Goal: Information Seeking & Learning: Learn about a topic

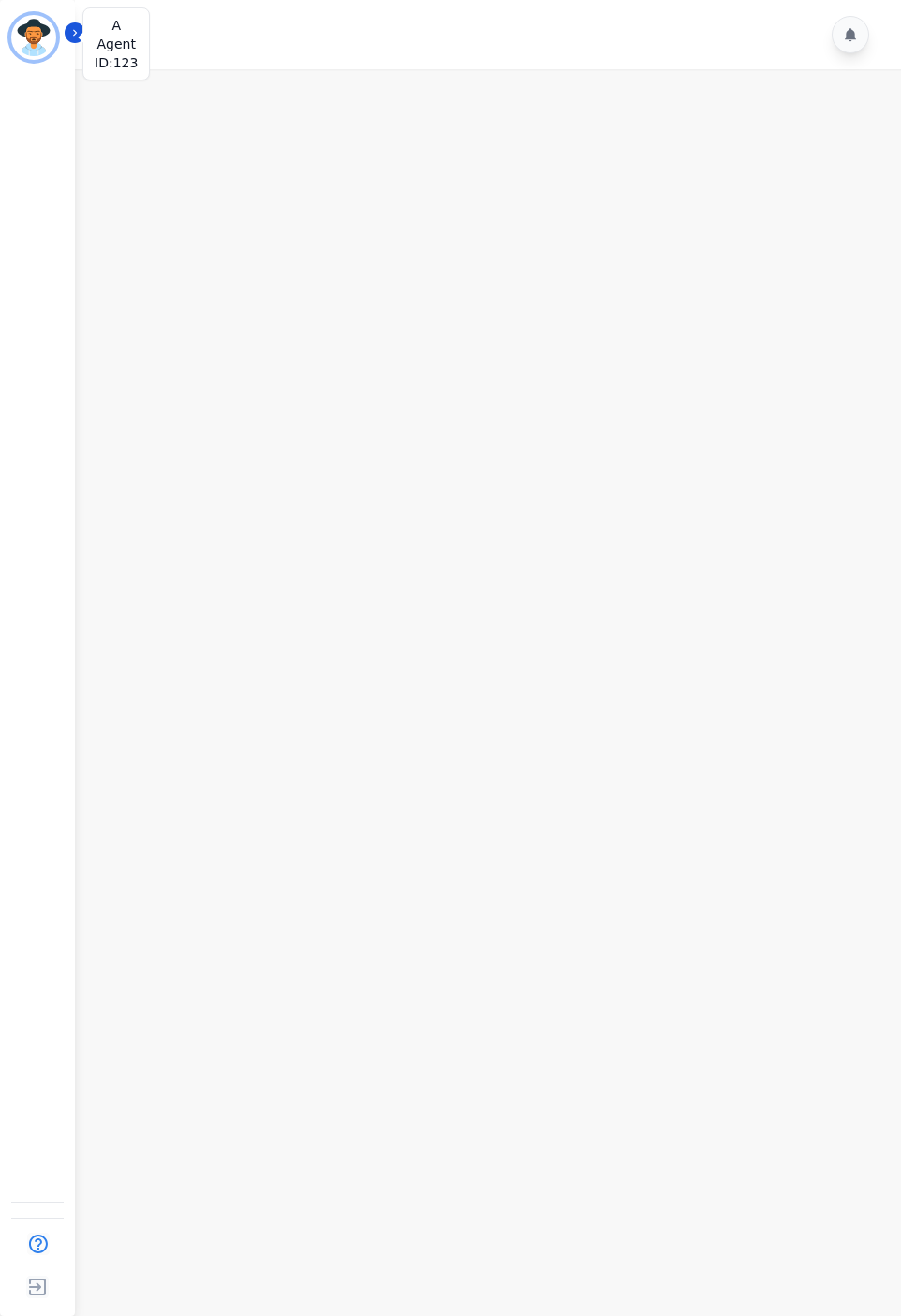
click at [40, 30] on img "Sidebar" at bounding box center [33, 37] width 45 height 45
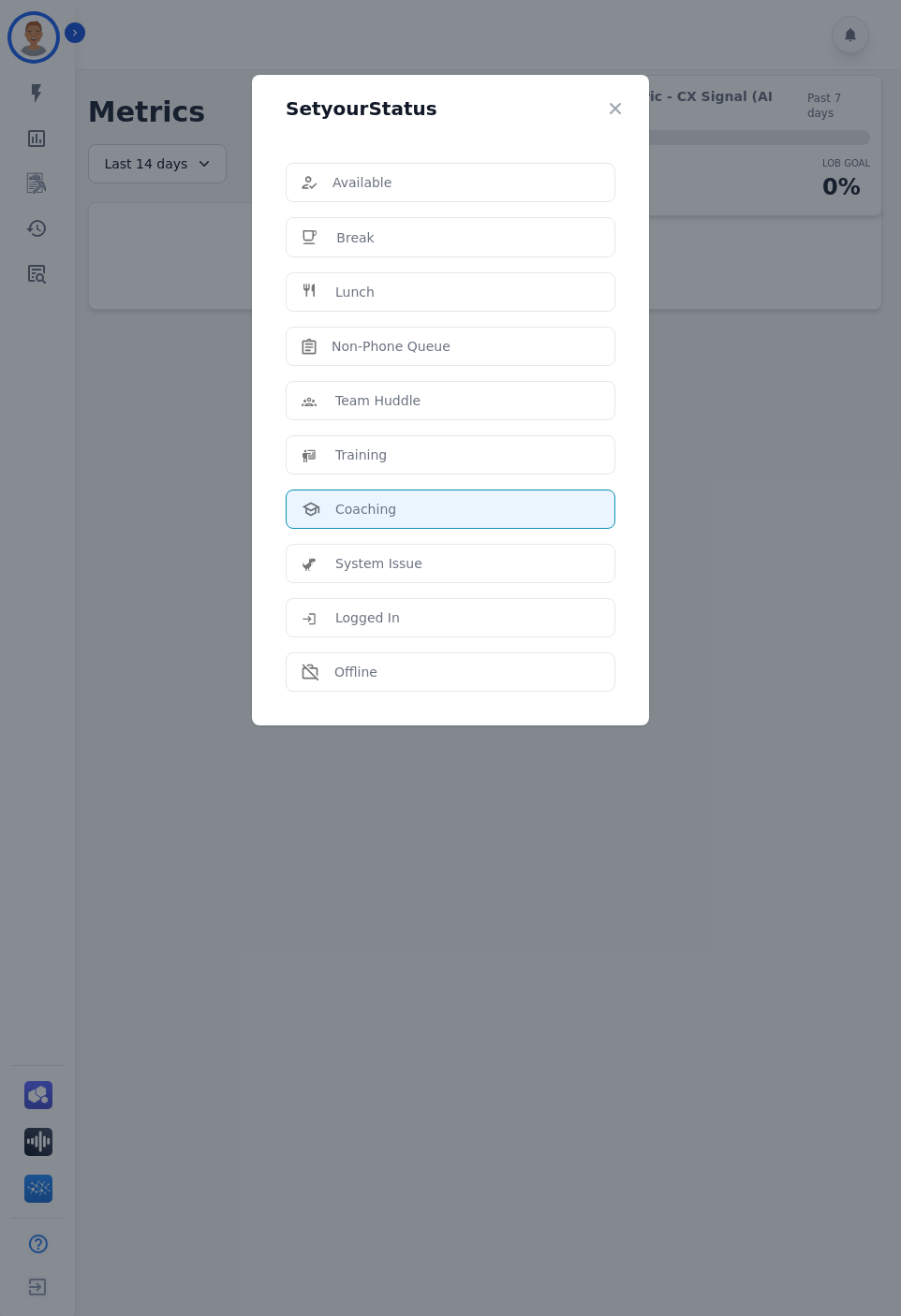
click at [137, 471] on div "Set your Status Available Break Lunch Non-Phone Queue Team Huddle Training Coac…" at bounding box center [450, 658] width 901 height 1316
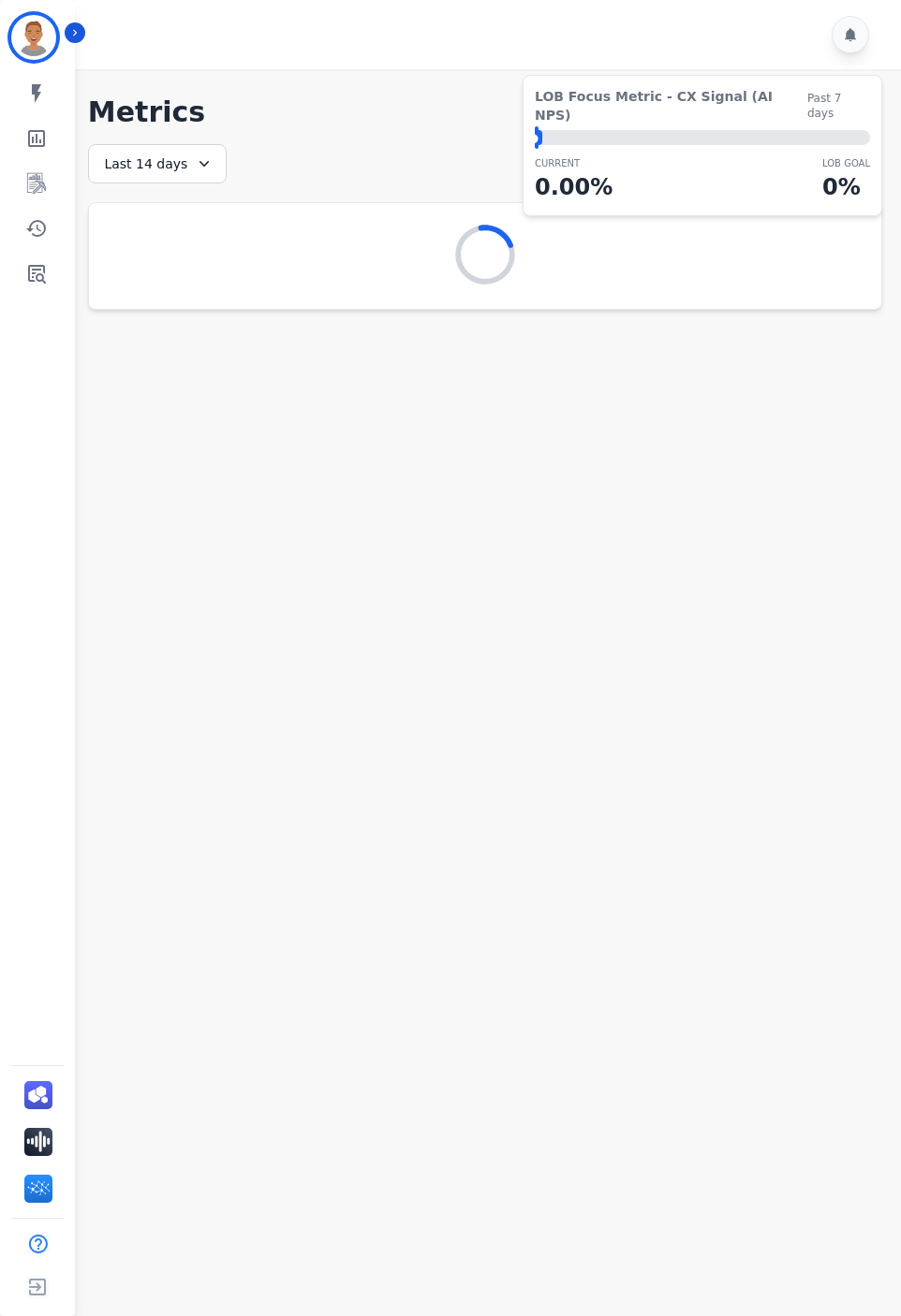
click at [551, 488] on main "**********" at bounding box center [485, 727] width 831 height 1316
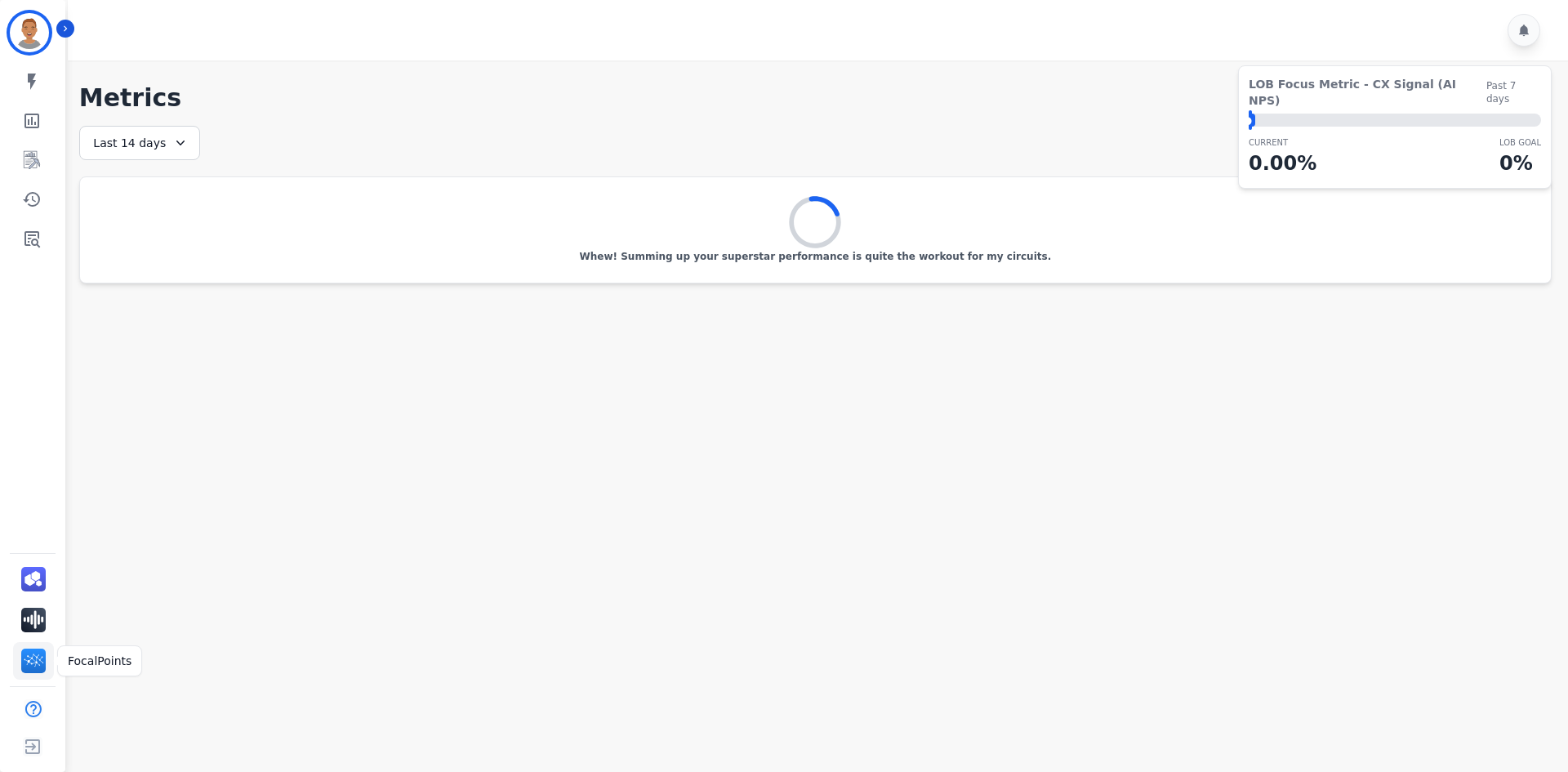
click at [36, 669] on img "Sidebar" at bounding box center [33, 661] width 24 height 24
click at [36, 158] on icon "Sidebar" at bounding box center [31, 160] width 17 height 18
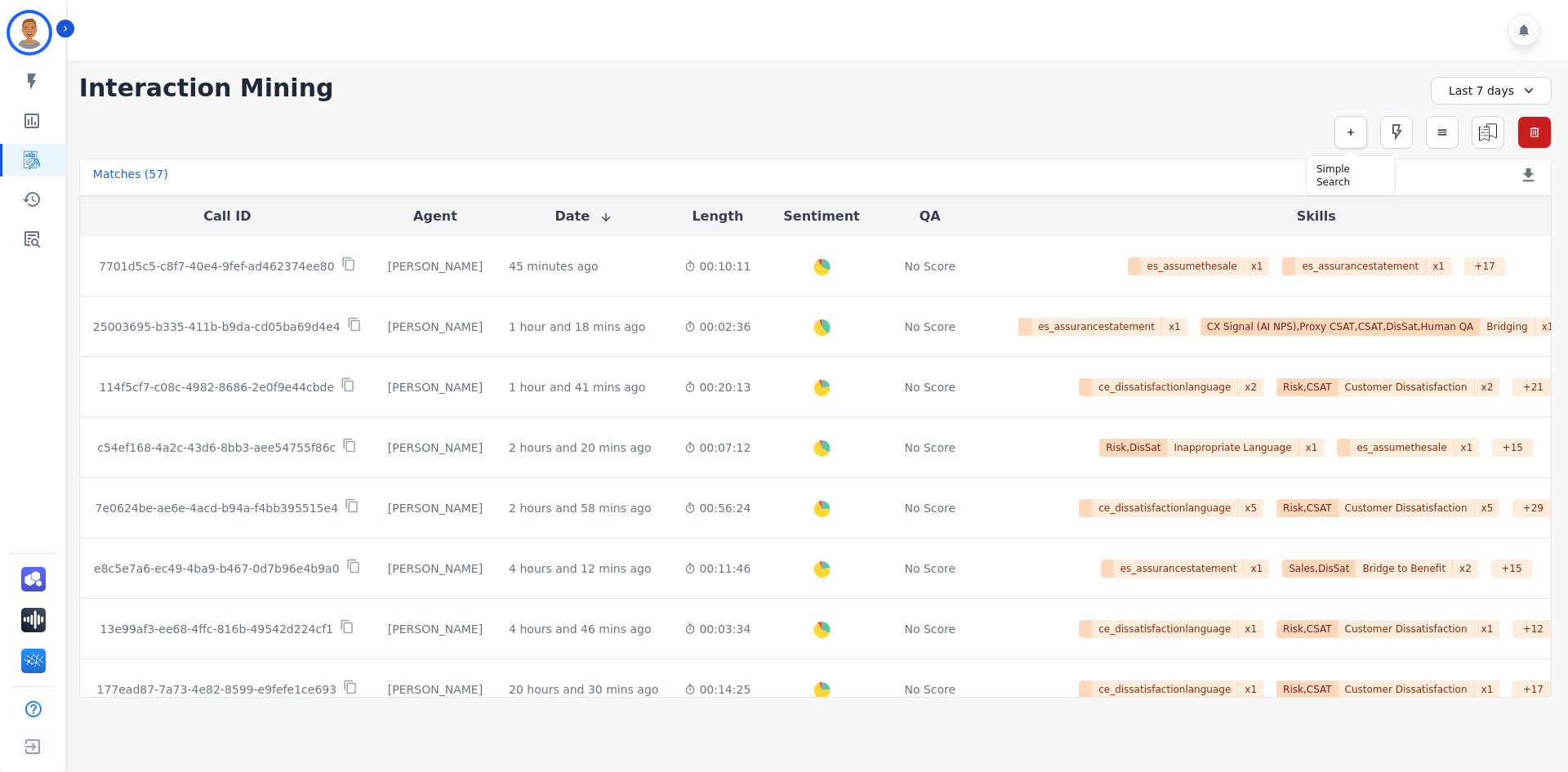
click at [1359, 140] on button "button" at bounding box center [1351, 132] width 33 height 33
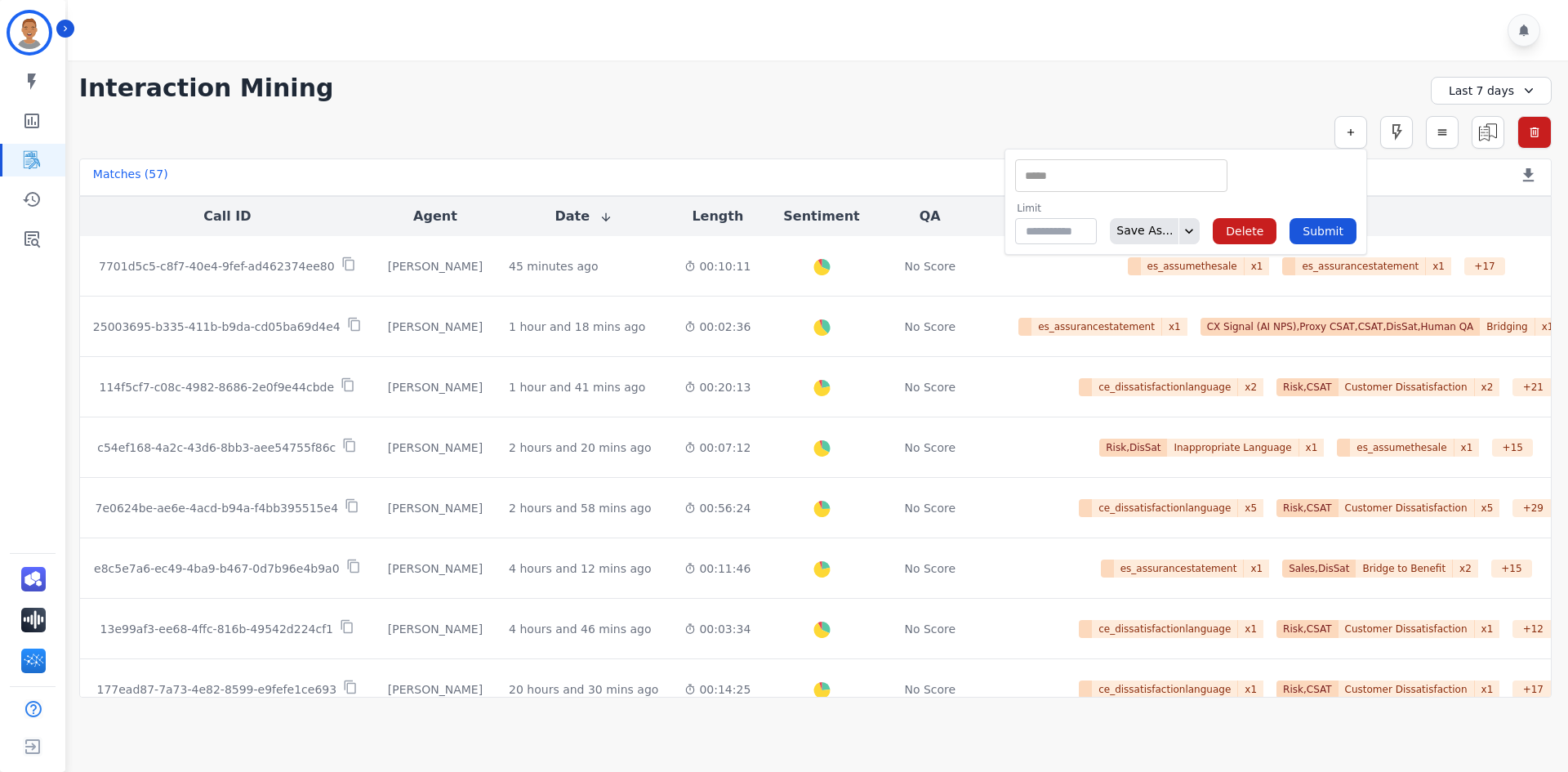
drag, startPoint x: 1111, startPoint y: 187, endPoint x: 1100, endPoint y: 179, distance: 13.6
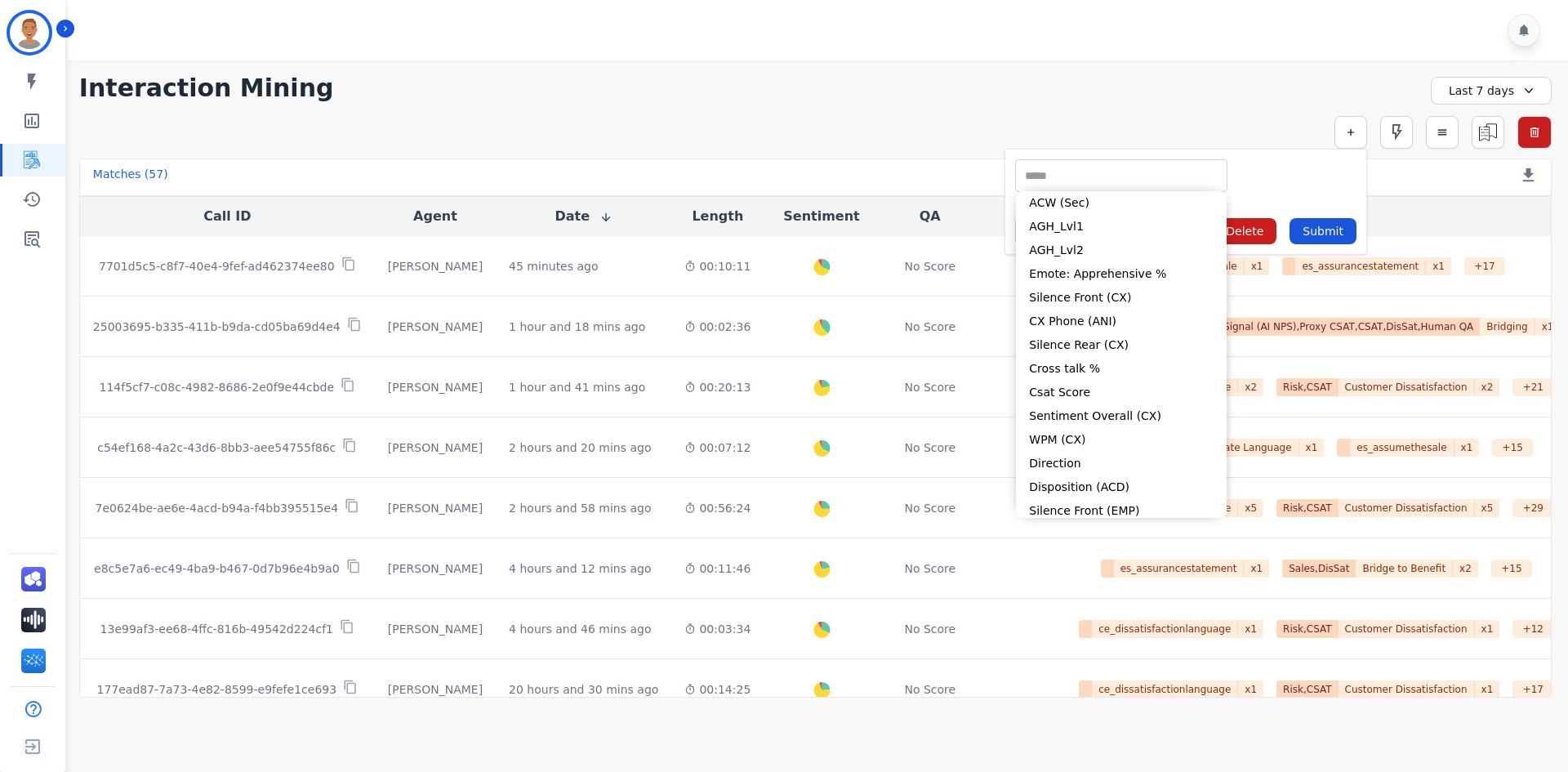
paste input "**********"
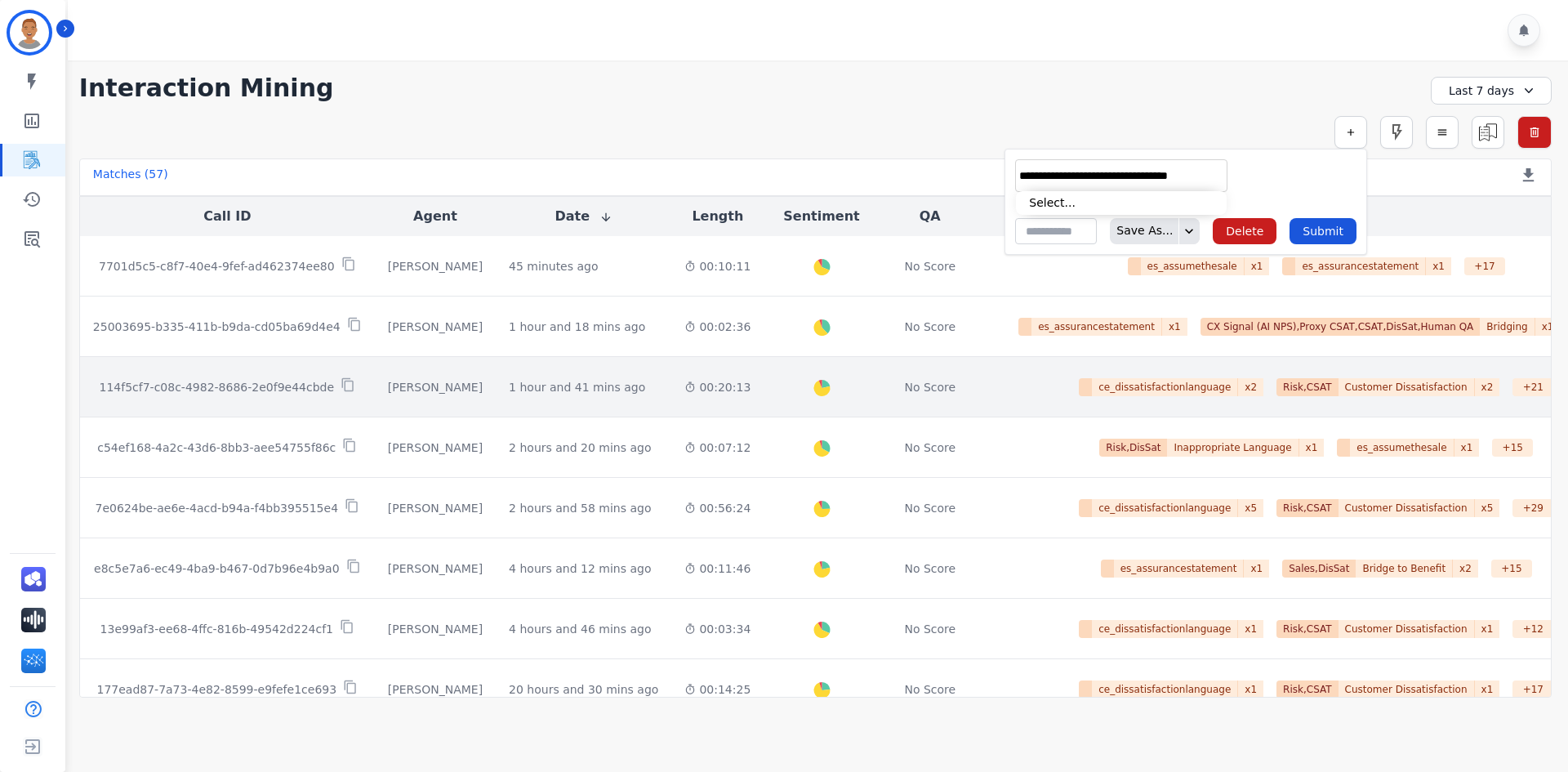
scroll to position [0, 8]
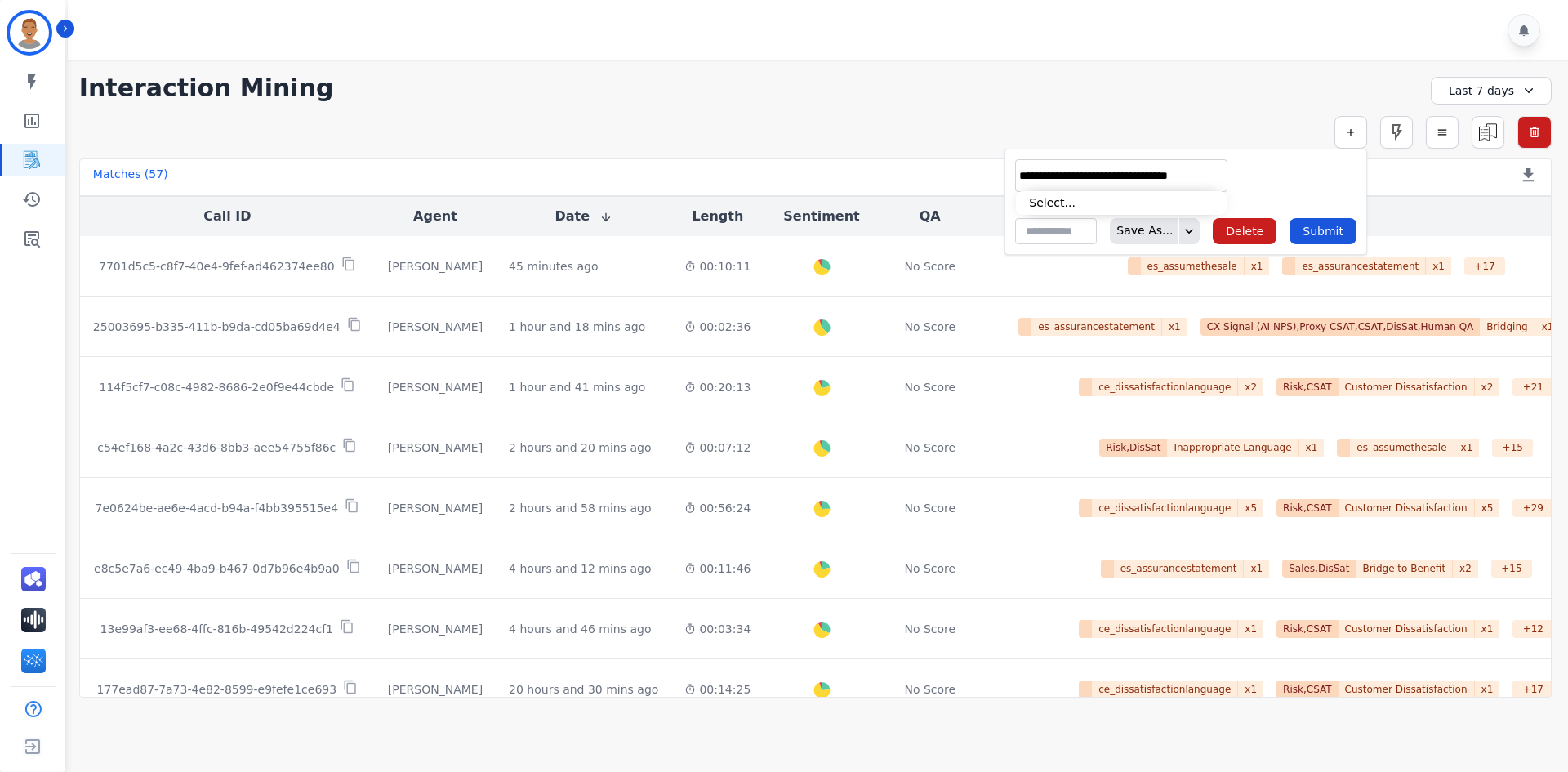
click at [1215, 170] on input "**********" at bounding box center [1121, 176] width 204 height 17
click at [1035, 178] on input "**********" at bounding box center [1121, 176] width 204 height 17
click at [1034, 183] on input "**********" at bounding box center [1121, 176] width 204 height 17
click at [1037, 179] on input "**********" at bounding box center [1121, 176] width 204 height 17
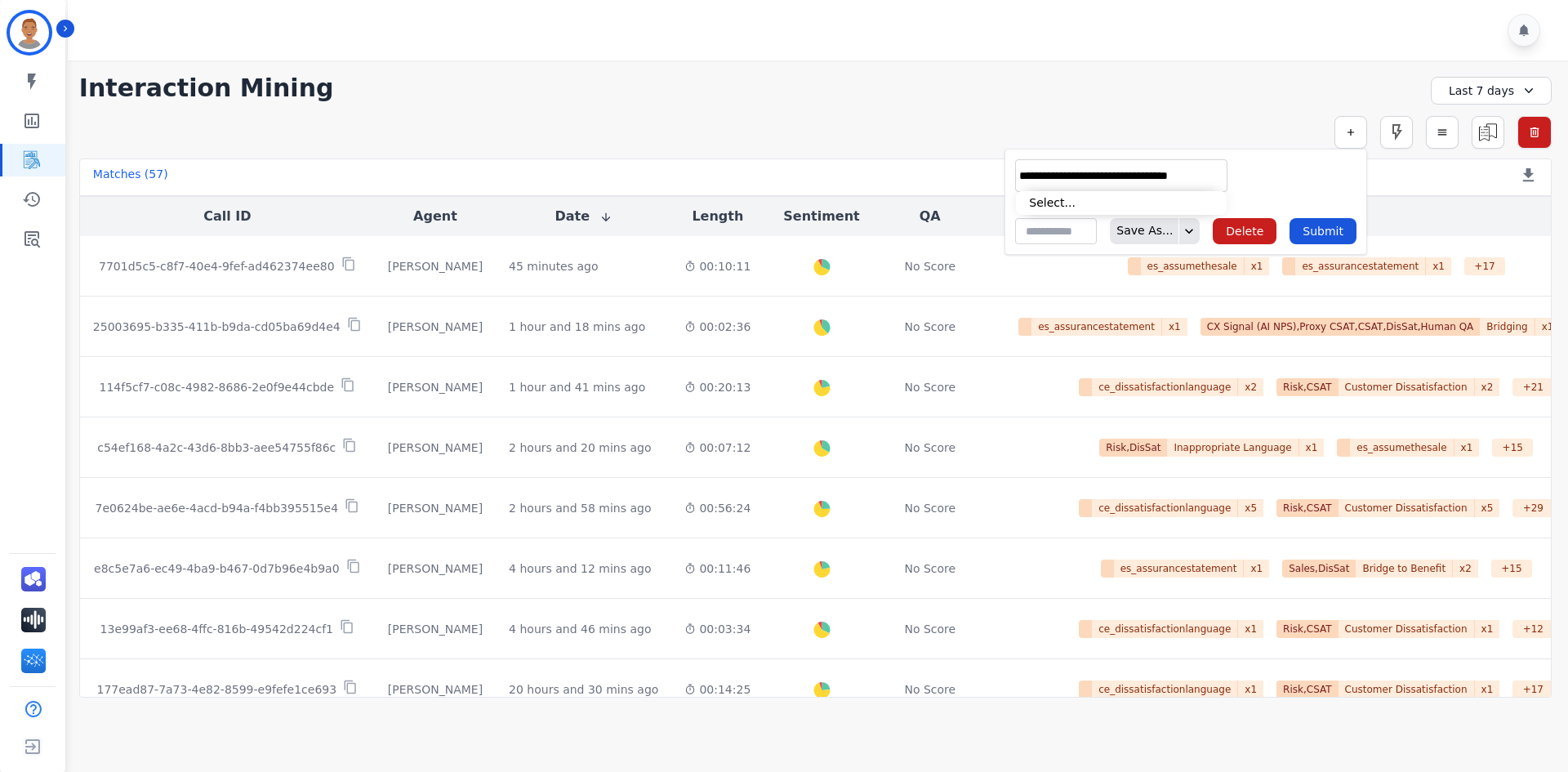
click at [1040, 176] on input "**********" at bounding box center [1121, 176] width 204 height 17
click at [1041, 176] on input "**********" at bounding box center [1121, 176] width 204 height 17
click at [1042, 176] on input "**********" at bounding box center [1121, 176] width 204 height 17
click at [1046, 170] on input "**********" at bounding box center [1121, 176] width 204 height 17
click at [1050, 168] on div "**********" at bounding box center [1121, 176] width 212 height 33
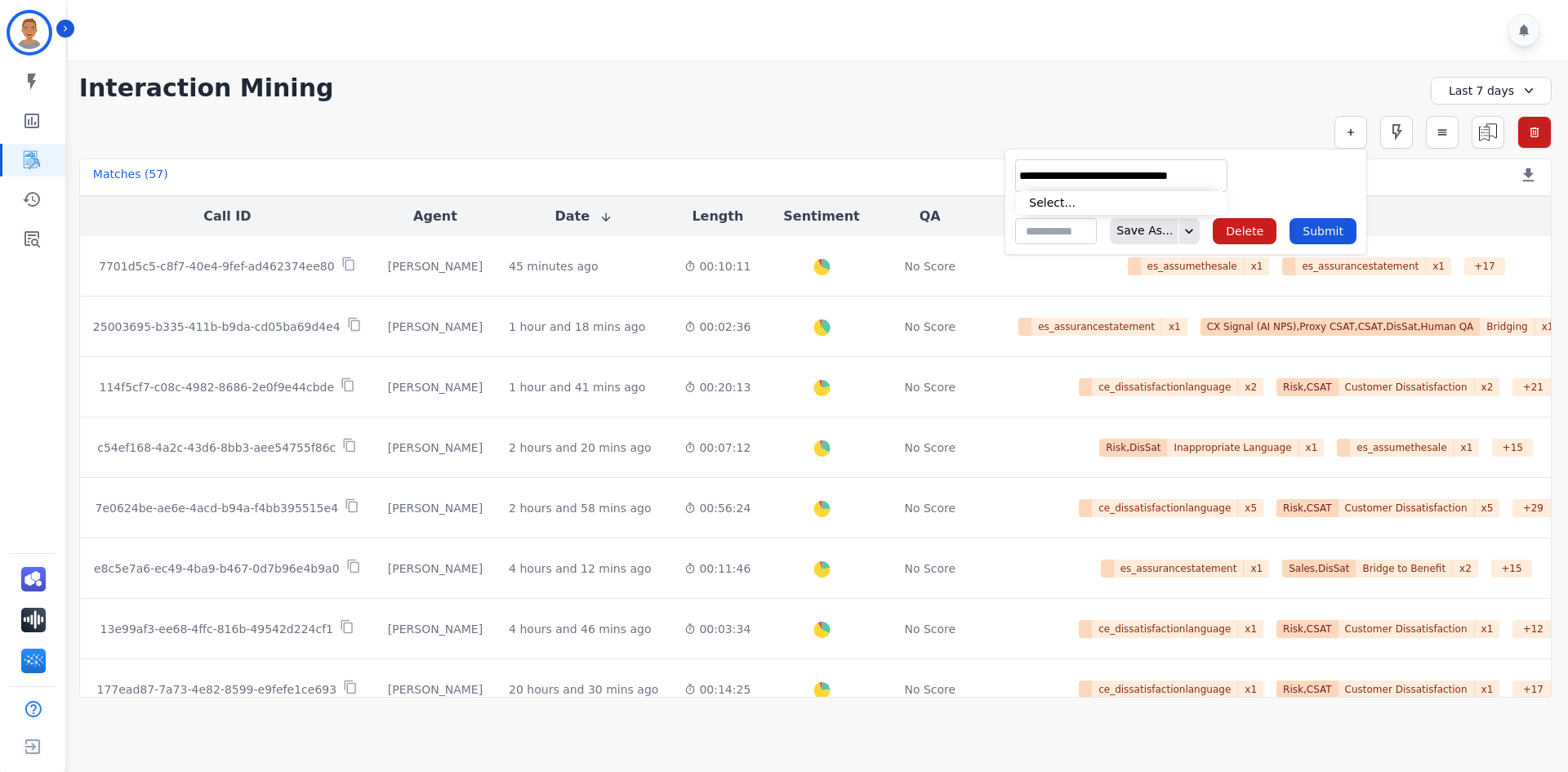
click at [1040, 171] on input "**********" at bounding box center [1121, 176] width 204 height 17
click at [1042, 171] on input "**********" at bounding box center [1121, 176] width 204 height 17
click at [1041, 173] on input "**********" at bounding box center [1121, 176] width 204 height 17
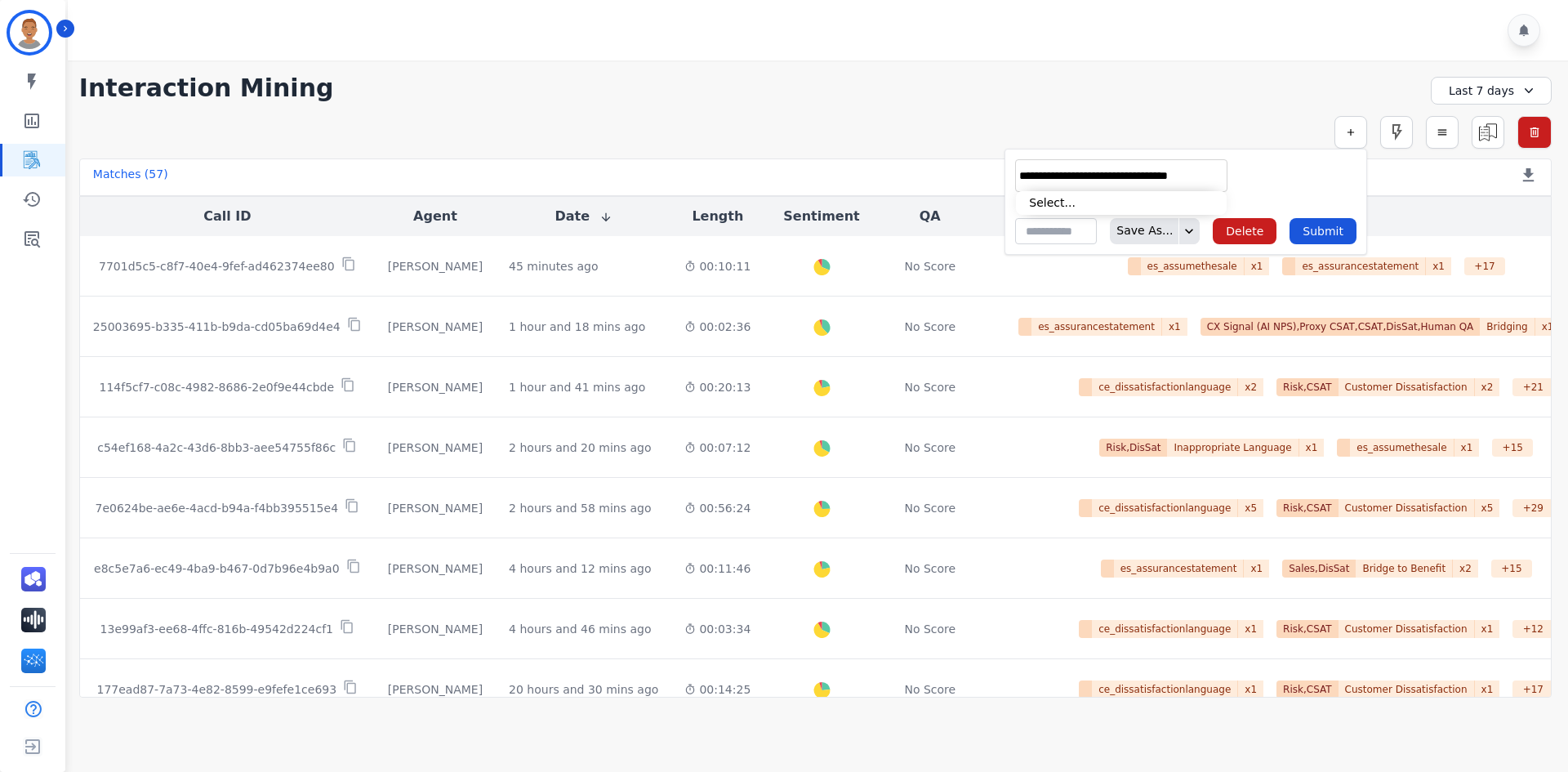
type input "**********"
drag, startPoint x: 1184, startPoint y: 176, endPoint x: 959, endPoint y: 165, distance: 225.3
click at [959, 165] on div "**********" at bounding box center [815, 379] width 1505 height 637
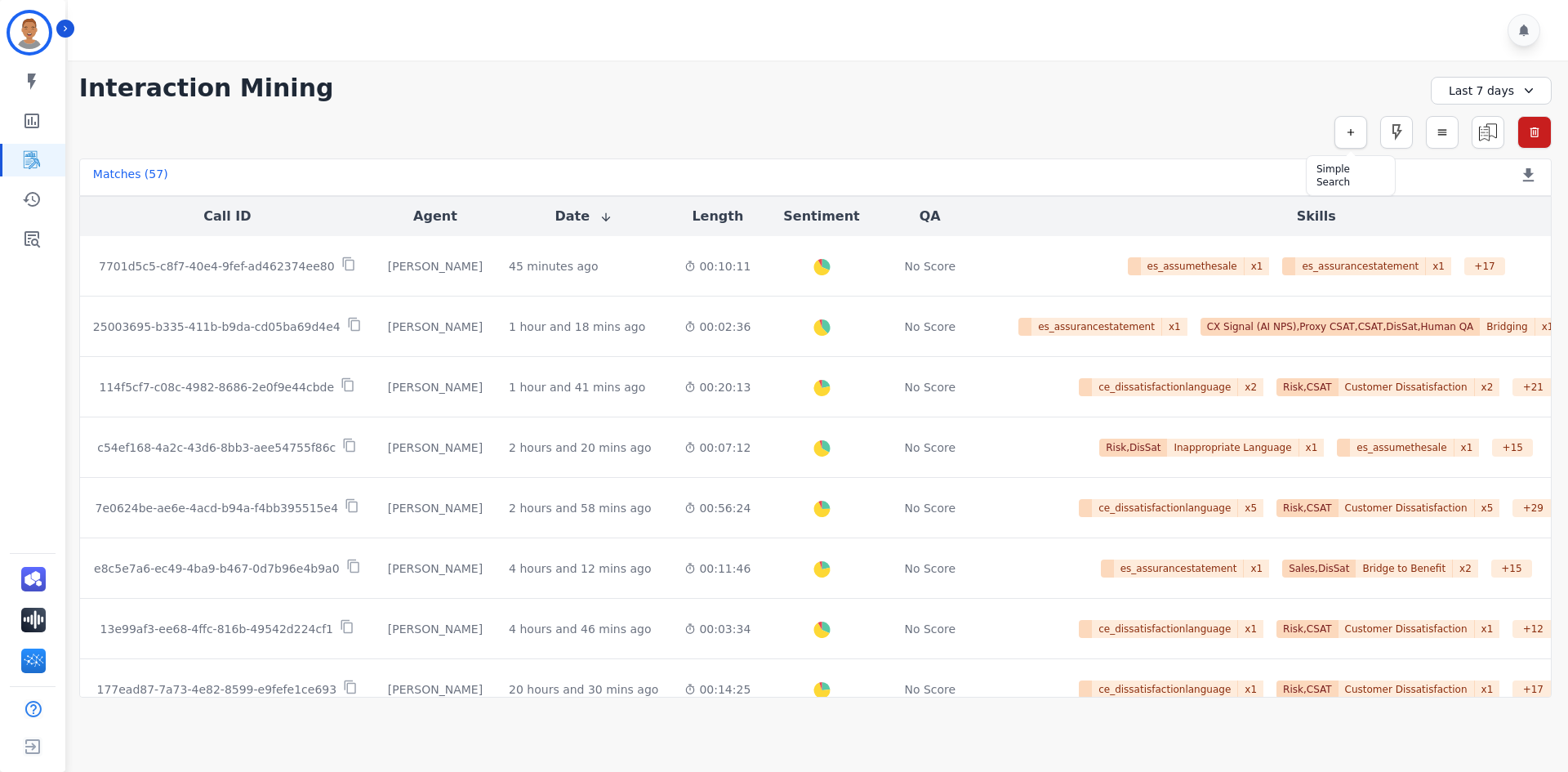
click at [1346, 136] on icon "button" at bounding box center [1351, 132] width 11 height 11
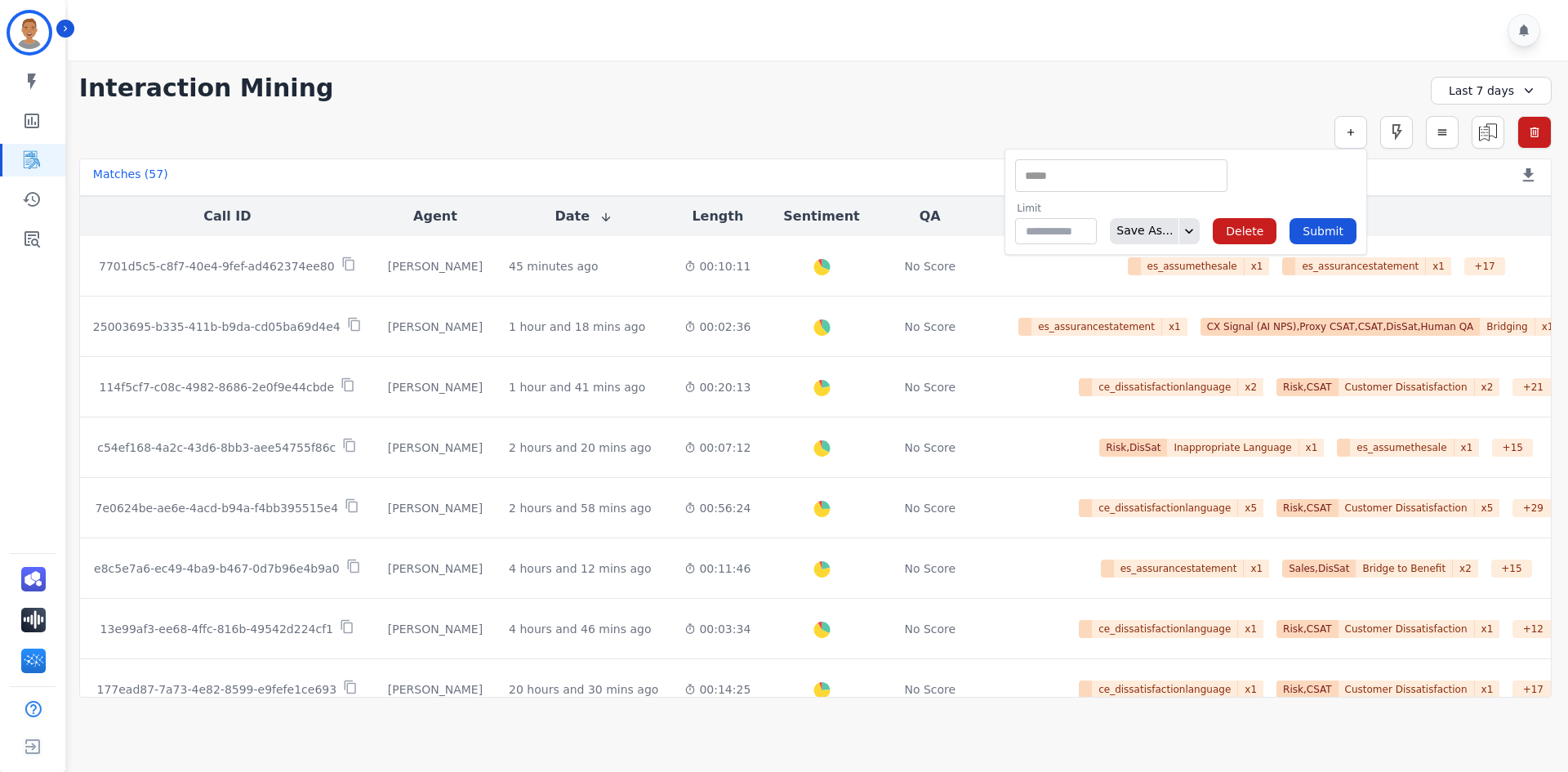
click at [1157, 179] on input "selected options" at bounding box center [1121, 176] width 204 height 17
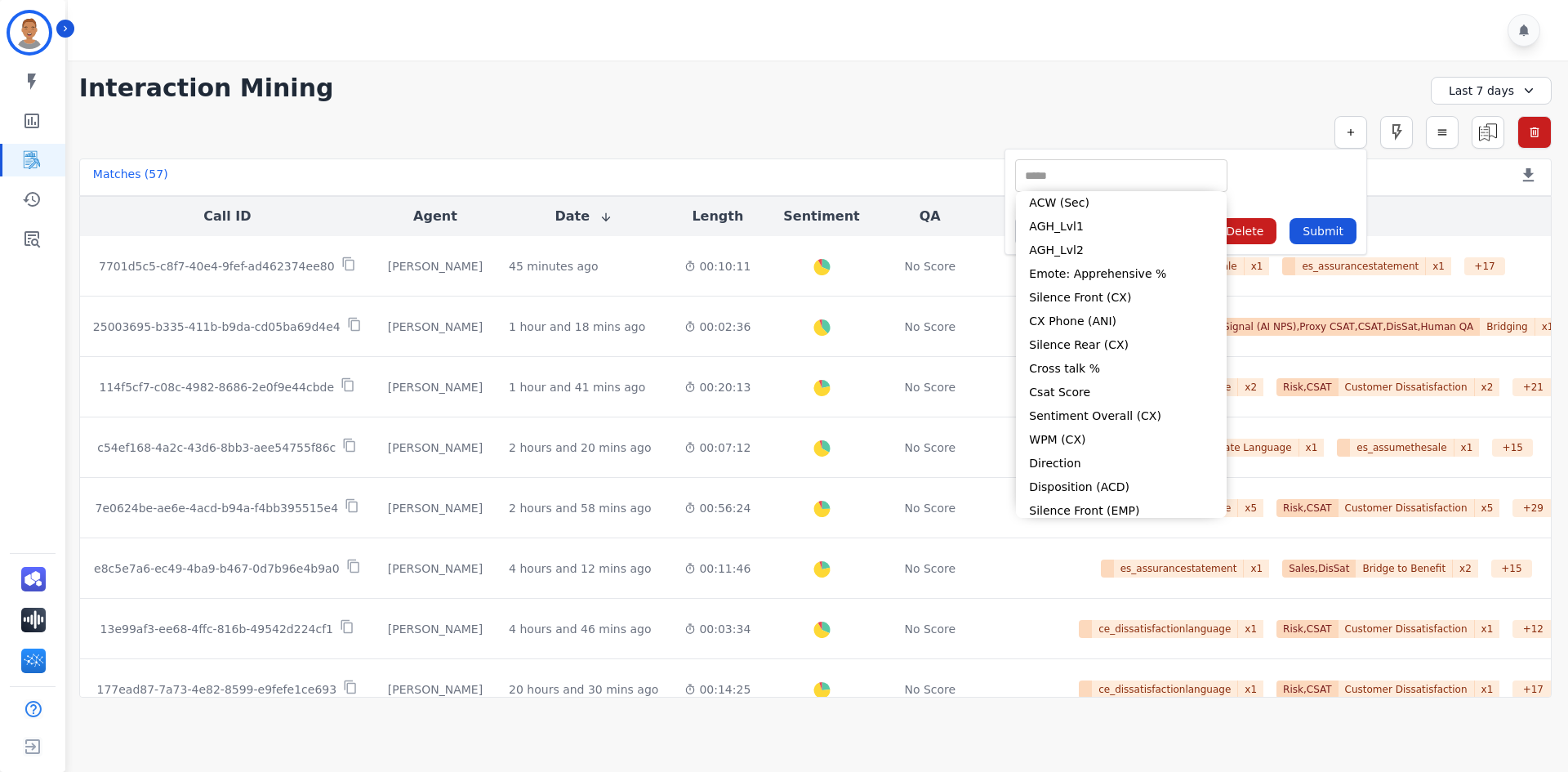
click at [1251, 77] on div "**********" at bounding box center [815, 89] width 1472 height 30
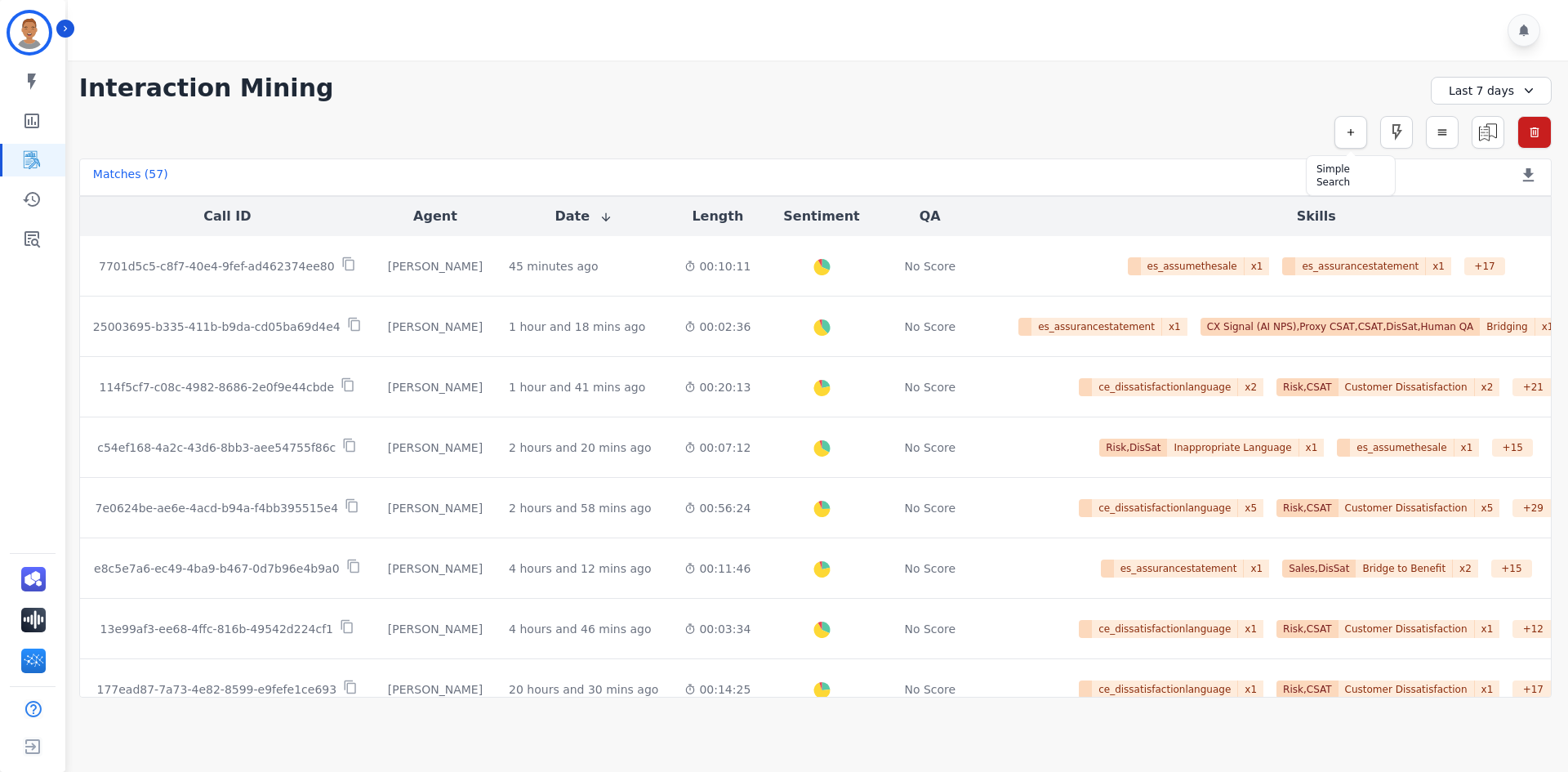
click at [1346, 128] on icon "button" at bounding box center [1351, 132] width 11 height 11
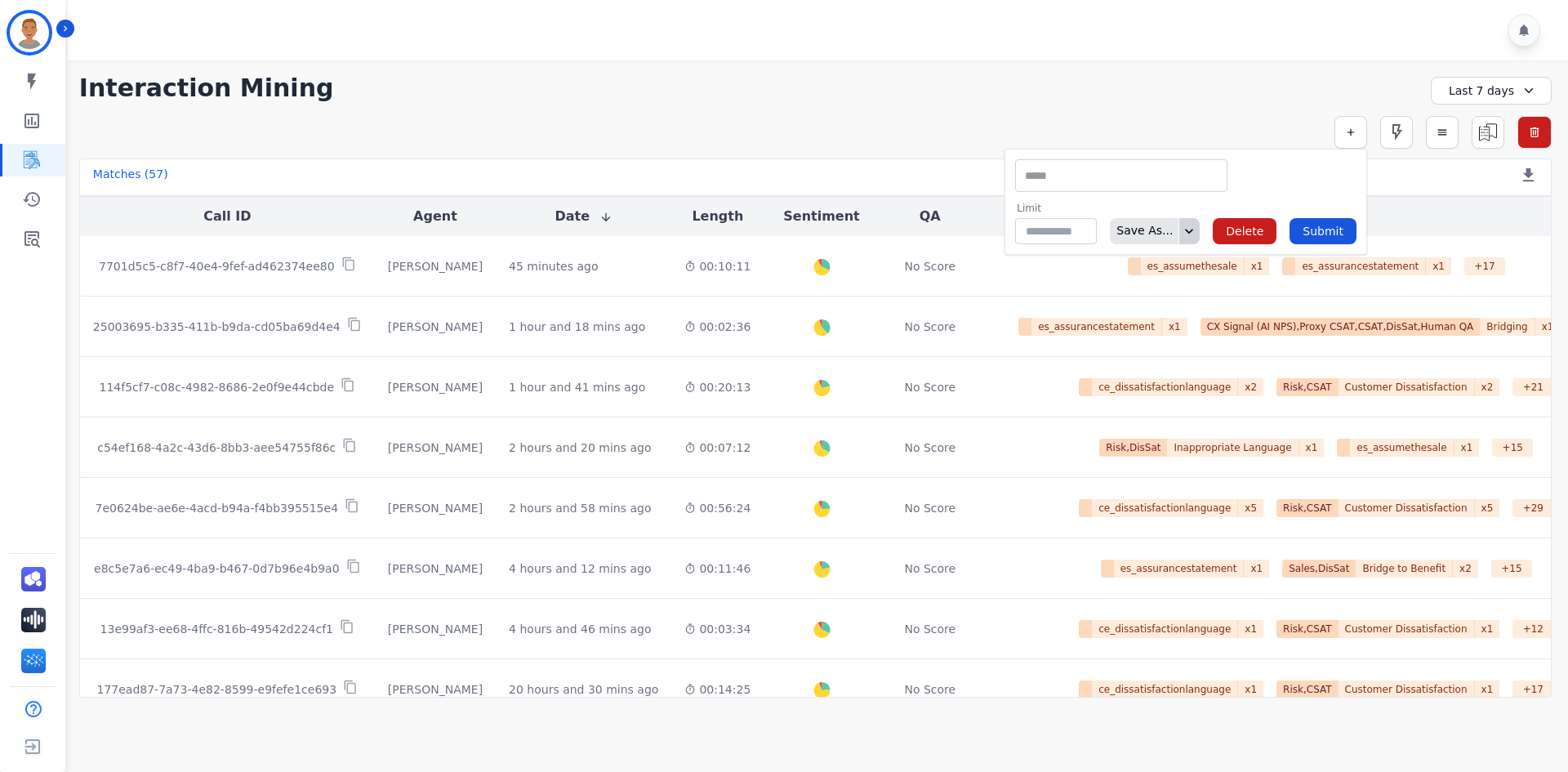
click at [1198, 236] on icon at bounding box center [1189, 231] width 17 height 17
click at [1176, 70] on div "**********" at bounding box center [815, 379] width 1505 height 637
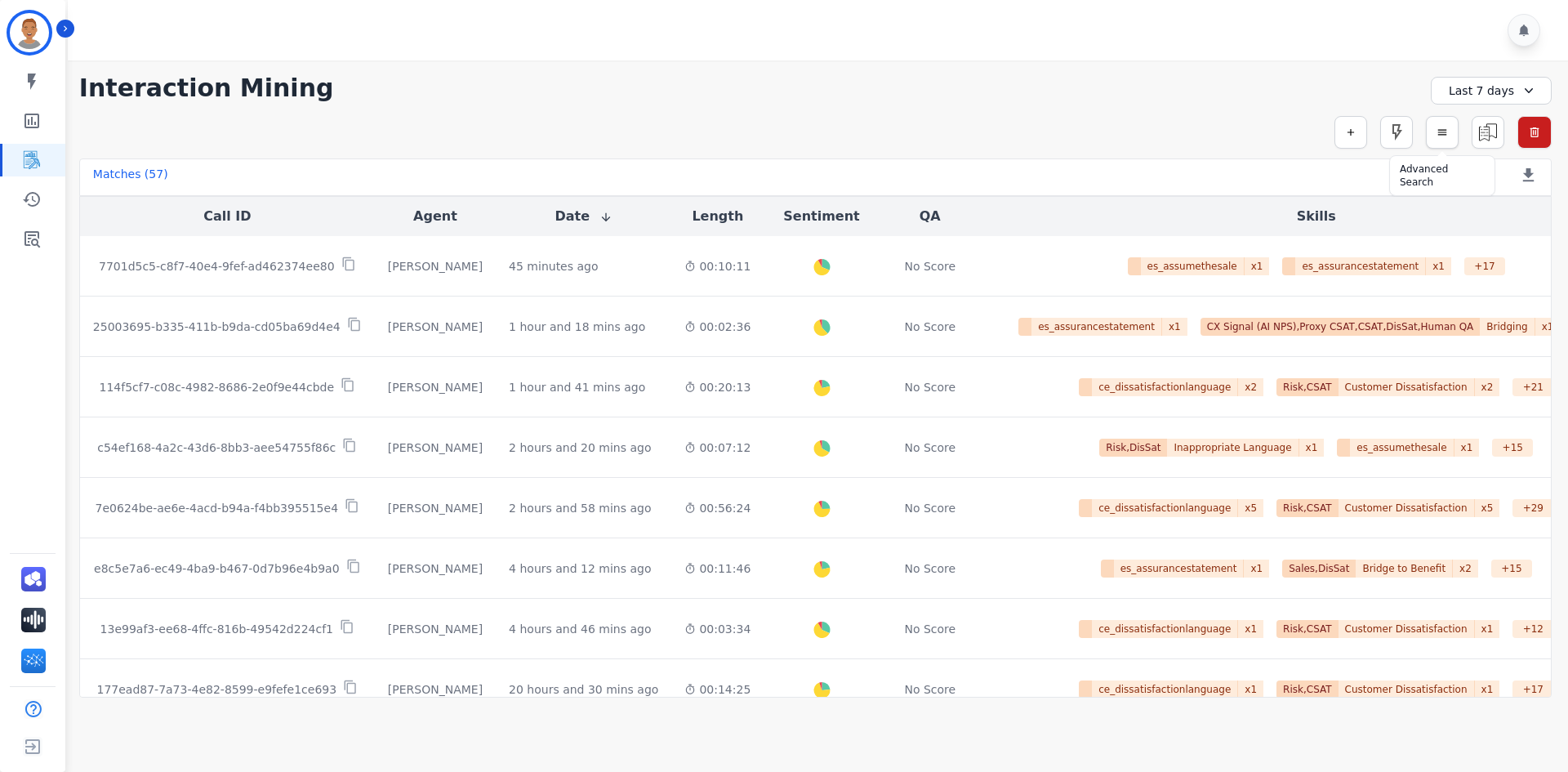
click at [1429, 134] on button "button" at bounding box center [1443, 132] width 33 height 33
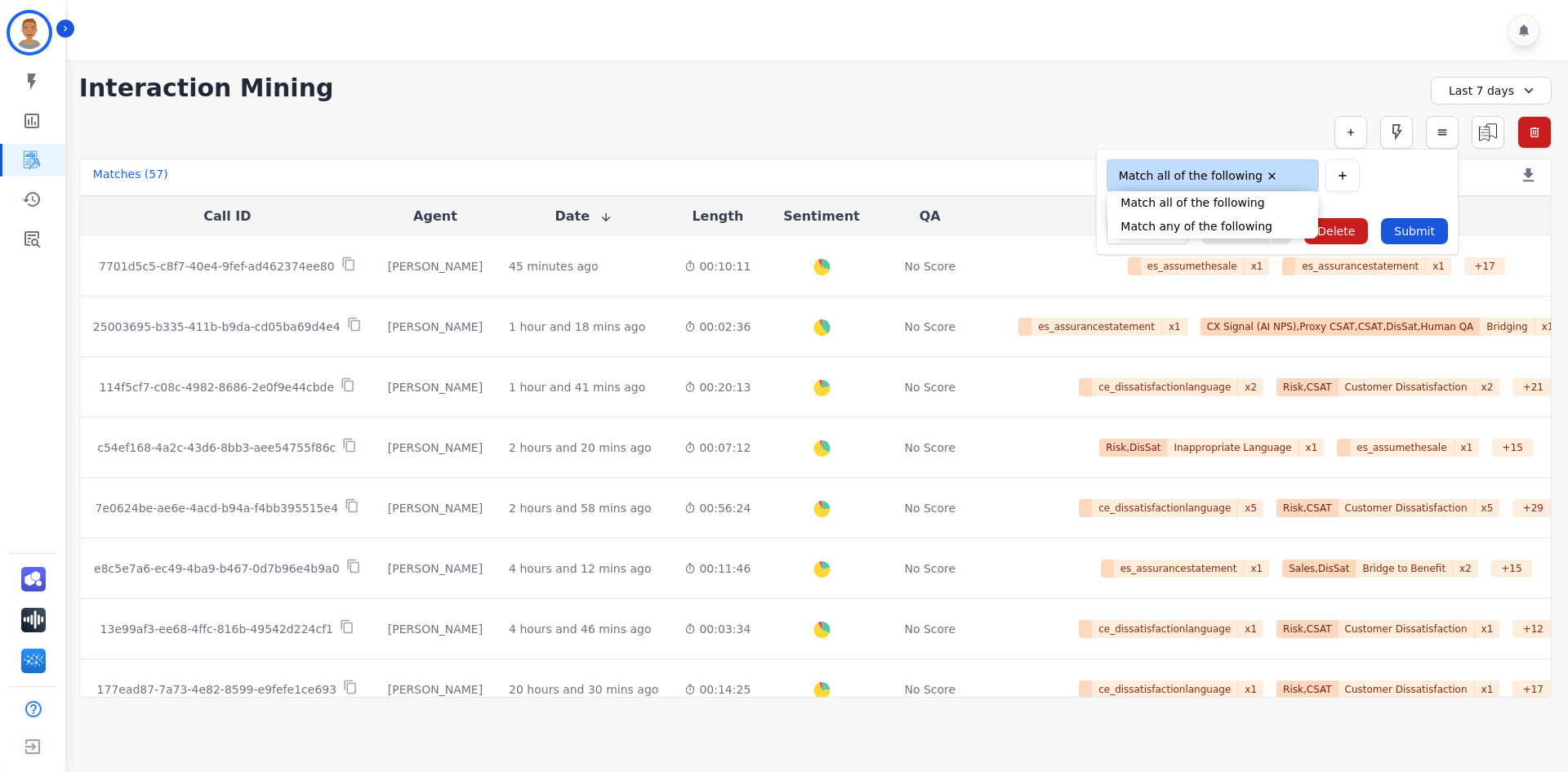
click at [1304, 181] on input "selected options" at bounding box center [1297, 176] width 23 height 17
click at [1349, 178] on icon "button" at bounding box center [1342, 176] width 13 height 13
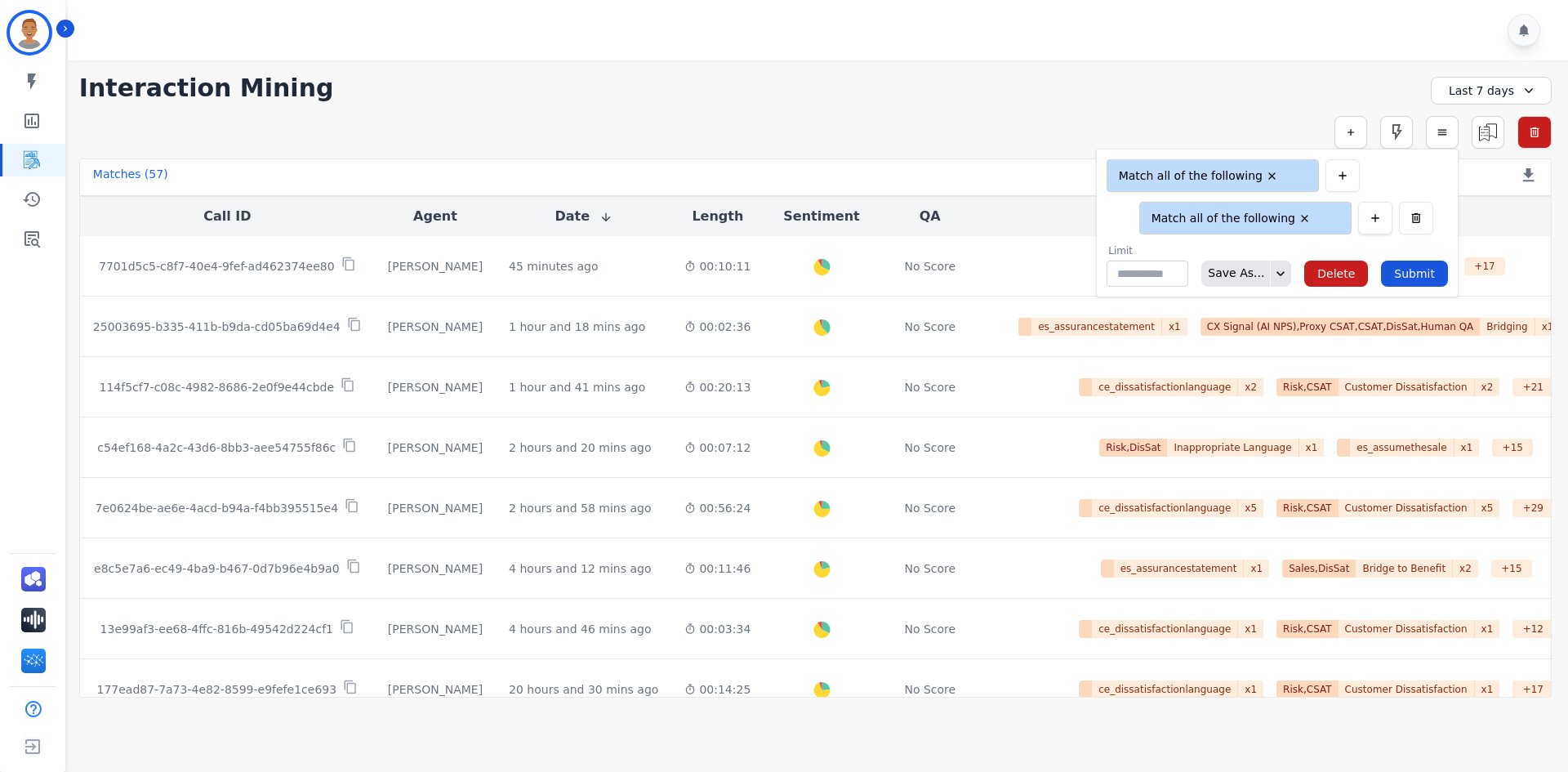
click at [1379, 220] on icon "button" at bounding box center [1375, 217] width 13 height 13
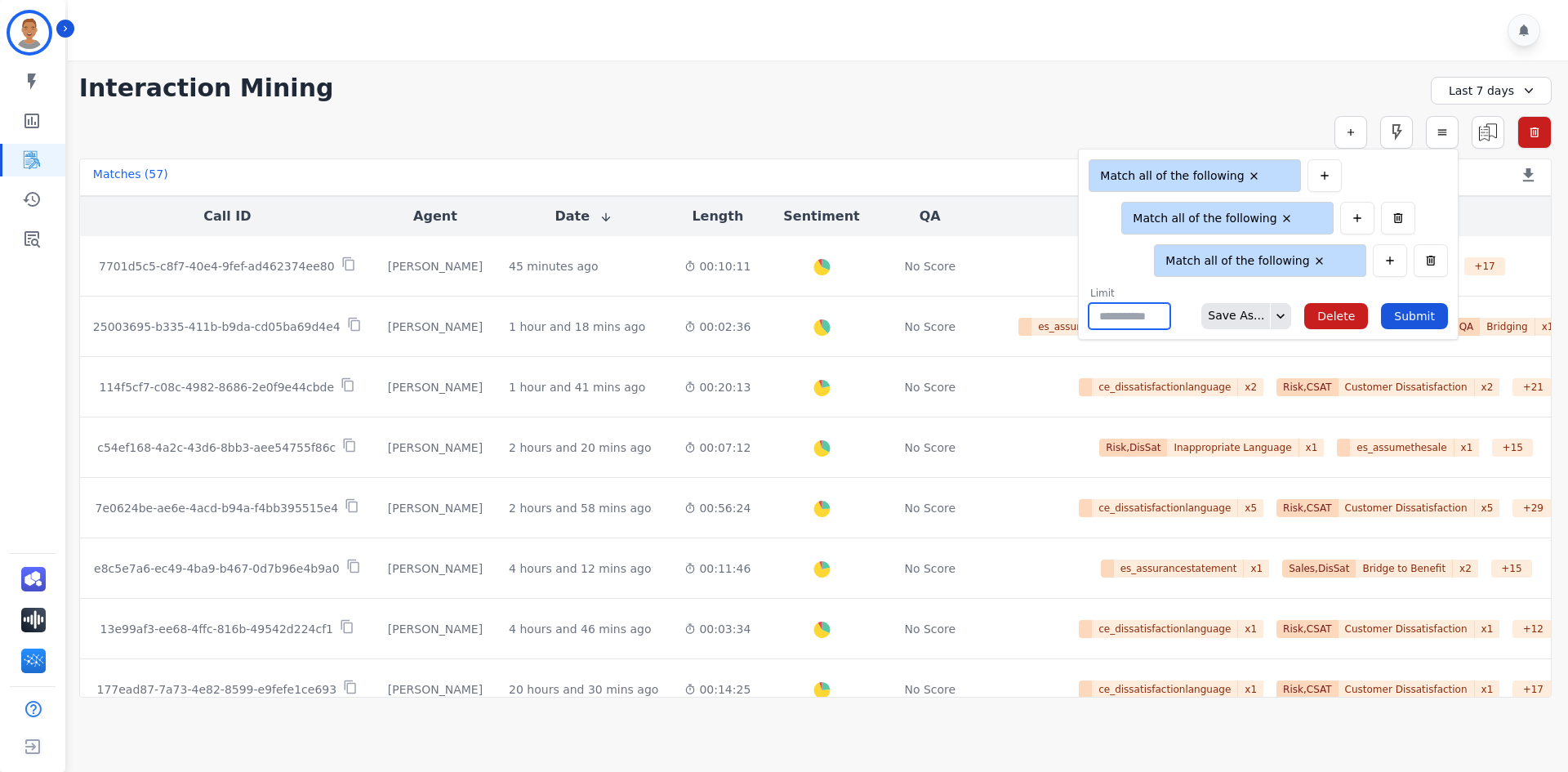
click at [1146, 311] on input "**" at bounding box center [1130, 316] width 82 height 26
click at [1350, 315] on button "Delete" at bounding box center [1336, 316] width 63 height 26
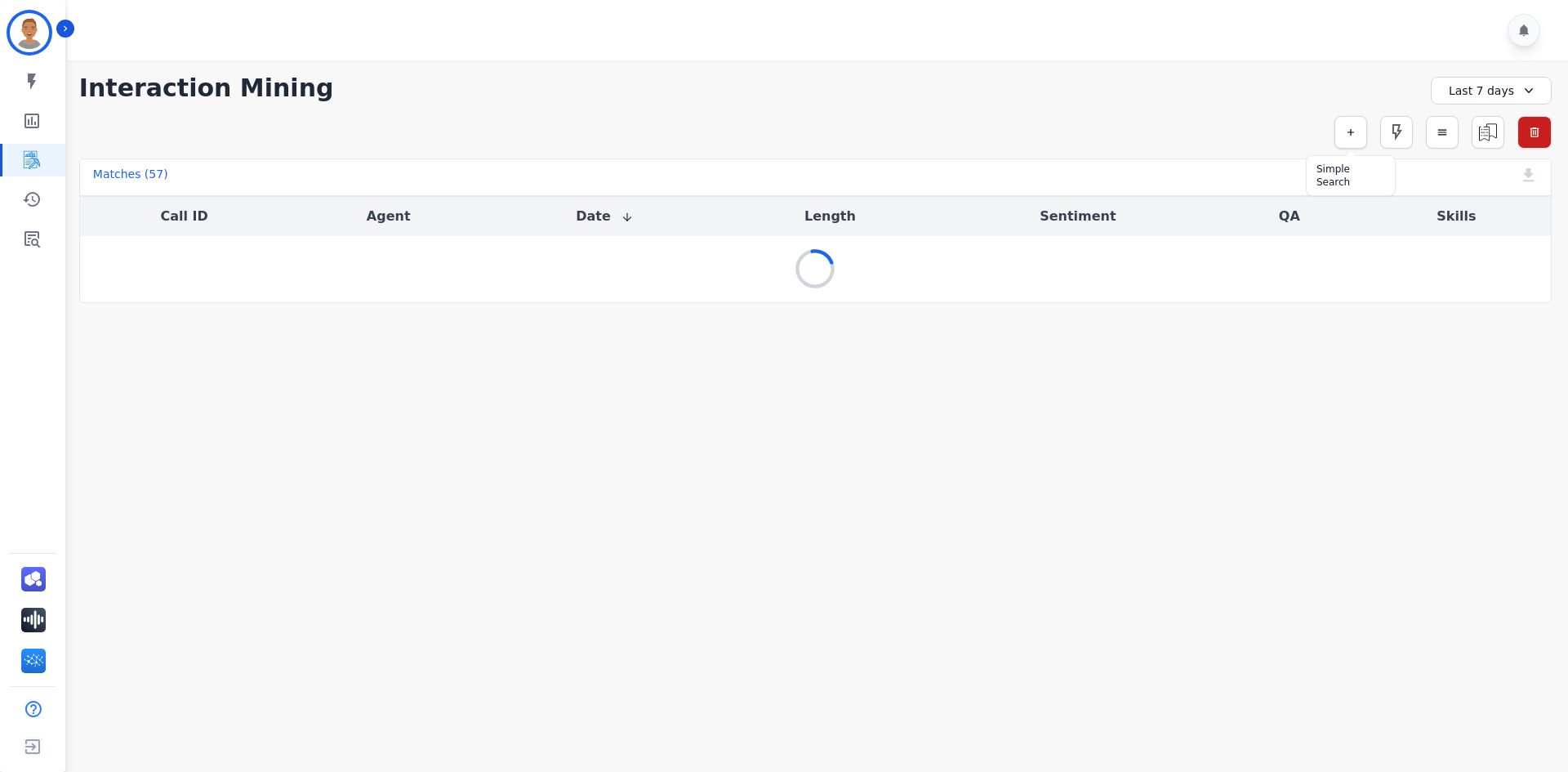
click at [1339, 132] on button "button" at bounding box center [1351, 132] width 33 height 33
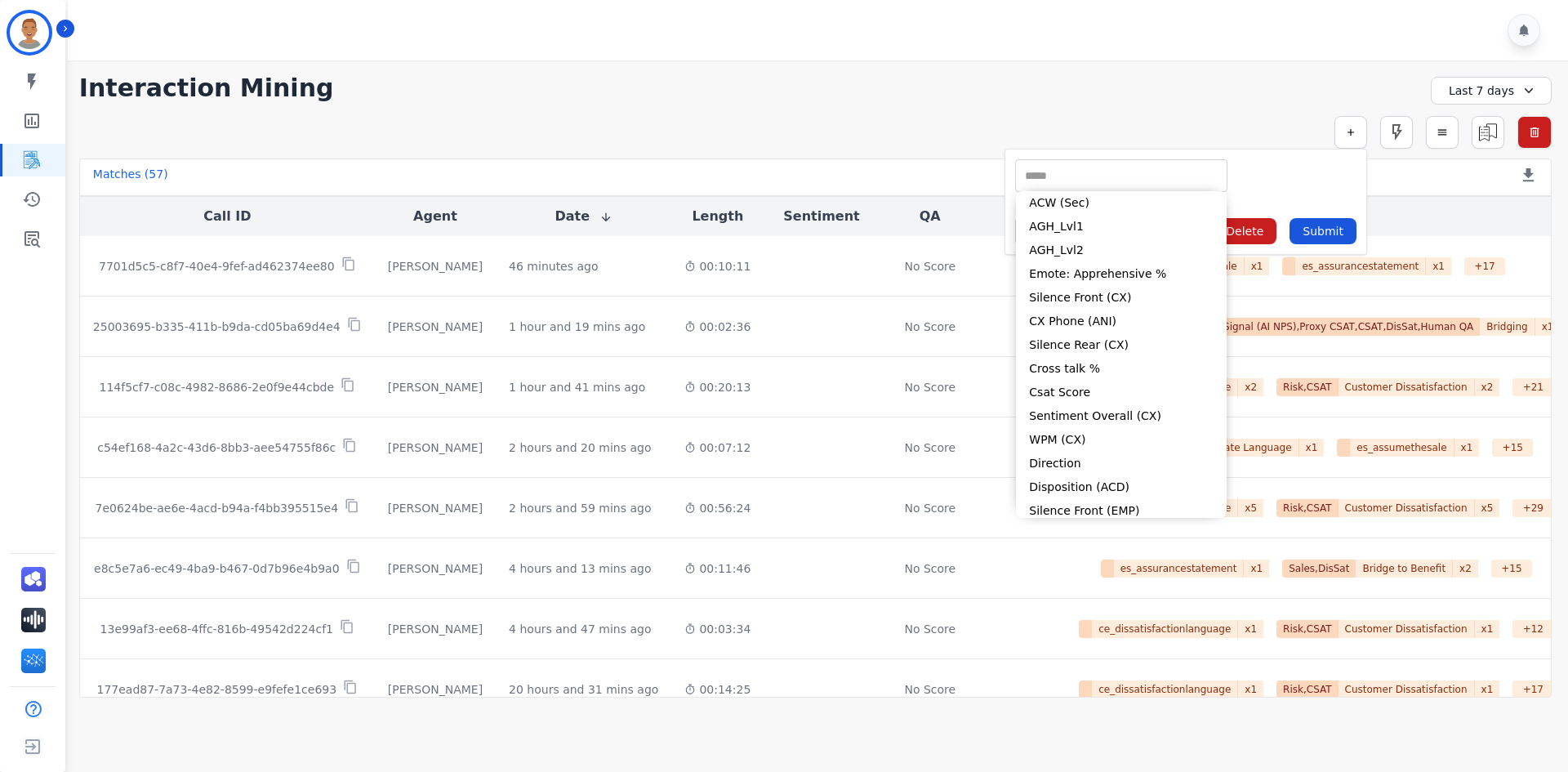
click at [1131, 177] on input "selected options" at bounding box center [1121, 176] width 204 height 17
click at [26, 234] on icon "Sidebar" at bounding box center [32, 239] width 16 height 17
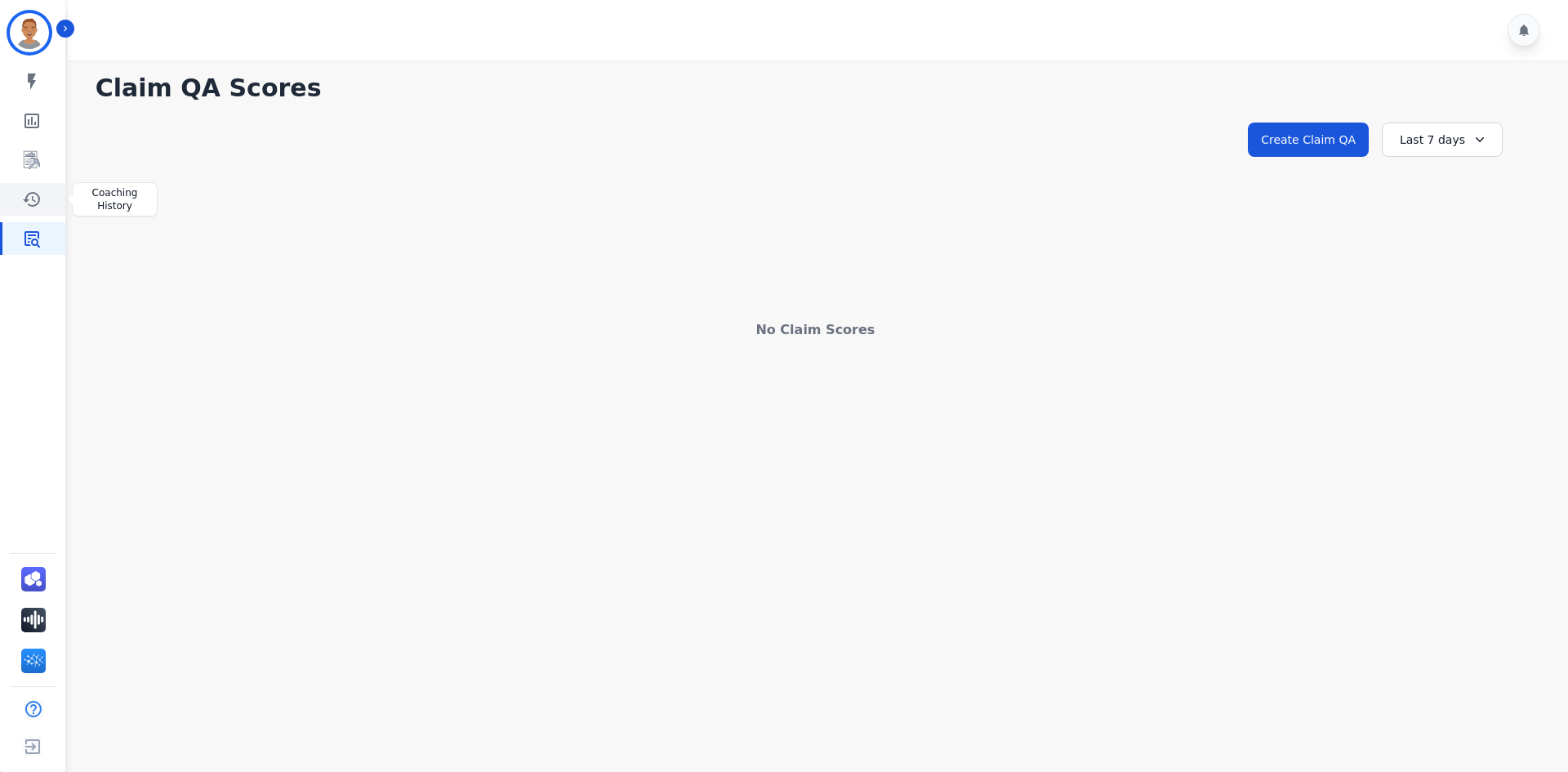
click at [25, 196] on icon "Sidebar" at bounding box center [31, 199] width 20 height 20
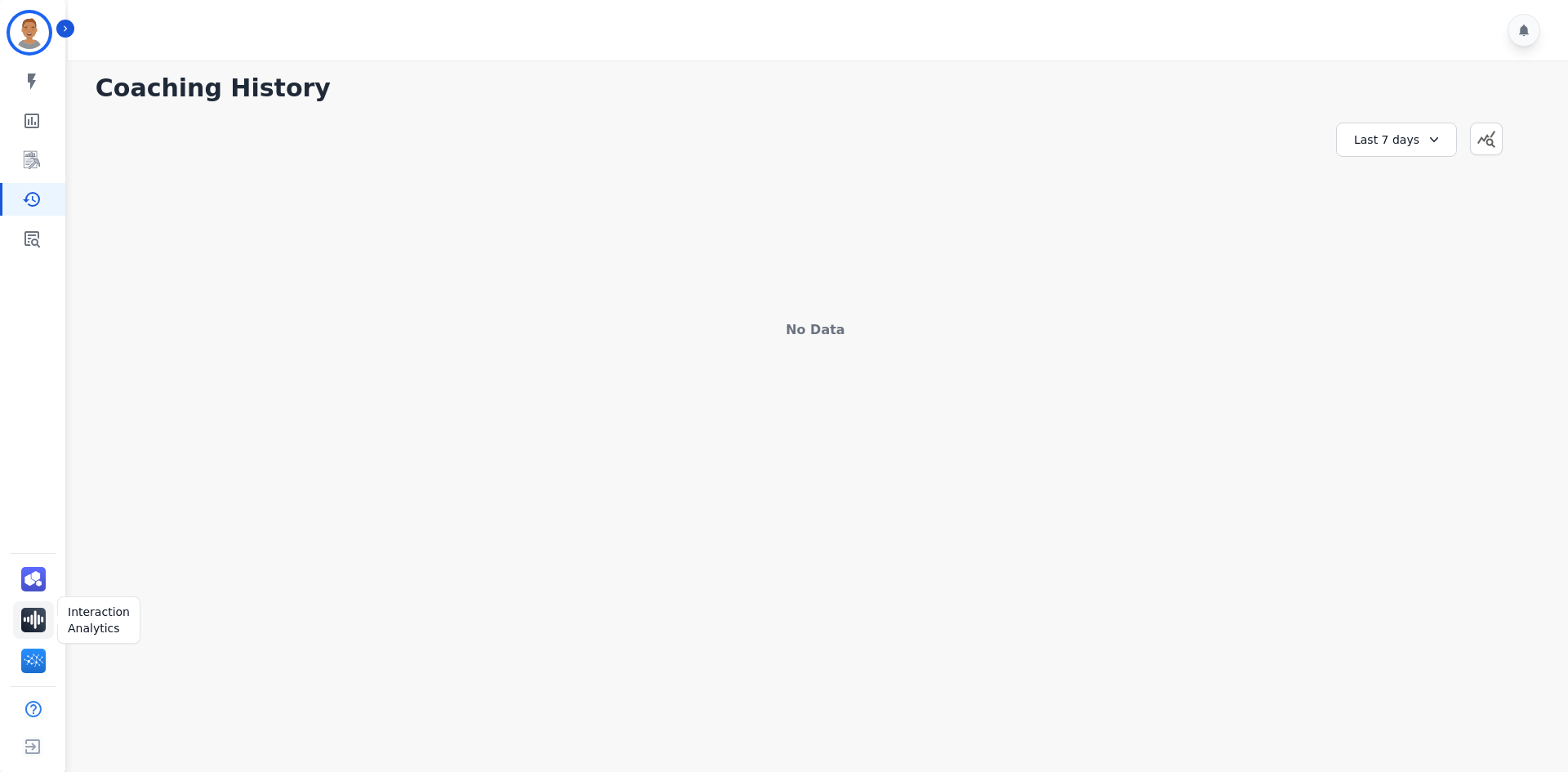
click at [26, 620] on img "Sidebar" at bounding box center [33, 620] width 24 height 24
click at [41, 158] on icon "Sidebar" at bounding box center [31, 160] width 20 height 20
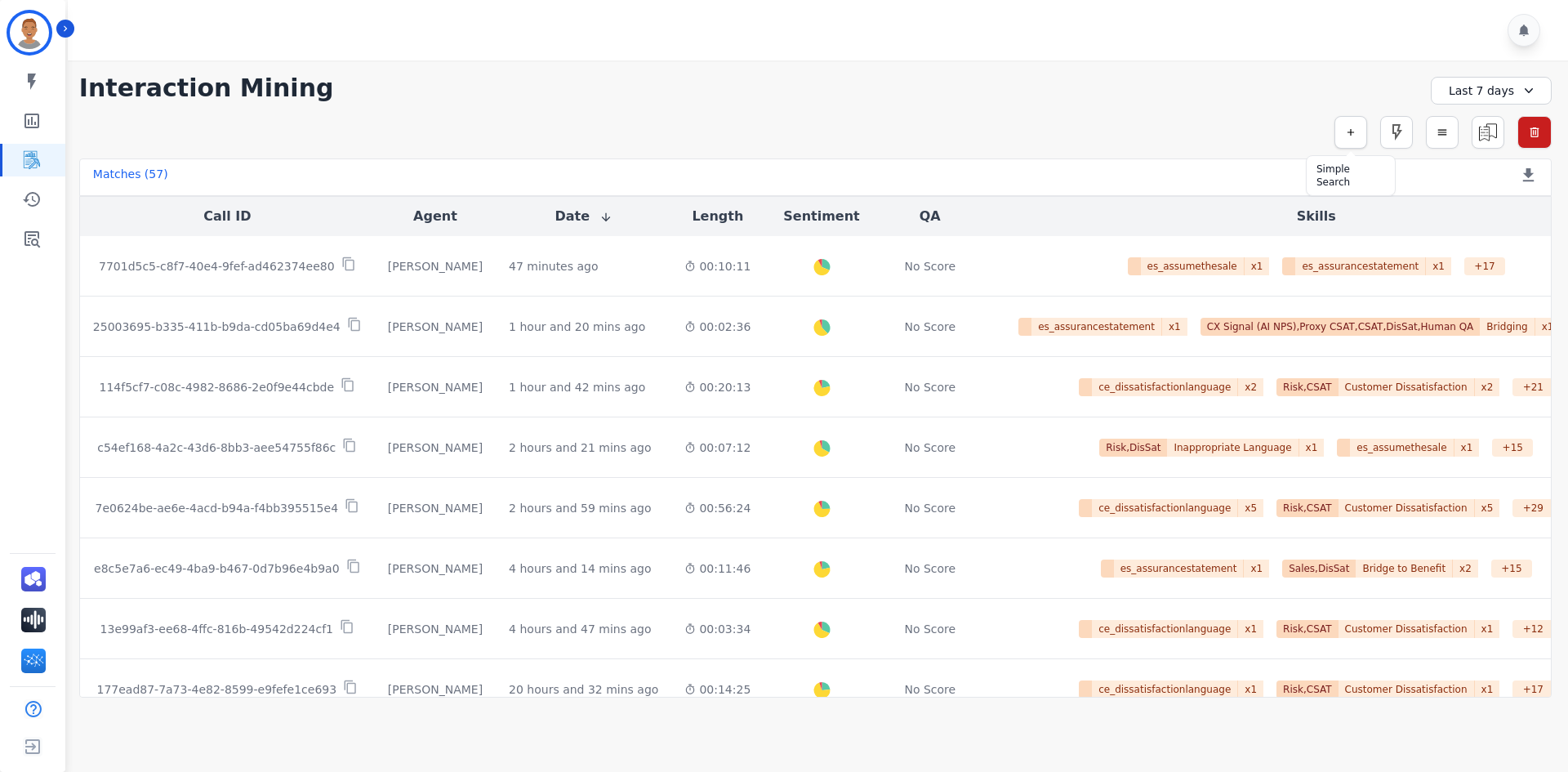
click at [1343, 129] on button "button" at bounding box center [1351, 132] width 33 height 33
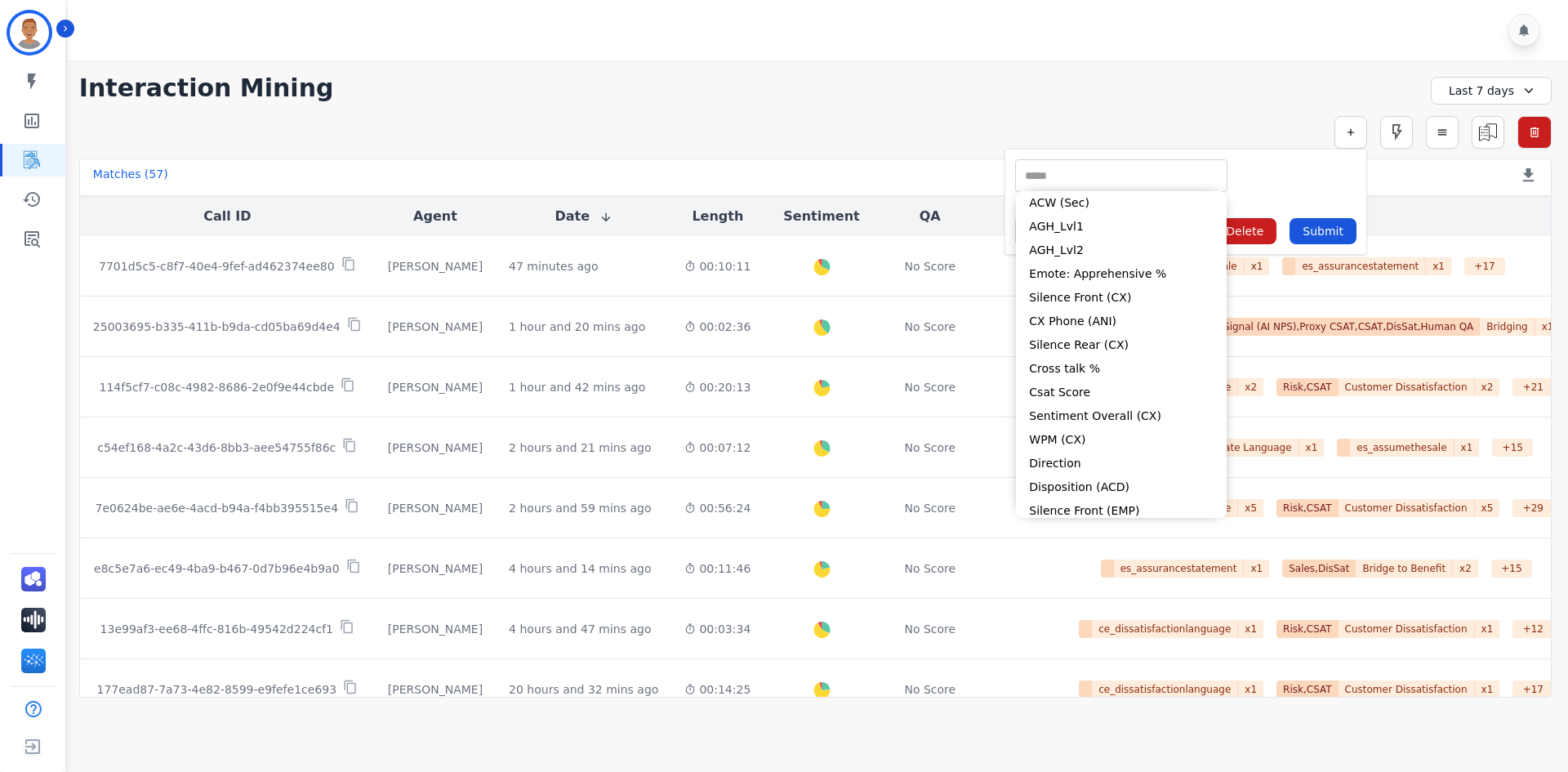
click at [1060, 174] on input "selected options" at bounding box center [1121, 176] width 204 height 17
click at [895, 103] on div "**********" at bounding box center [815, 379] width 1505 height 637
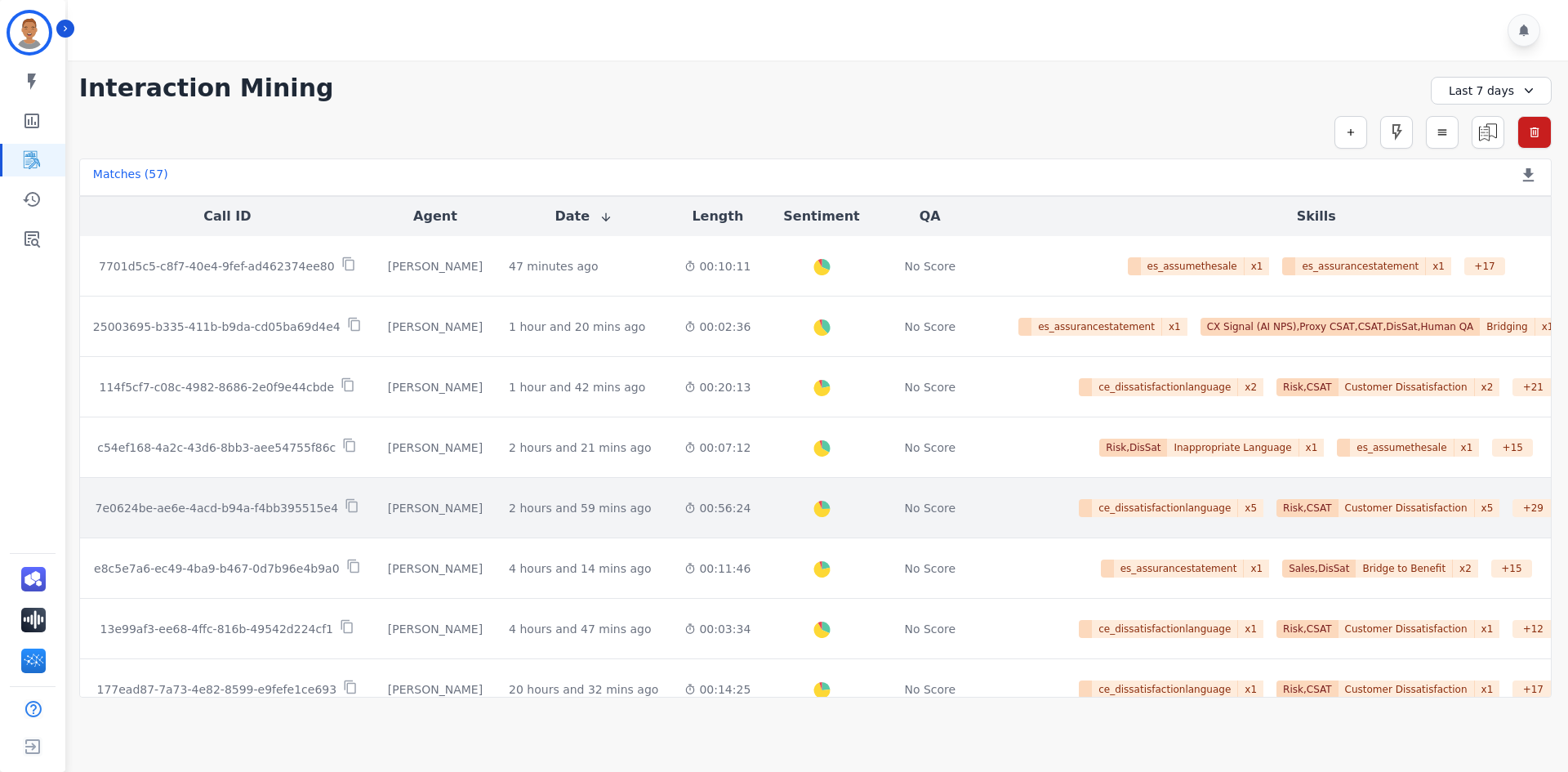
click at [994, 510] on div "ce_dissatisfactionlanguage x 5 Risk,CSAT Customer Dissatisfaction x 5 + 29 Risk…" at bounding box center [1317, 508] width 645 height 18
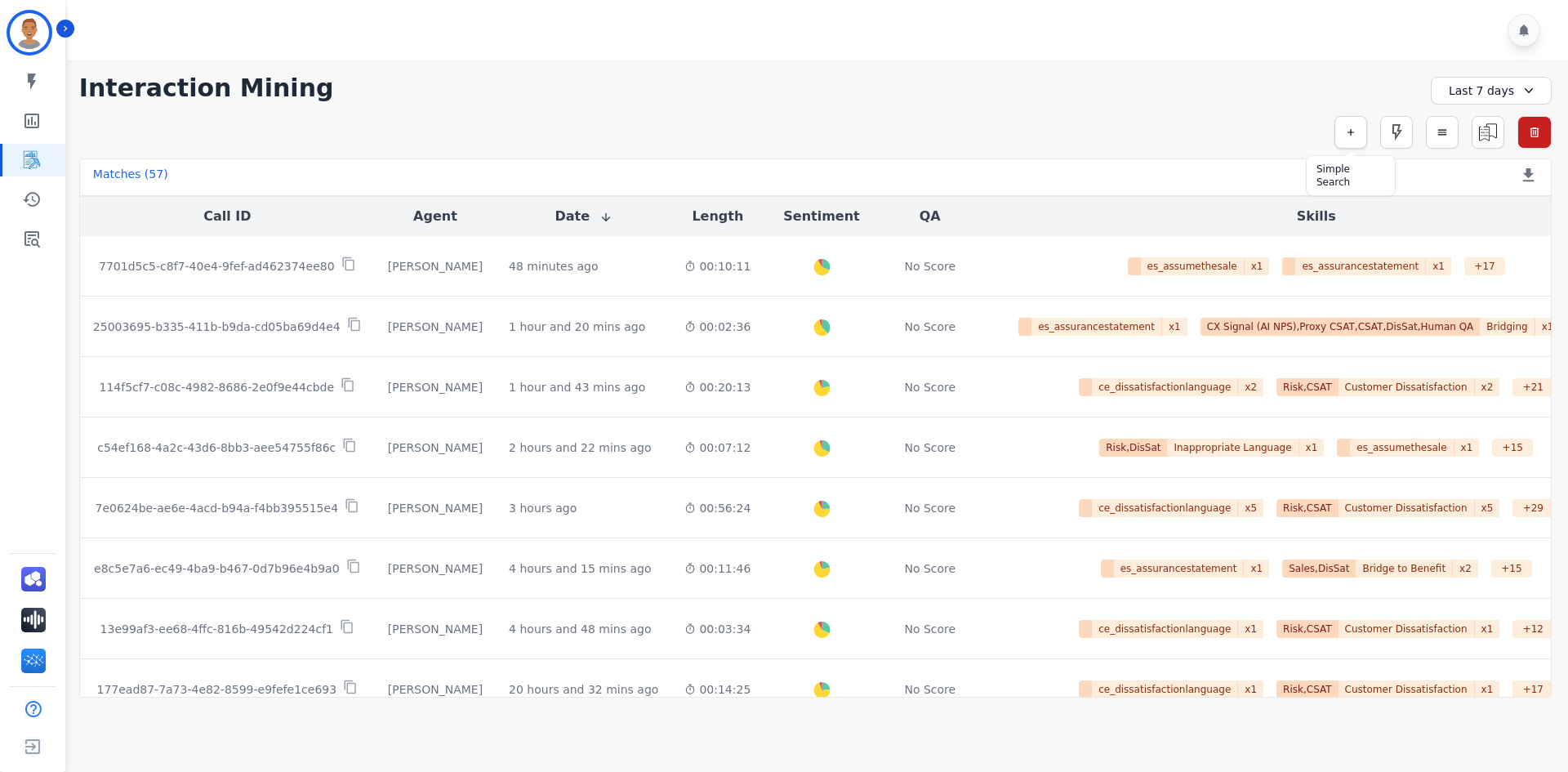
click at [1346, 134] on icon "button" at bounding box center [1351, 132] width 11 height 11
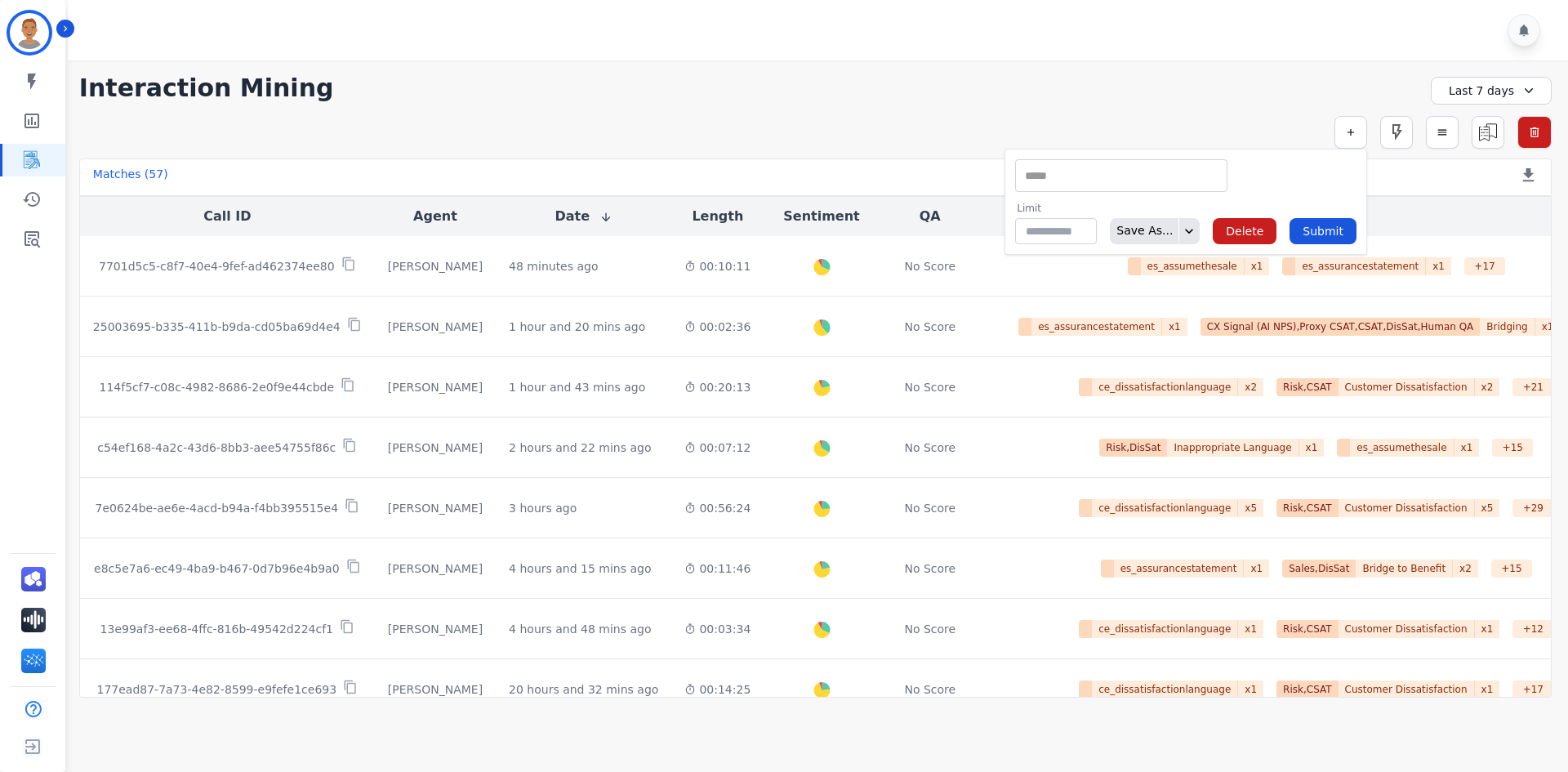
click at [1137, 179] on input "selected options" at bounding box center [1121, 176] width 204 height 17
type input "**"
click at [1109, 200] on li "Interaction ID" at bounding box center [1121, 203] width 210 height 23
type input "**********"
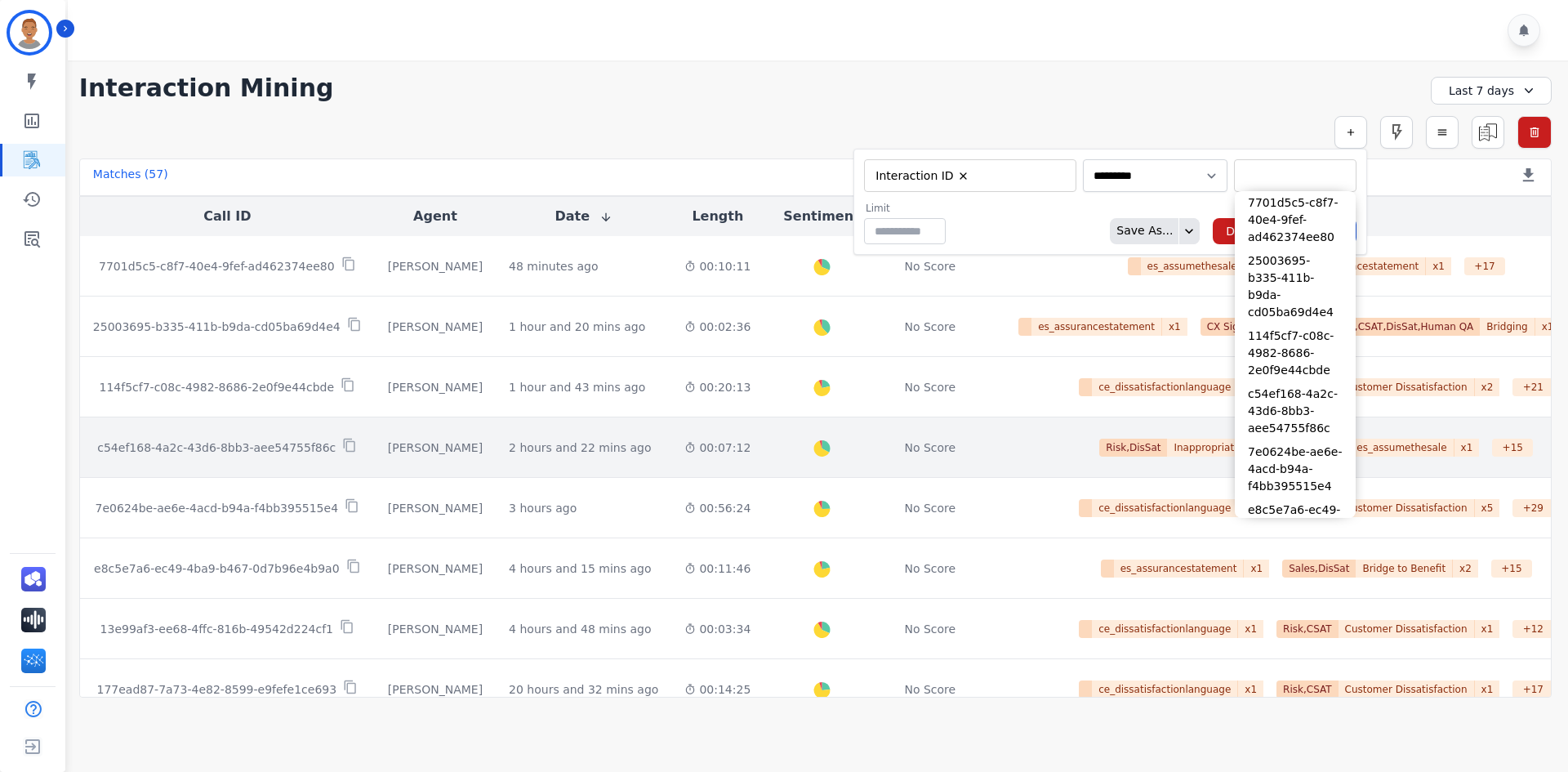
paste input "**********"
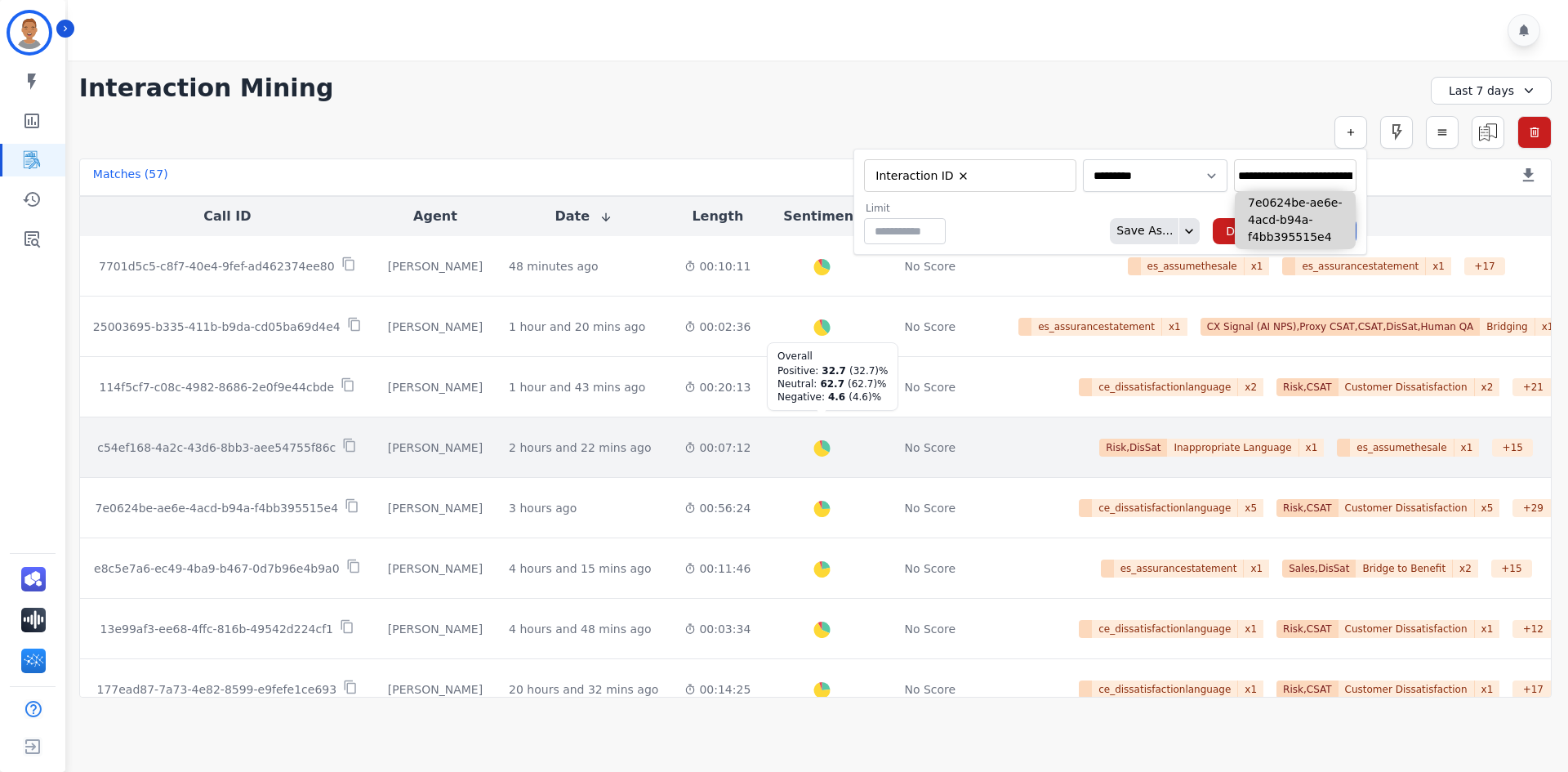
scroll to position [0, 83]
type input "**********"
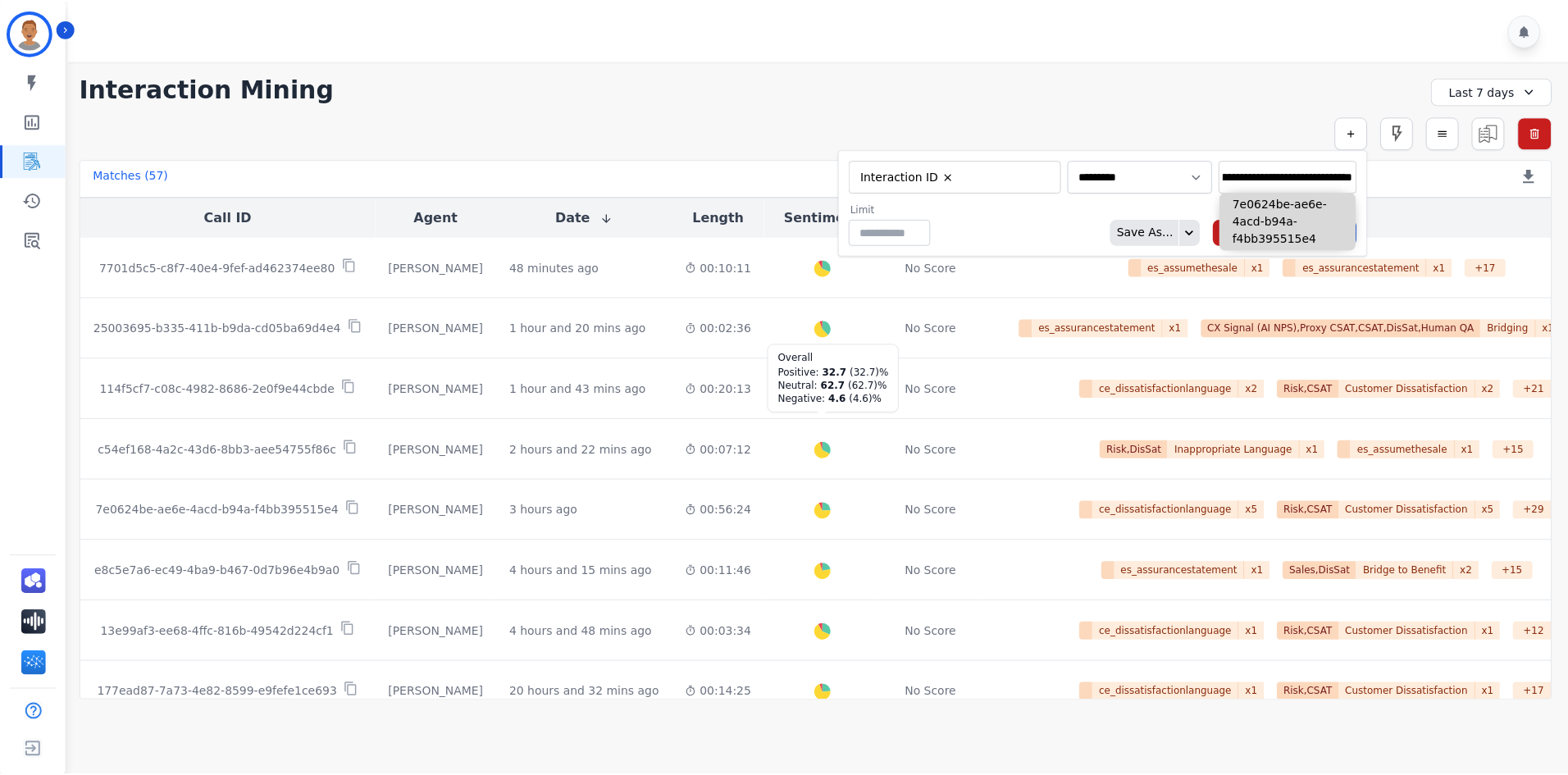
scroll to position [0, 0]
drag, startPoint x: 777, startPoint y: 455, endPoint x: 1245, endPoint y: 101, distance: 586.8
click at [1245, 101] on div "**********" at bounding box center [818, 89] width 1478 height 30
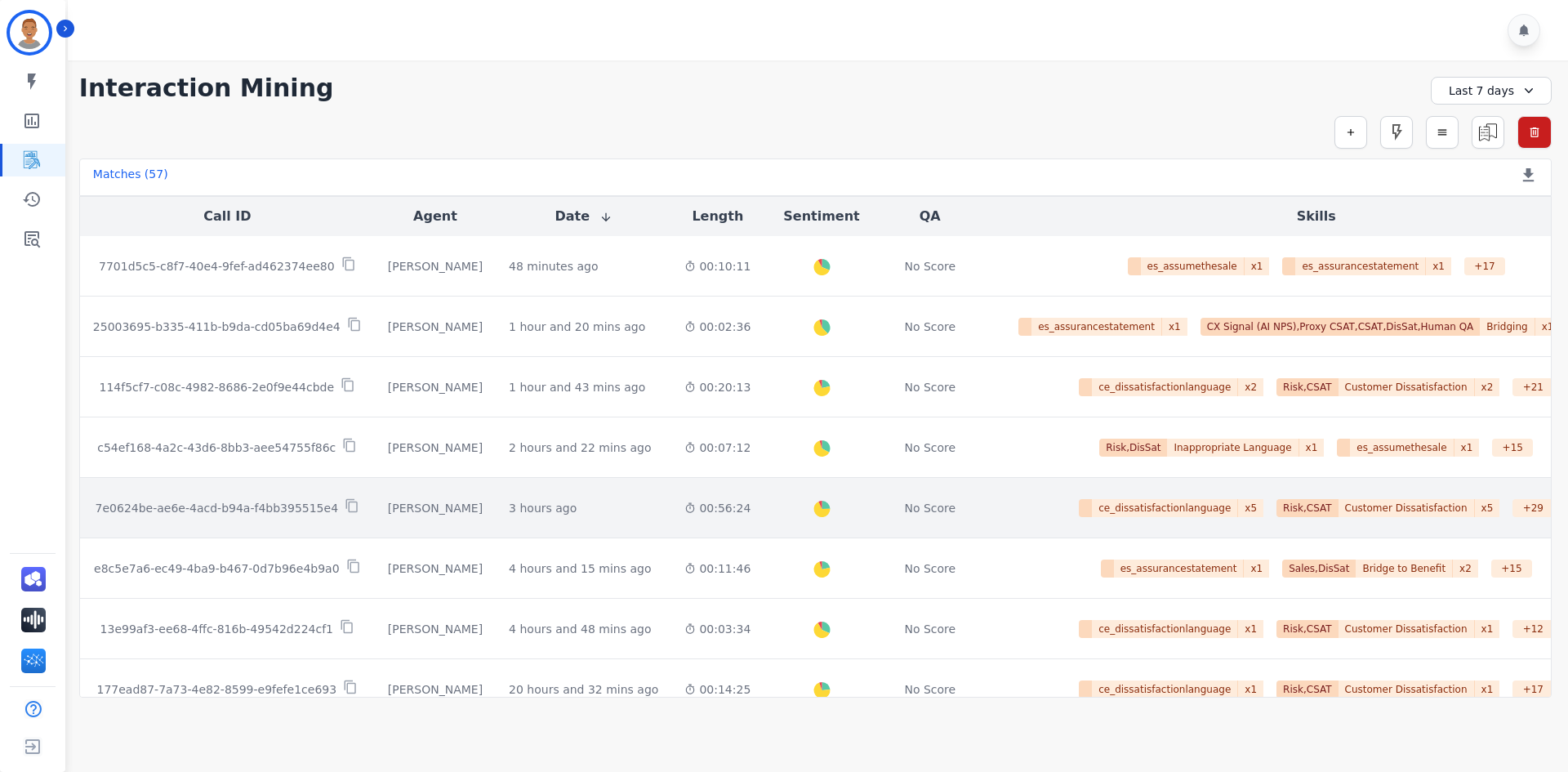
click at [671, 521] on td "00:56:24" at bounding box center [717, 509] width 92 height 61
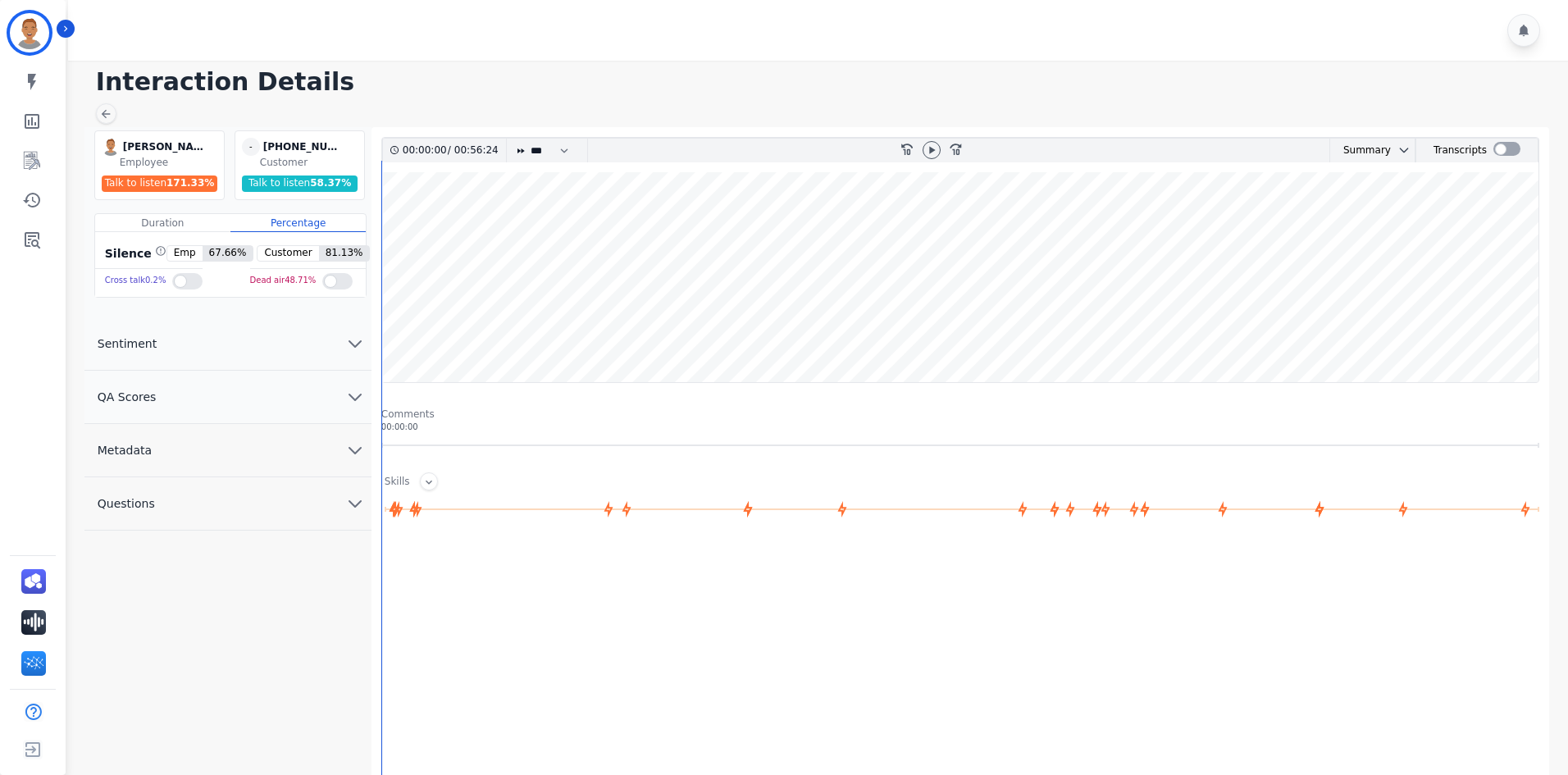
click at [703, 340] on wave at bounding box center [960, 277] width 1156 height 210
click at [929, 146] on icon at bounding box center [931, 149] width 13 height 13
drag, startPoint x: 709, startPoint y: 279, endPoint x: 626, endPoint y: 285, distance: 83.2
click at [618, 290] on wave at bounding box center [960, 277] width 1156 height 210
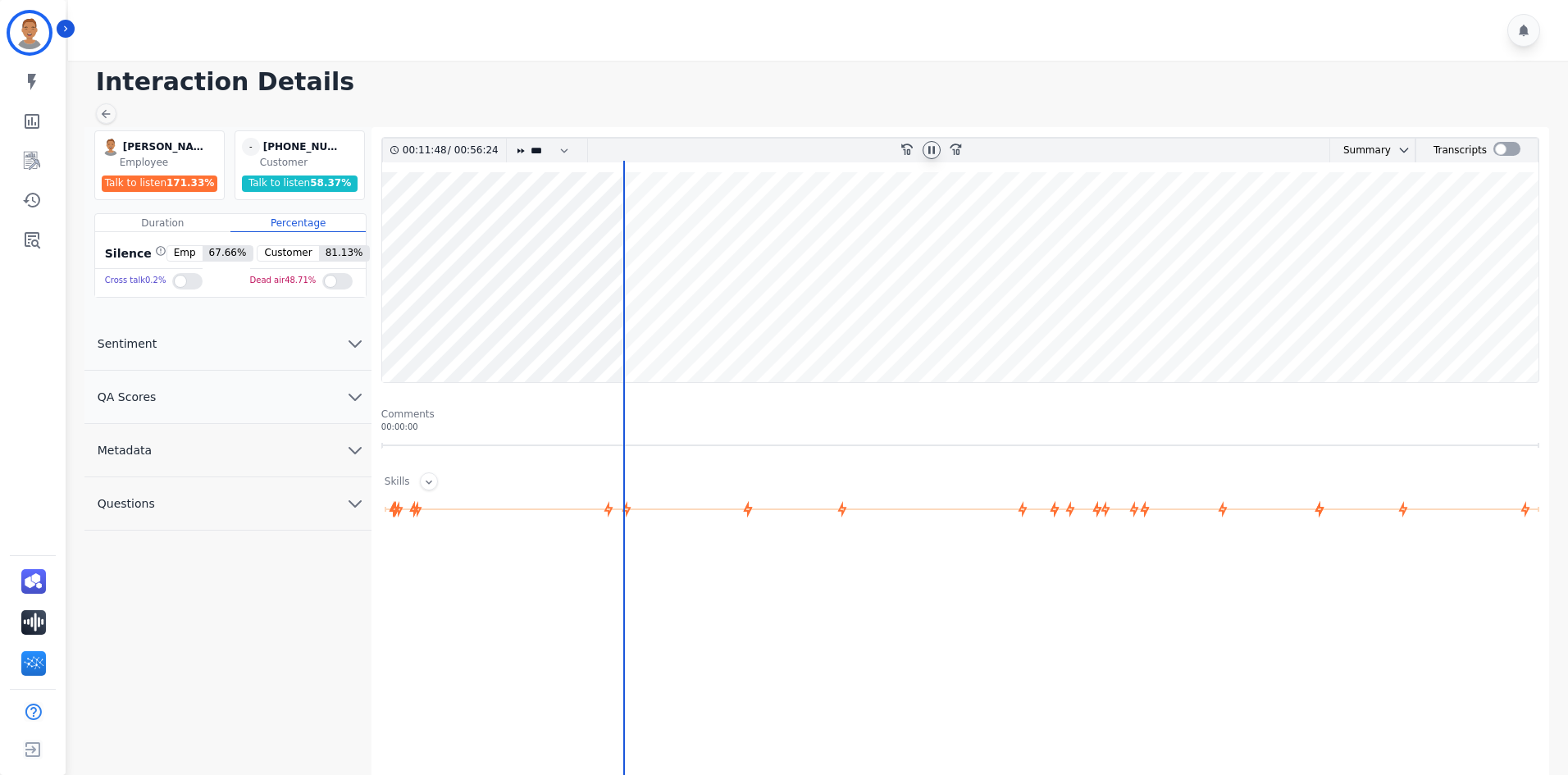
drag, startPoint x: 706, startPoint y: 112, endPoint x: 702, endPoint y: 97, distance: 15.5
click at [698, 106] on div "Interaction Details Veronica Smith Veronica Smith Employee Talk to listen 171.3…" at bounding box center [815, 472] width 1504 height 822
drag, startPoint x: 626, startPoint y: 271, endPoint x: 547, endPoint y: 276, distance: 79.2
click at [511, 280] on wave at bounding box center [960, 277] width 1156 height 210
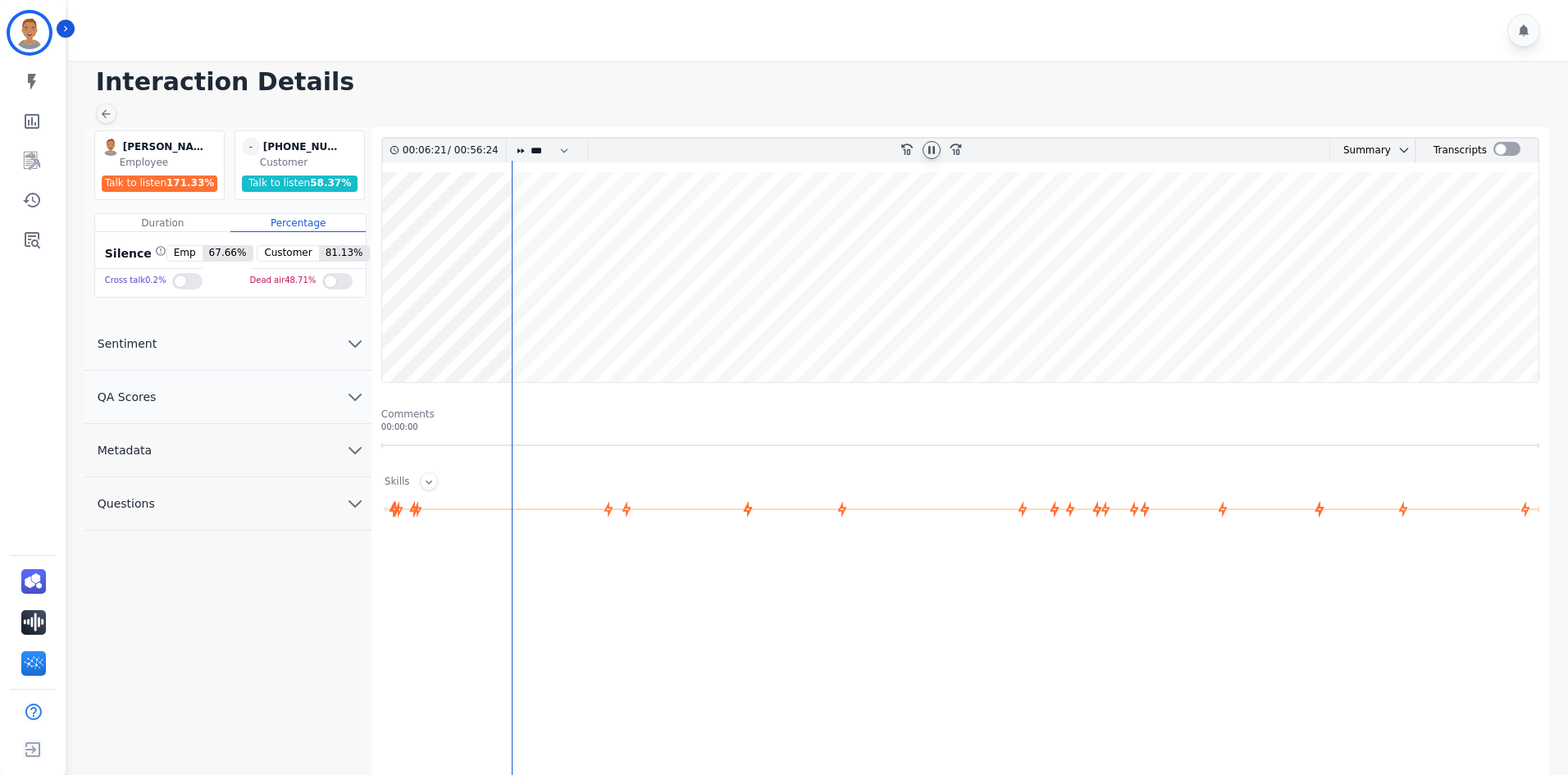
drag, startPoint x: 510, startPoint y: 278, endPoint x: 353, endPoint y: 289, distance: 157.4
click at [337, 293] on div "Veronica Smith Veronica Smith Employee Talk to listen 171.33 % - +17277104635 +…" at bounding box center [820, 538] width 1472 height 822
drag, startPoint x: 510, startPoint y: 278, endPoint x: 273, endPoint y: 281, distance: 237.0
click at [246, 280] on div "Veronica Smith Veronica Smith Employee Talk to listen 171.33 % - +17277104635 +…" at bounding box center [820, 538] width 1472 height 822
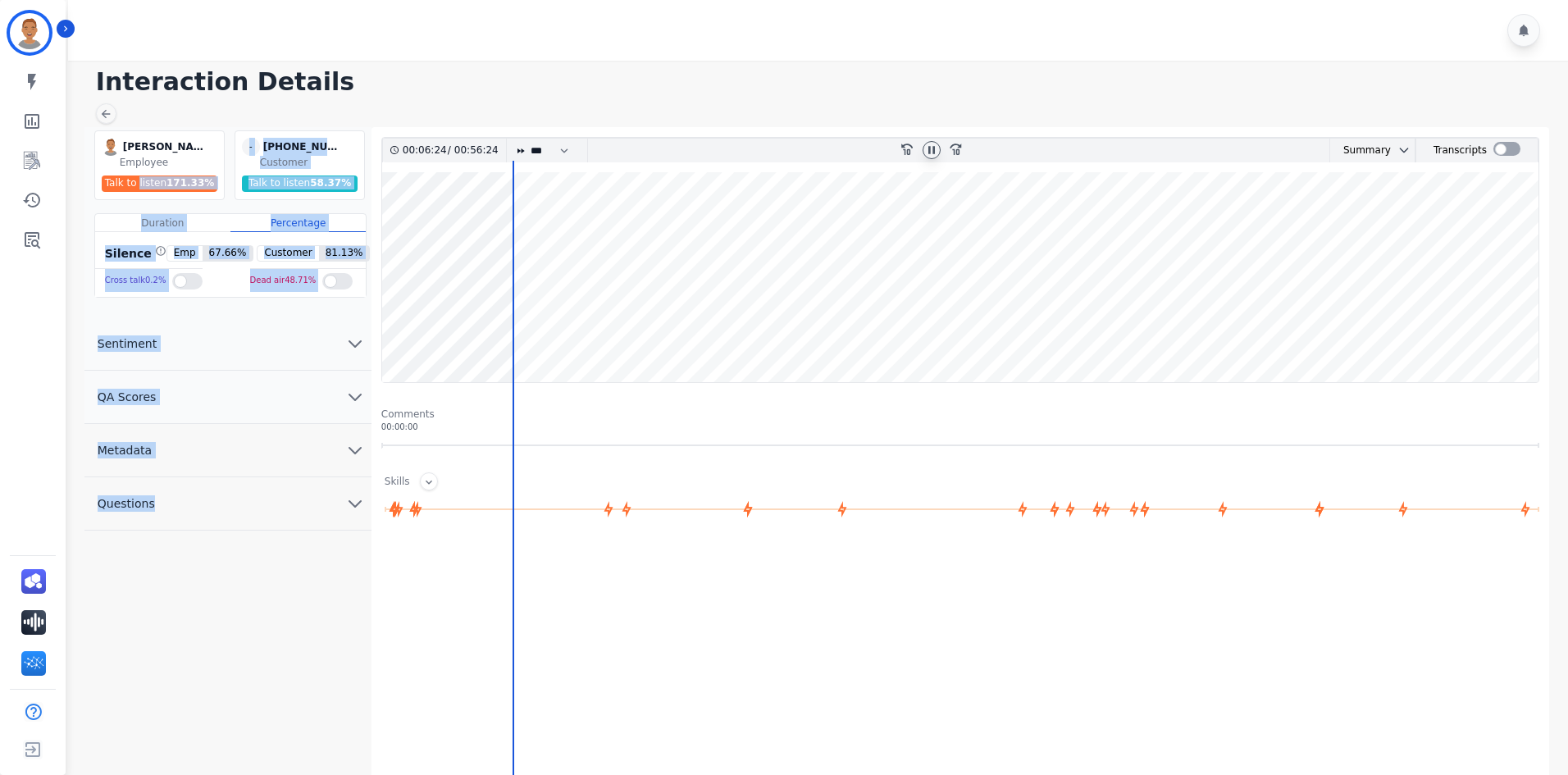
drag, startPoint x: 512, startPoint y: 171, endPoint x: 265, endPoint y: 194, distance: 248.1
click at [195, 190] on div "Veronica Smith Veronica Smith Employee Talk to listen 171.33 % - +17277104635 +…" at bounding box center [820, 538] width 1472 height 822
click at [556, 180] on wave at bounding box center [960, 277] width 1156 height 210
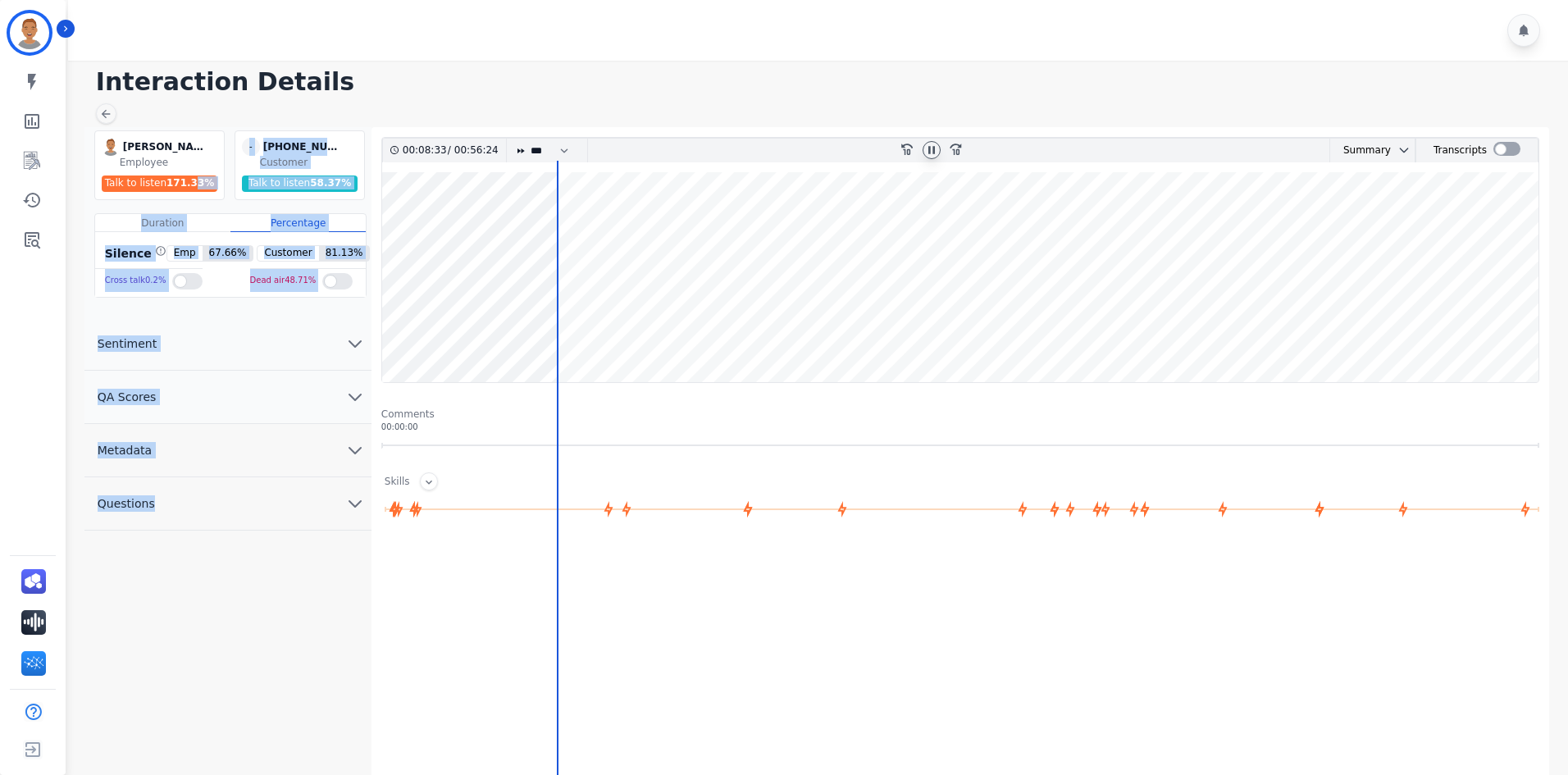
click at [401, 150] on div "00:08:33 / 00:56:24 * * * **** * *** * ****" at bounding box center [555, 150] width 346 height 24
click at [468, 145] on div "00:56:24" at bounding box center [474, 150] width 45 height 24
click at [569, 150] on select "* * * **** * *** * ****" at bounding box center [553, 150] width 49 height 24
click at [469, 189] on wave at bounding box center [960, 277] width 1156 height 210
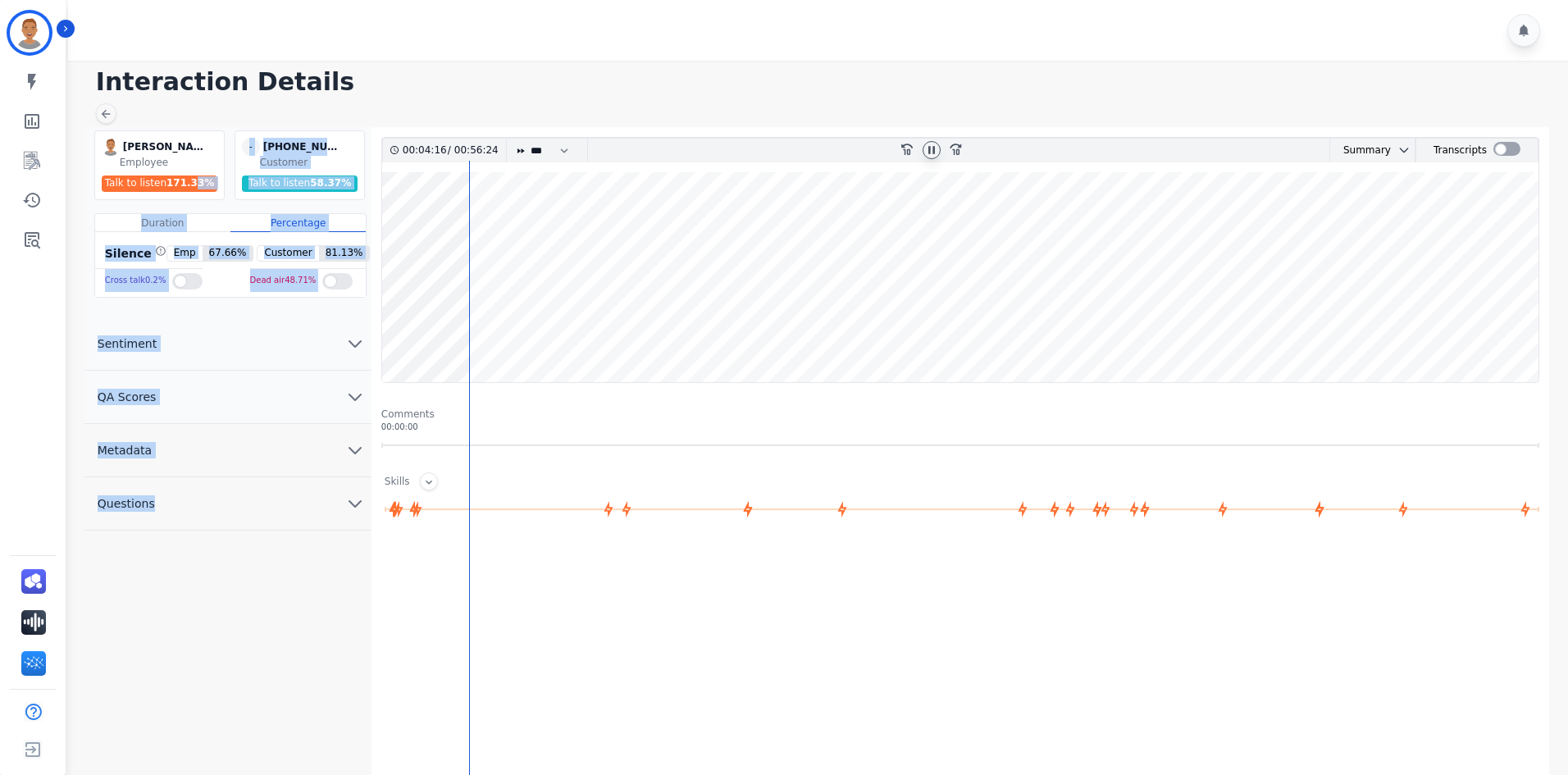
drag, startPoint x: 470, startPoint y: 179, endPoint x: 340, endPoint y: 185, distance: 130.1
click at [340, 185] on div "Veronica Smith Veronica Smith Employee Talk to listen 171.33 % - +17277104635 +…" at bounding box center [820, 538] width 1472 height 822
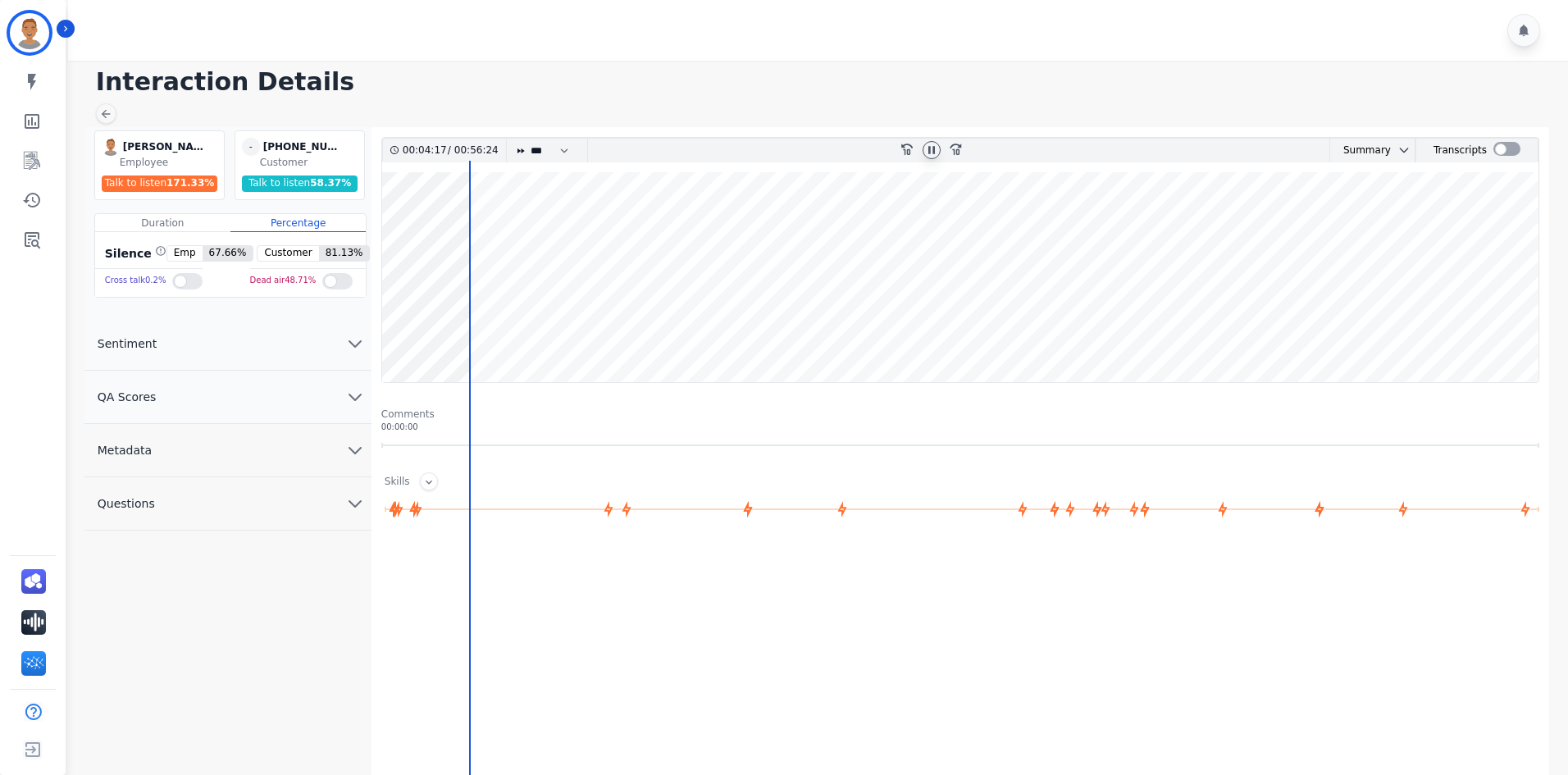
click at [445, 90] on h1 "Interaction Details" at bounding box center [824, 82] width 1455 height 30
click at [428, 483] on icon at bounding box center [428, 482] width 13 height 13
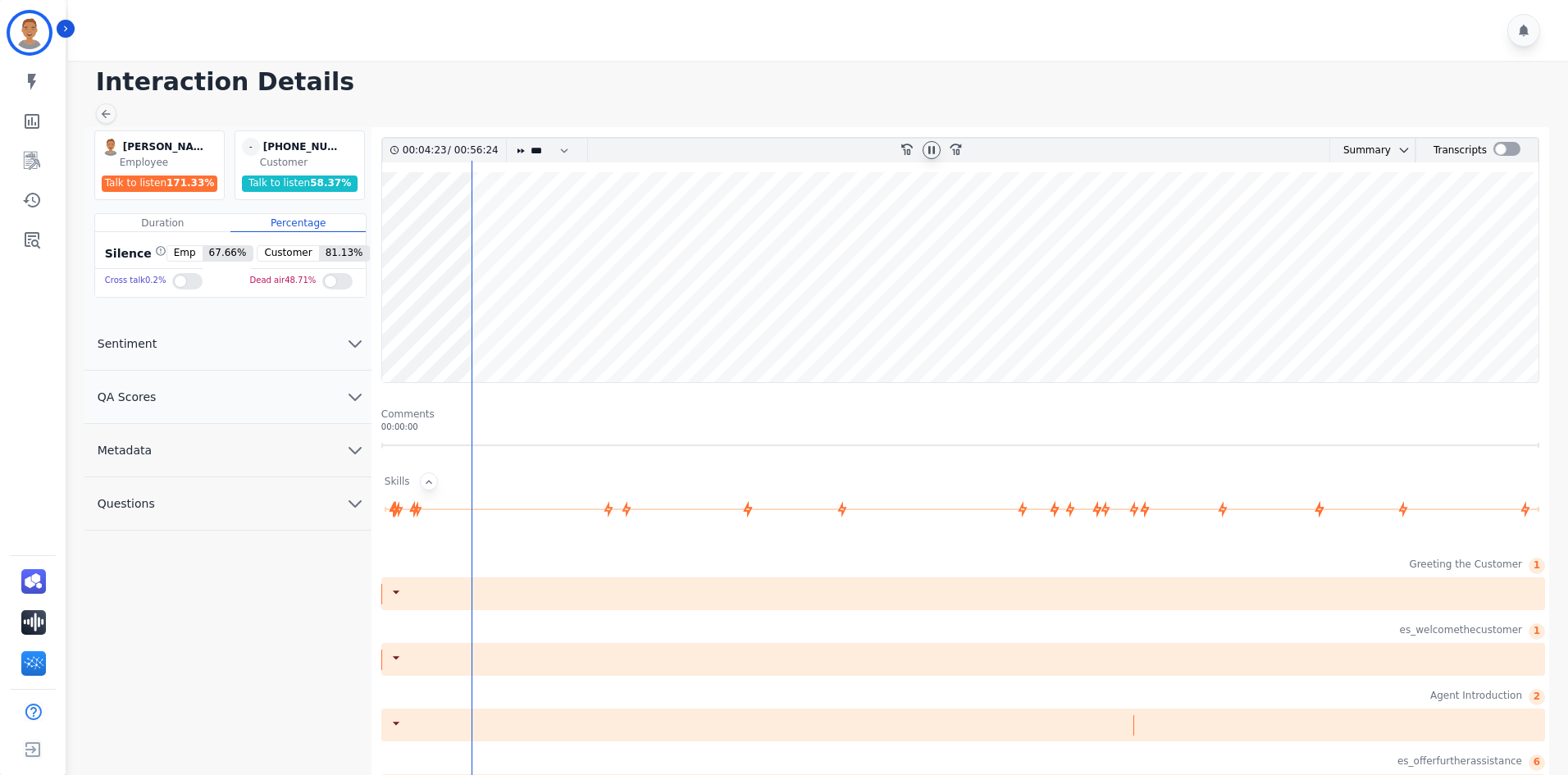
click at [393, 598] on icon at bounding box center [395, 592] width 17 height 17
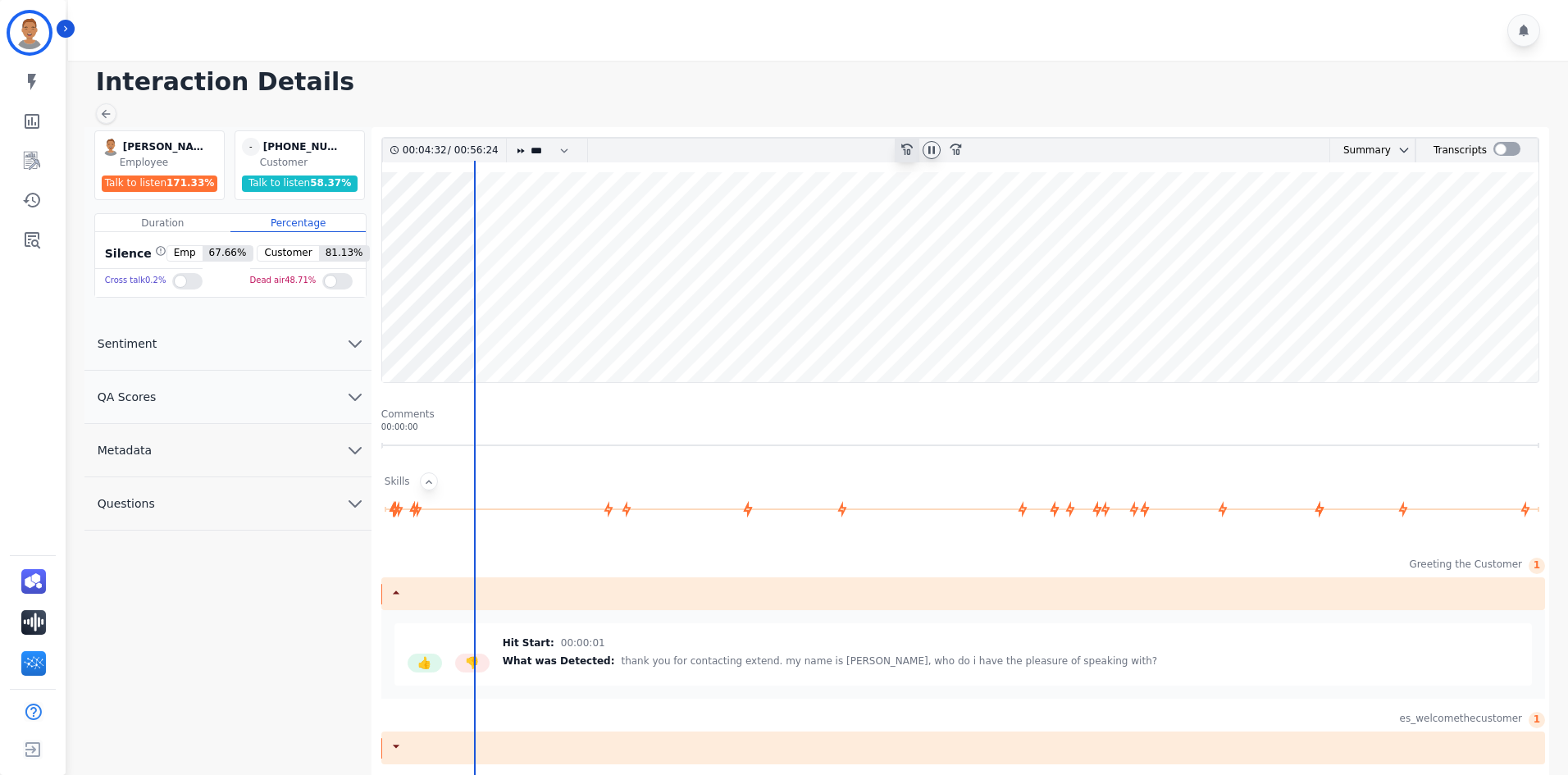
click at [907, 151] on icon at bounding box center [907, 148] width 11 height 11
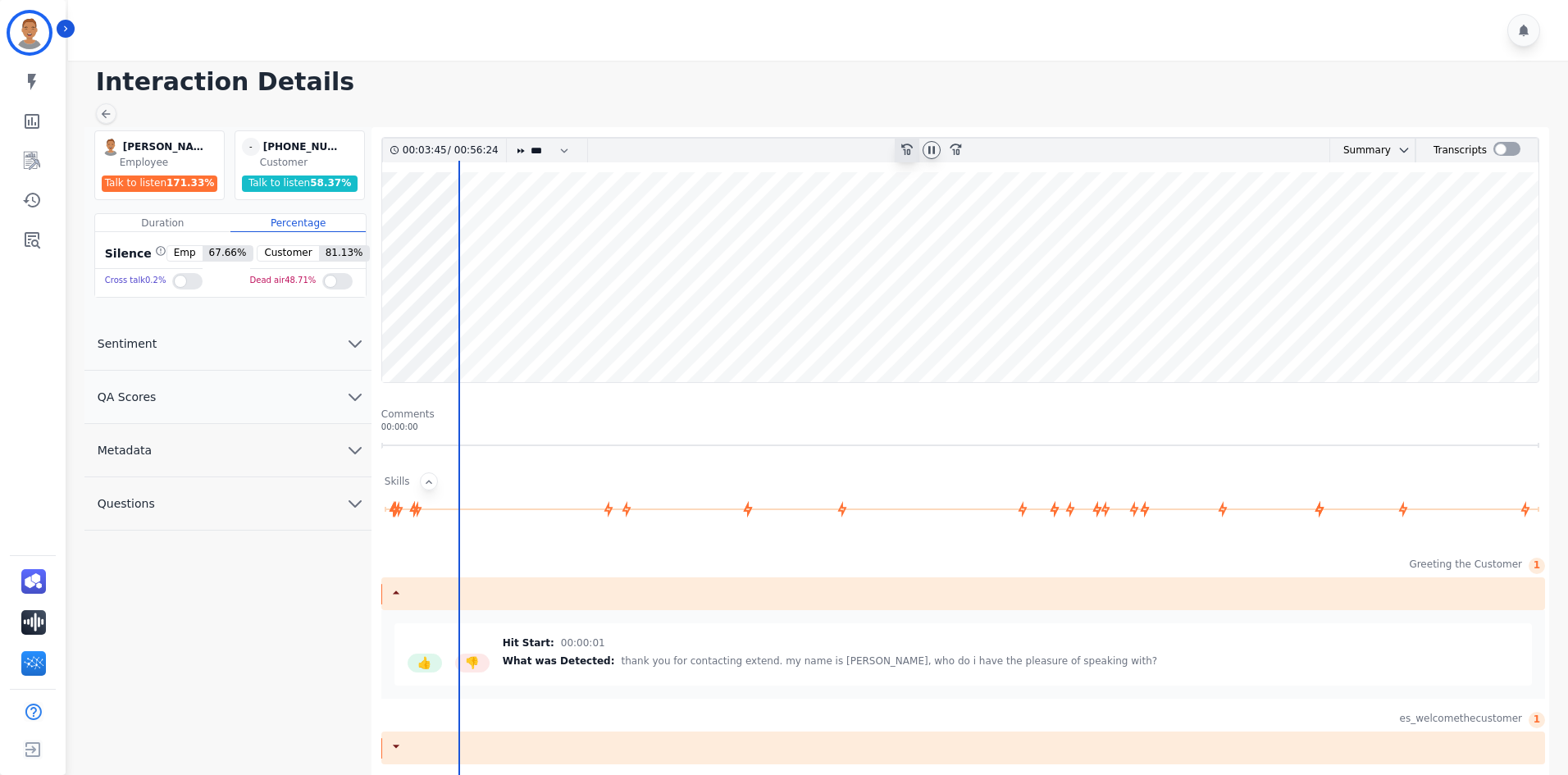
click at [907, 151] on icon at bounding box center [907, 148] width 11 height 11
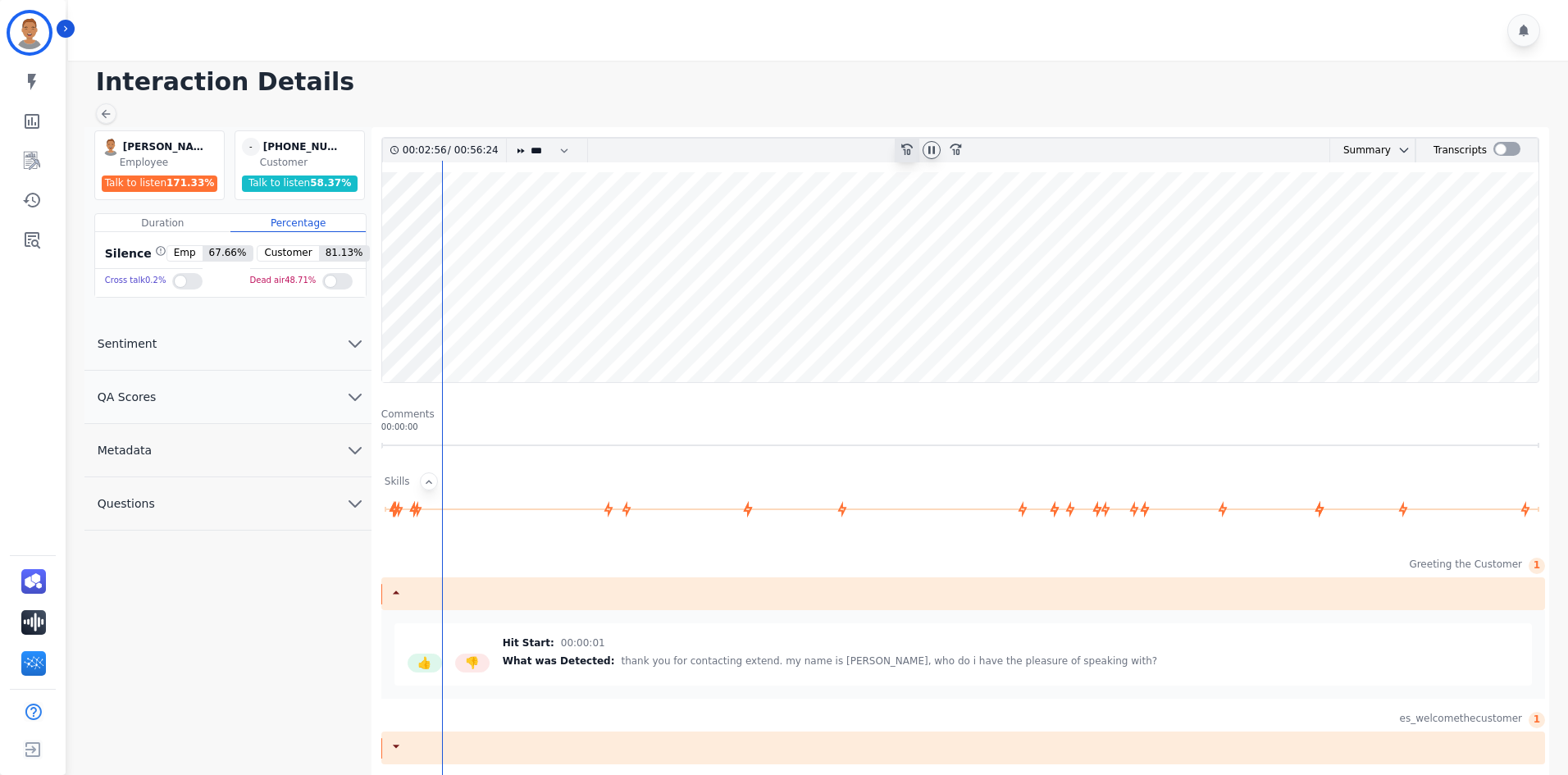
click at [907, 152] on icon "rewind-10" at bounding box center [906, 148] width 13 height 13
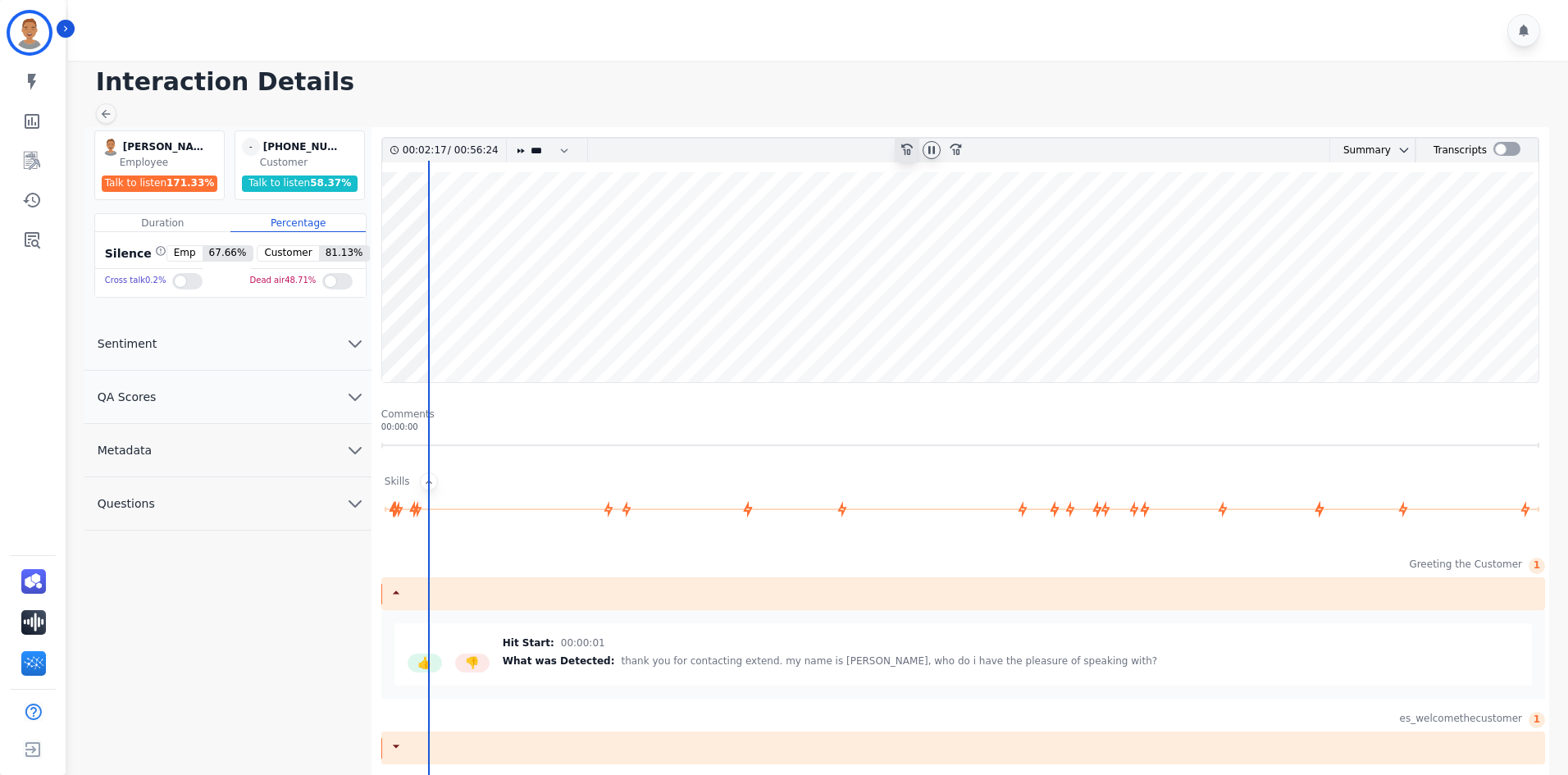
click at [907, 152] on icon "rewind-10" at bounding box center [906, 148] width 13 height 13
click at [908, 152] on icon "rewind-10" at bounding box center [906, 148] width 13 height 13
click at [910, 152] on icon "rewind-10" at bounding box center [906, 148] width 13 height 13
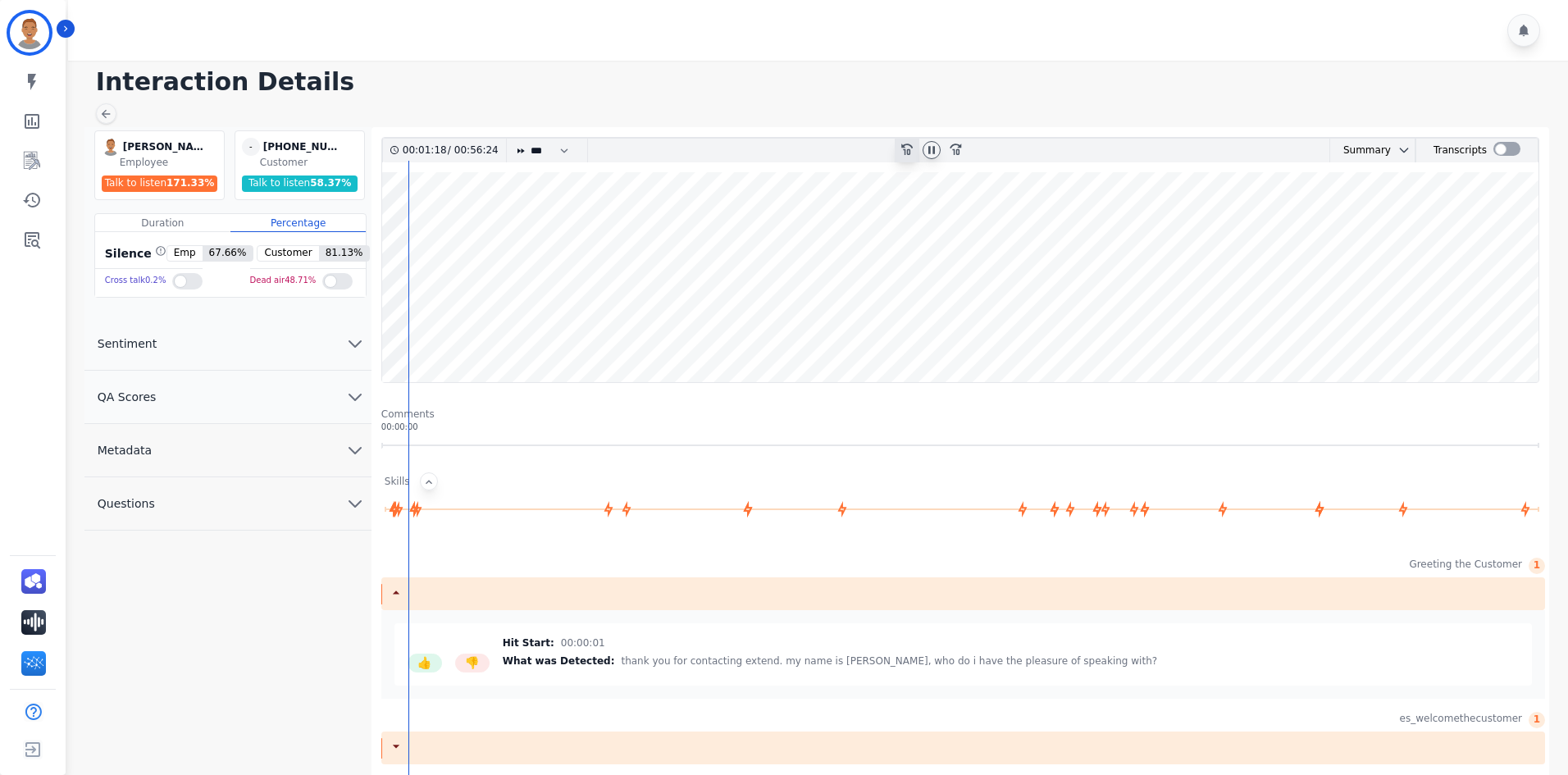
click at [910, 152] on icon "rewind-10" at bounding box center [906, 148] width 13 height 13
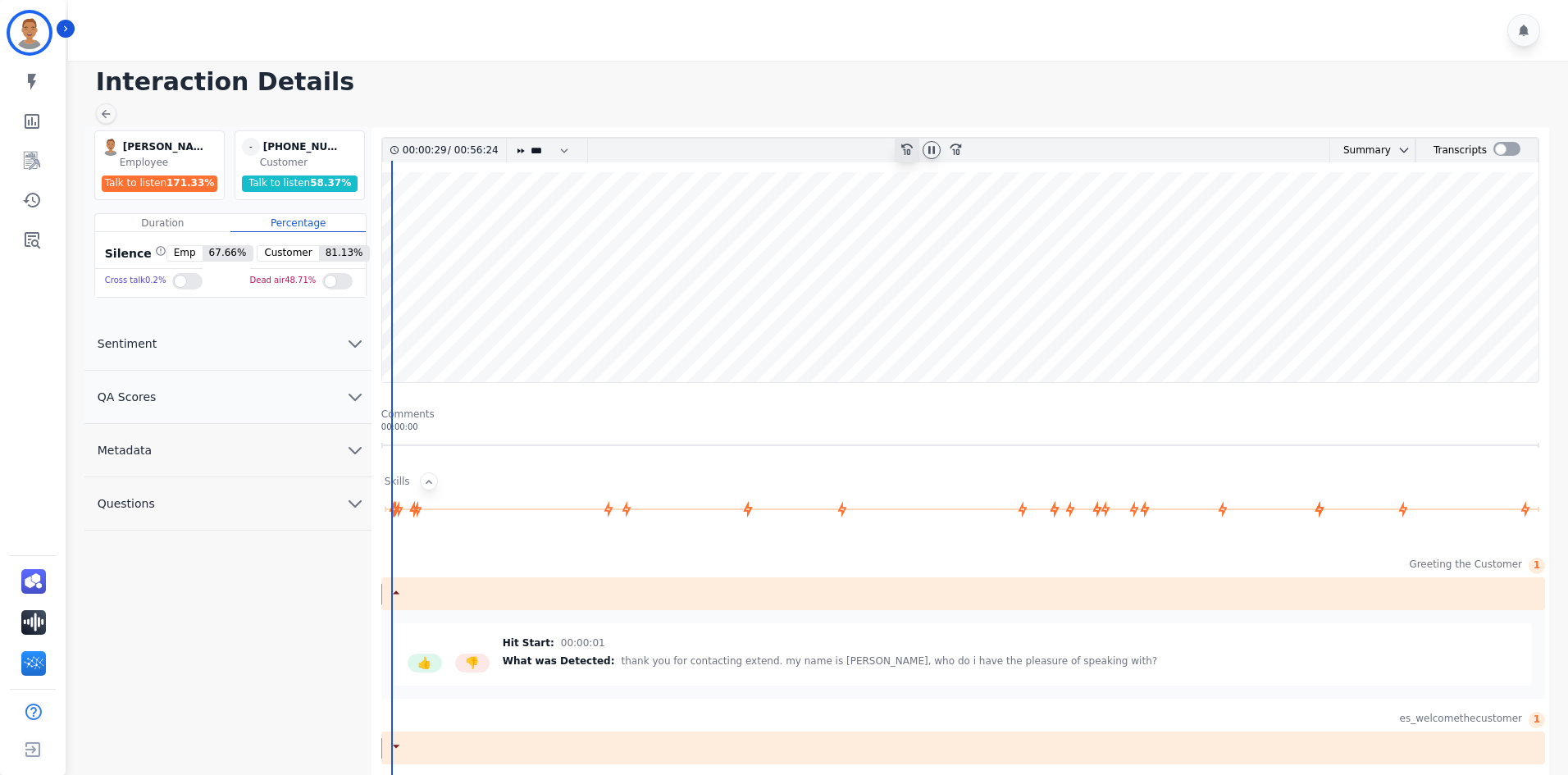
click at [910, 152] on icon "rewind-10" at bounding box center [906, 148] width 13 height 13
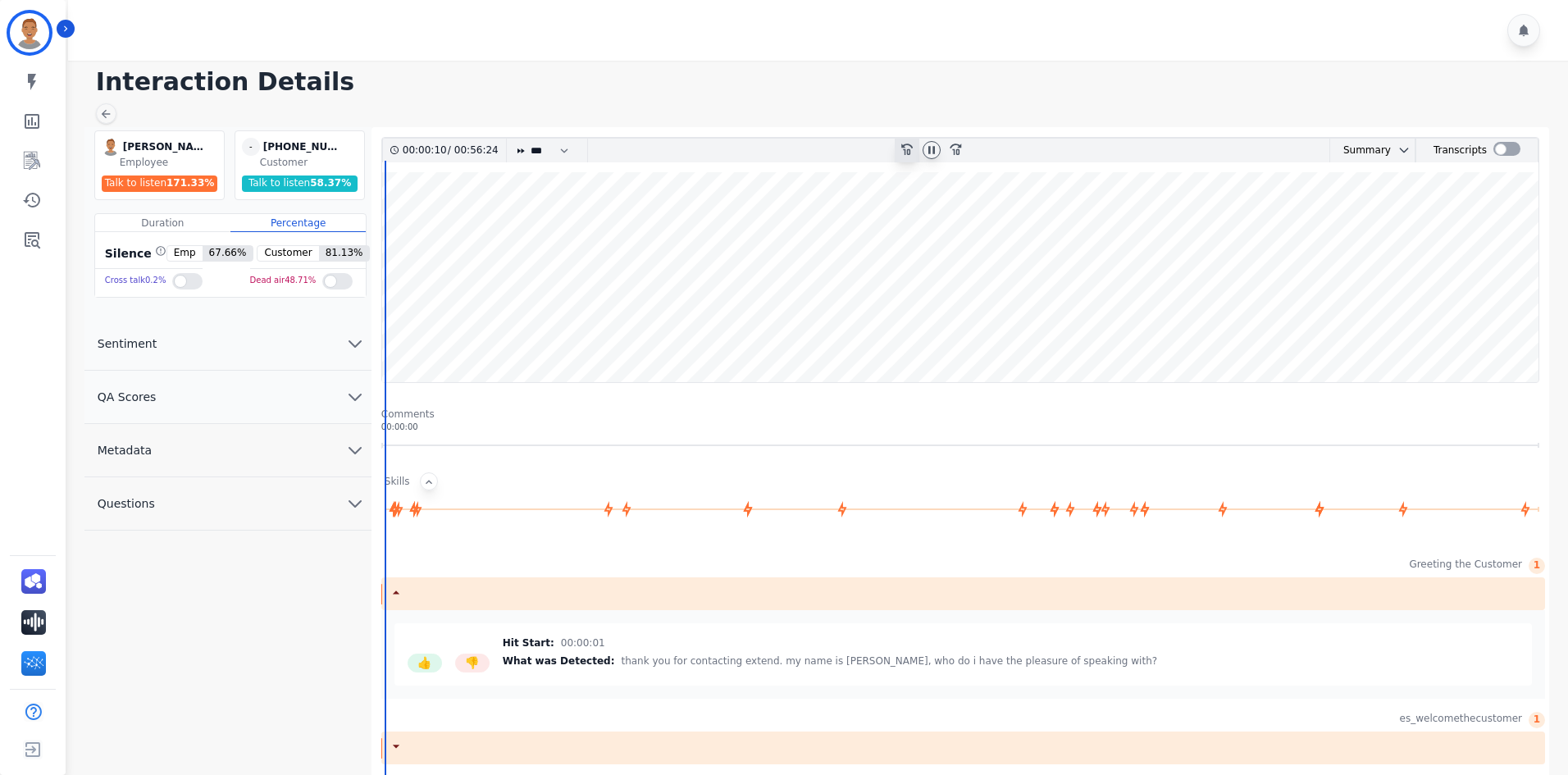
click at [910, 152] on icon "rewind-10" at bounding box center [906, 148] width 13 height 13
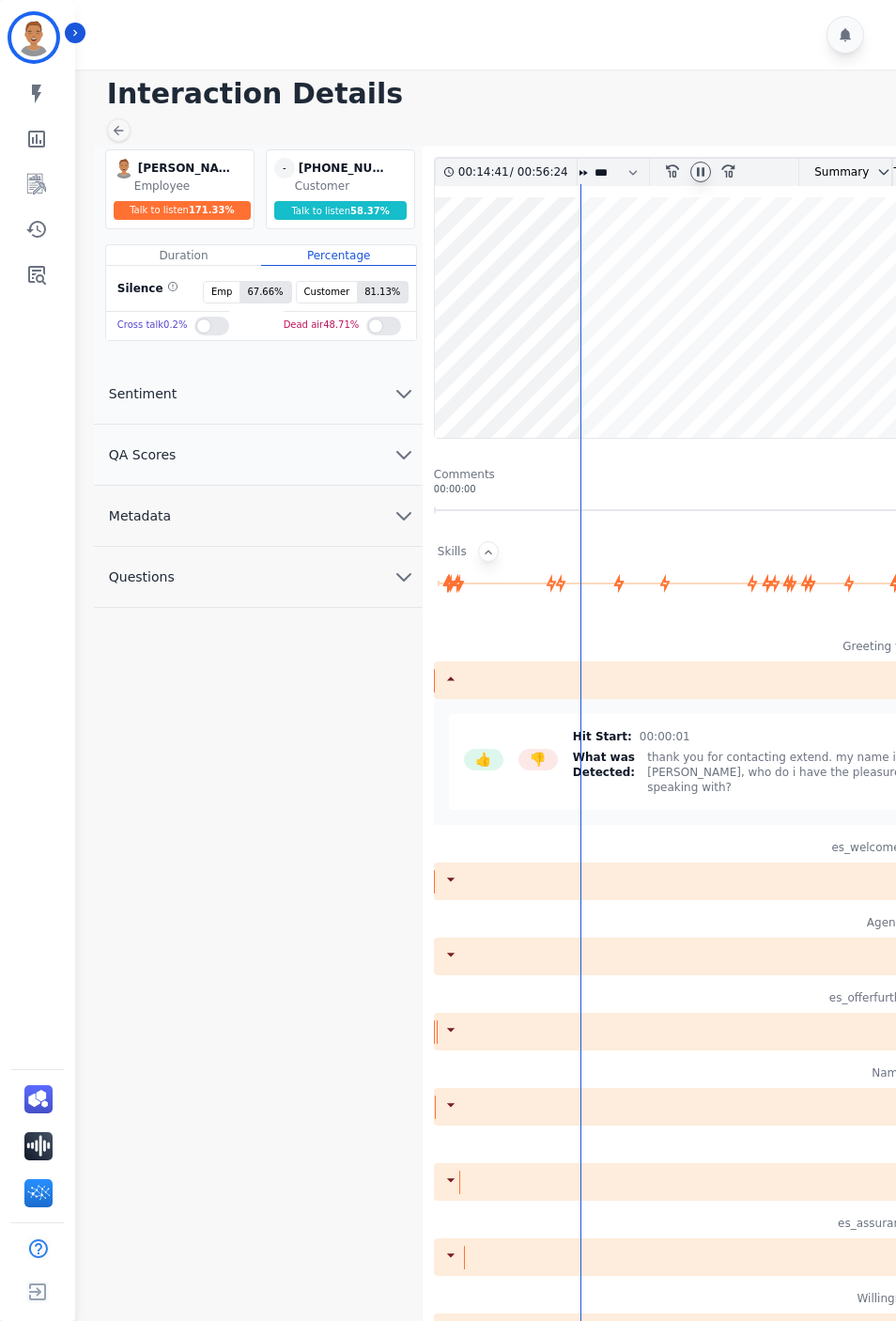
drag, startPoint x: 582, startPoint y: 377, endPoint x: 603, endPoint y: 379, distance: 21.7
click at [603, 379] on div "00:14:41 / 00:56:24 * * * **** * *** * **** rewind-10 fast-forward-10 Summary A…" at bounding box center [715, 745] width 562 height 1177
click at [586, 166] on div at bounding box center [583, 172] width 11 height 27
click at [585, 171] on icon at bounding box center [584, 173] width 8 height 6
click at [583, 174] on icon at bounding box center [584, 173] width 8 height 6
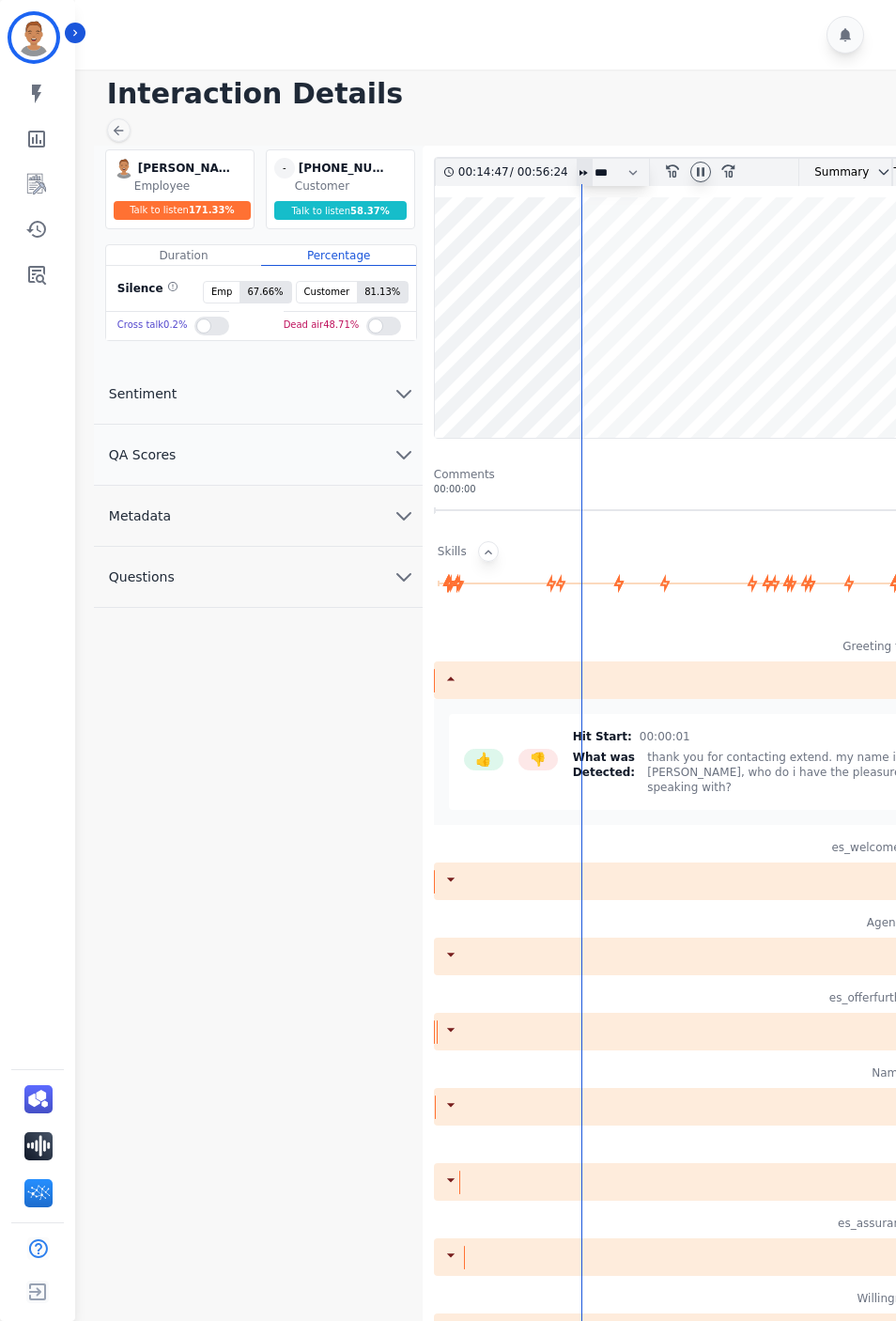
click at [583, 174] on icon at bounding box center [584, 173] width 8 height 6
click at [584, 170] on icon at bounding box center [583, 172] width 11 height 11
click at [584, 169] on icon at bounding box center [583, 172] width 11 height 11
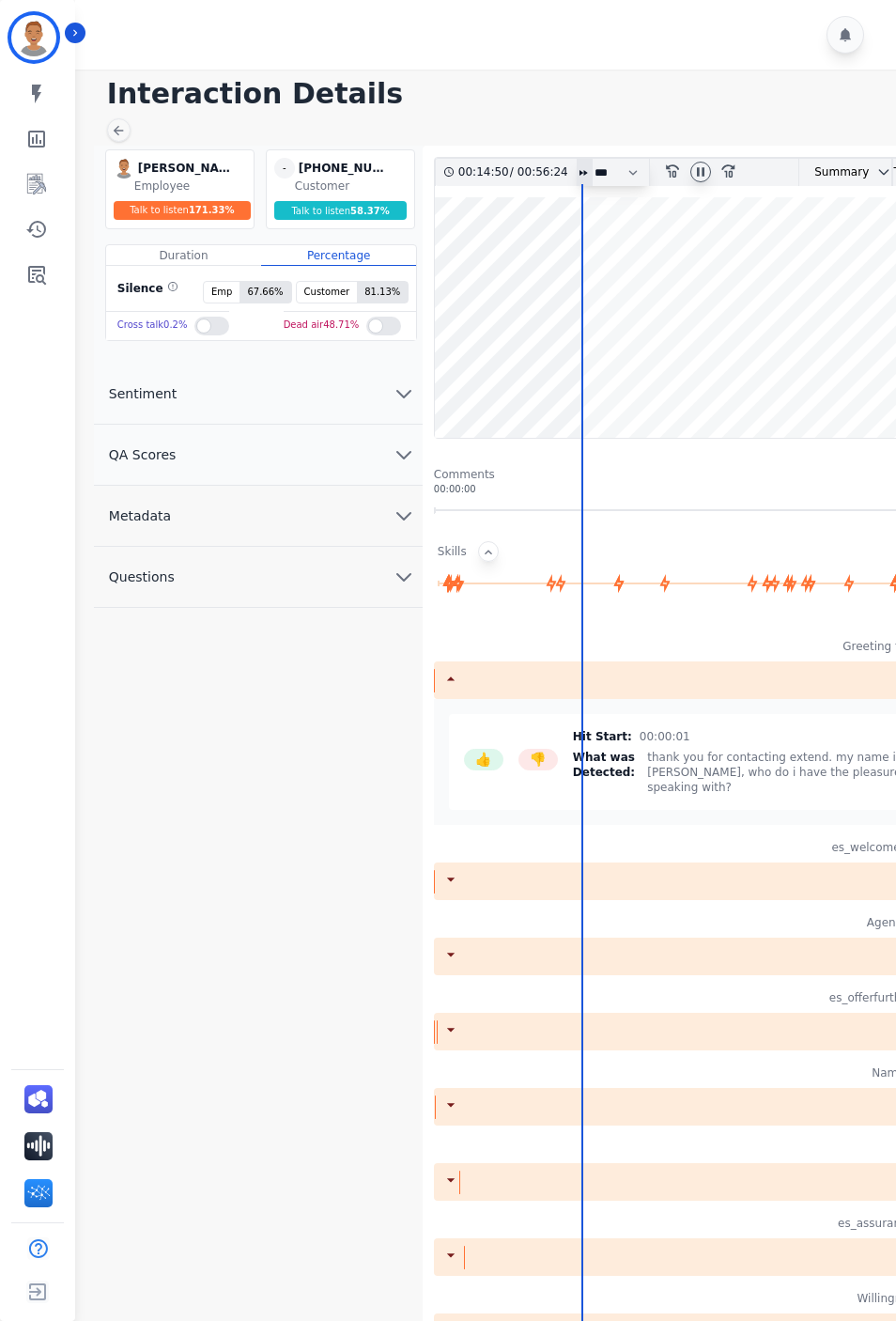
click at [584, 169] on icon at bounding box center [583, 172] width 11 height 11
click at [584, 172] on icon at bounding box center [584, 173] width 8 height 6
click at [584, 171] on icon at bounding box center [584, 173] width 8 height 6
click at [628, 174] on div "rewind-10 fast-forward-10" at bounding box center [701, 172] width 168 height 27
click at [632, 171] on div "rewind-10 fast-forward-10" at bounding box center [701, 172] width 168 height 27
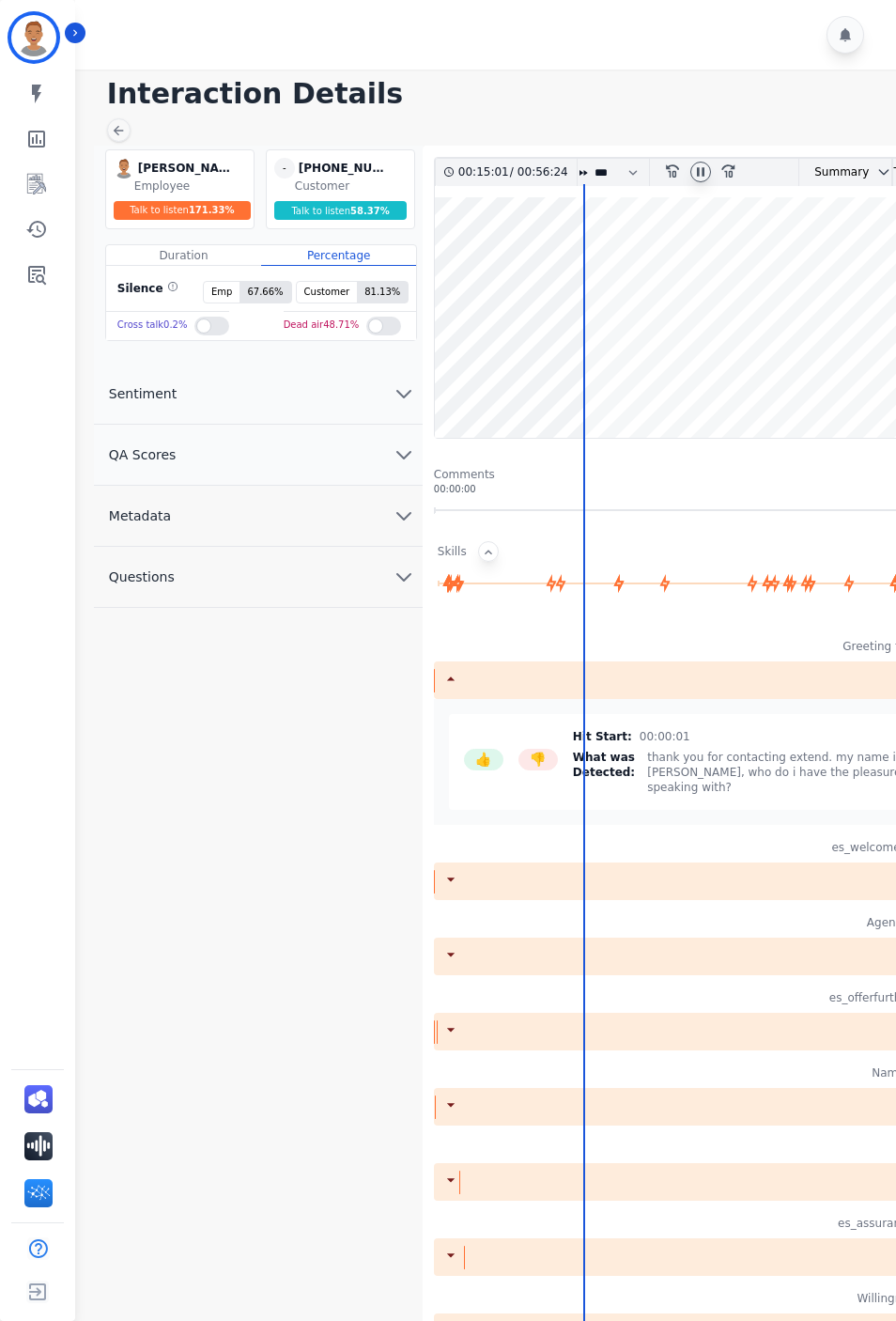
click at [581, 197] on wave at bounding box center [715, 317] width 560 height 241
drag, startPoint x: 581, startPoint y: 200, endPoint x: 629, endPoint y: 198, distance: 48.0
click at [629, 198] on div "00:14:40 / 00:56:24 * * * **** * *** * **** rewind-10 fast-forward-10 Summary A…" at bounding box center [715, 745] width 562 height 1177
click at [355, 450] on button "QA Scores" at bounding box center [258, 455] width 329 height 61
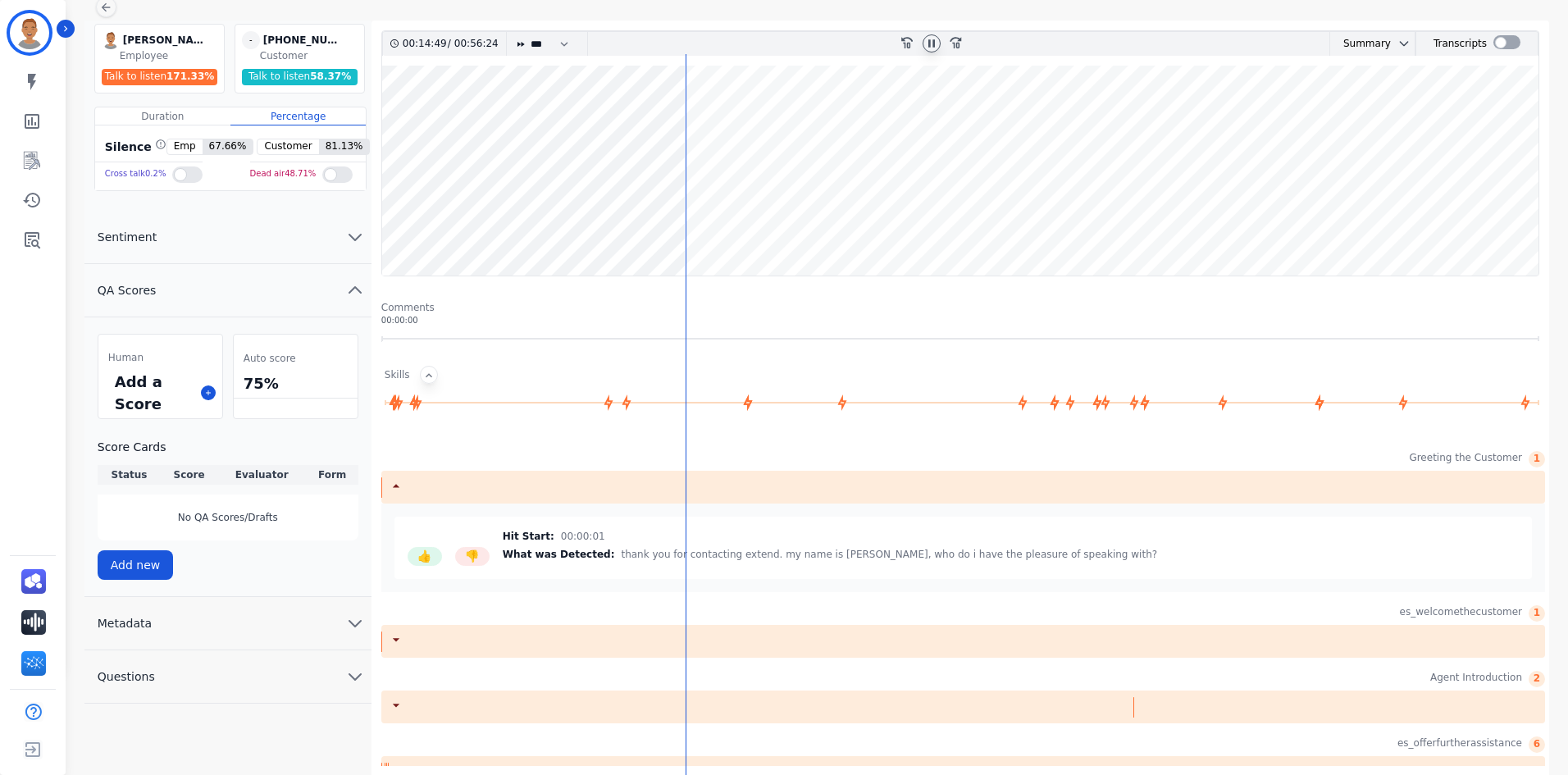
scroll to position [107, 0]
click at [346, 622] on icon "chevron down" at bounding box center [355, 622] width 20 height 20
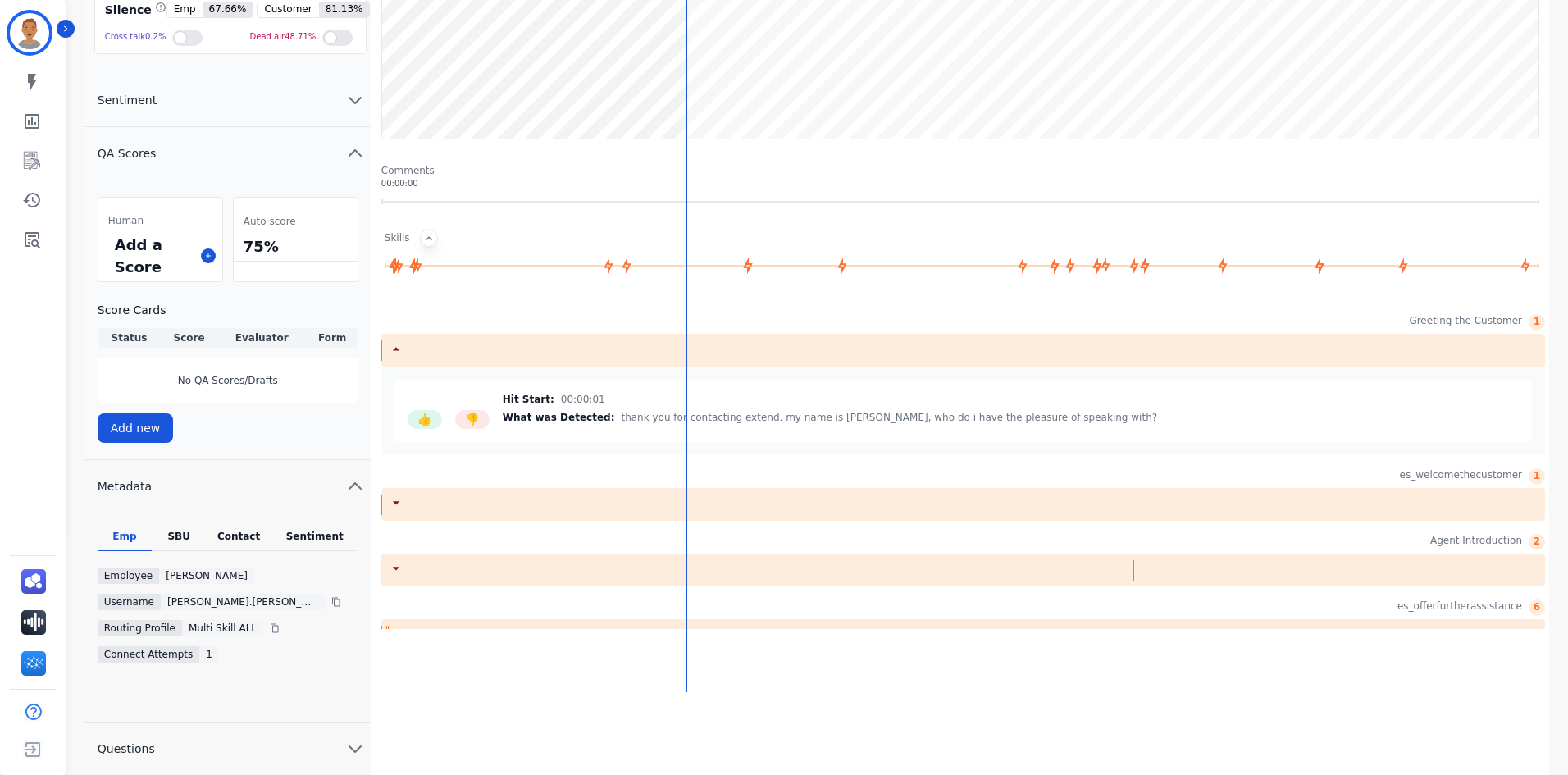
scroll to position [244, 0]
click at [341, 757] on button "Questions" at bounding box center [228, 748] width 287 height 53
click at [361, 749] on icon "chevron up" at bounding box center [356, 747] width 11 height 6
click at [161, 742] on span "Questions" at bounding box center [127, 748] width 84 height 17
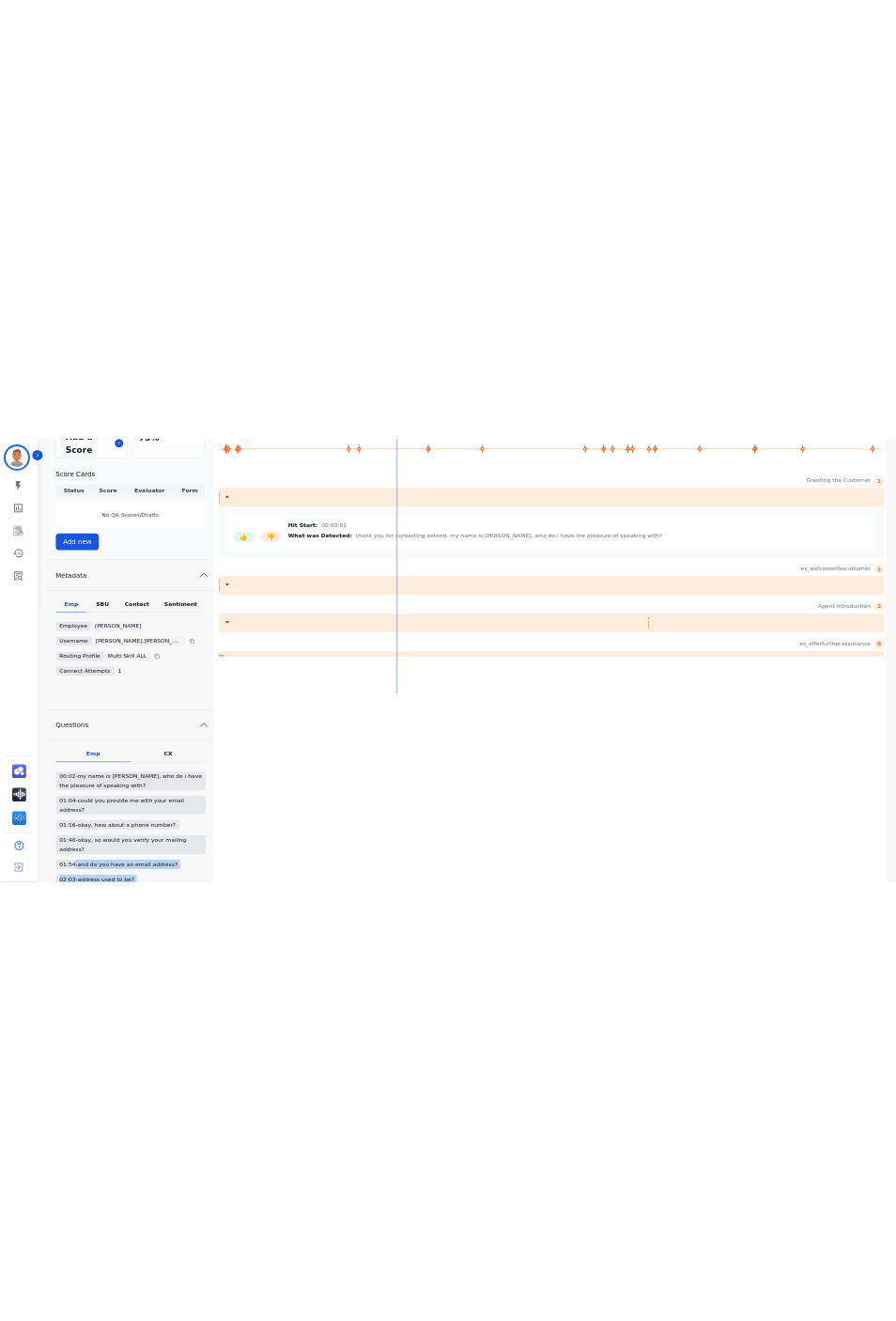
scroll to position [564, 0]
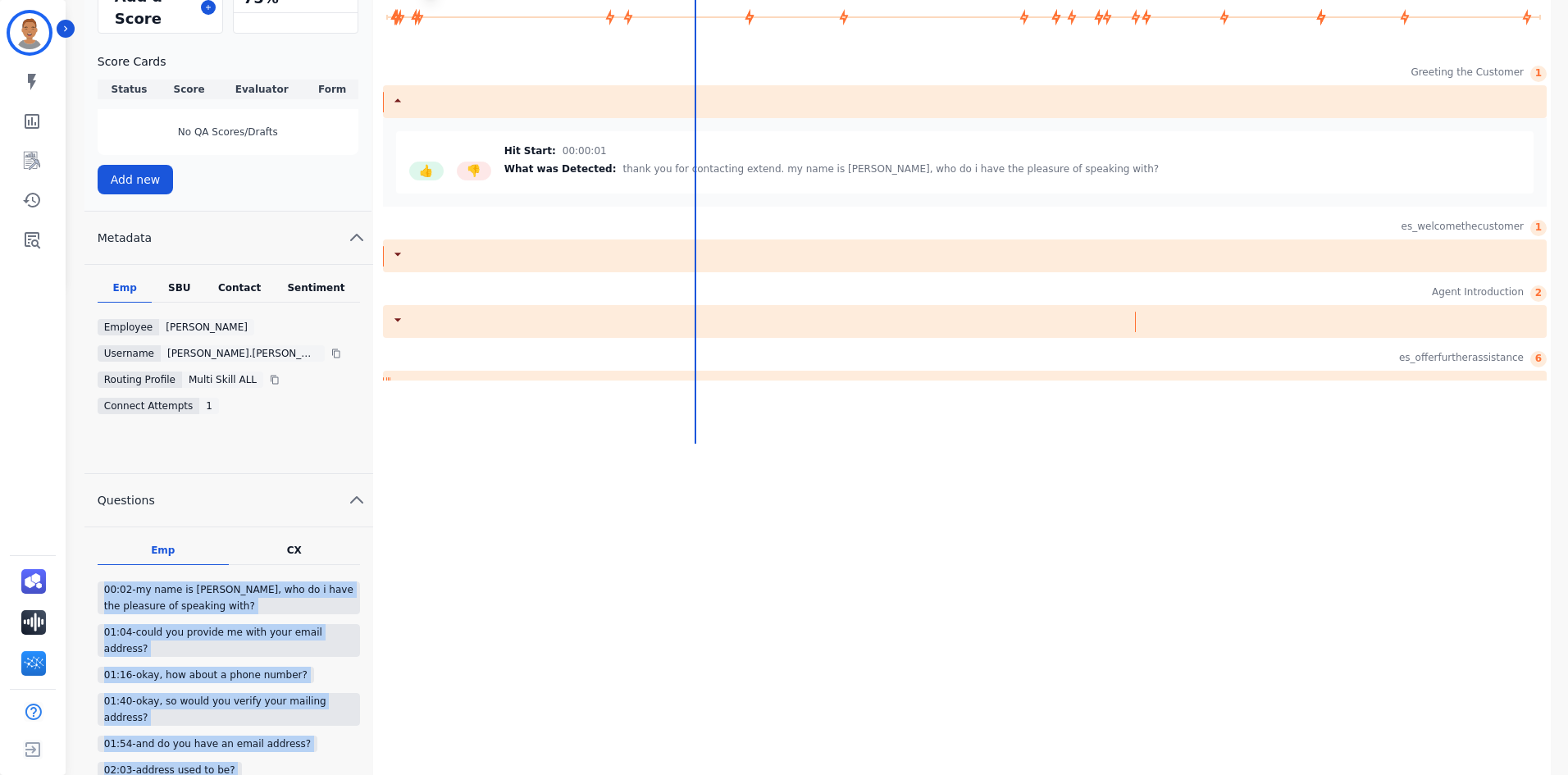
drag, startPoint x: 262, startPoint y: 723, endPoint x: 160, endPoint y: 586, distance: 170.8
copy div "0:02-my name is veronica, who do i have the pleasure of speaking with? 01:04-co…"
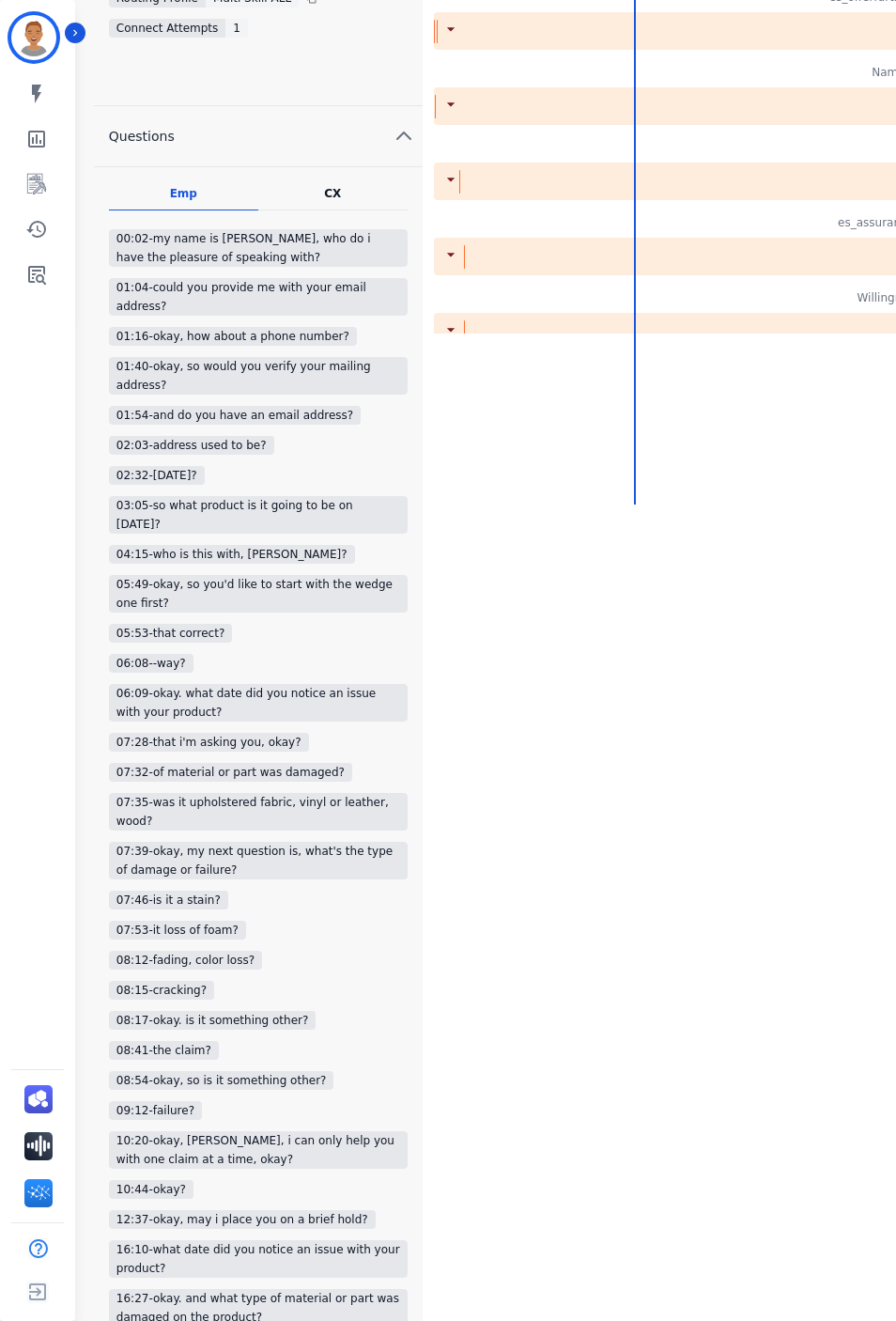
scroll to position [1034, 0]
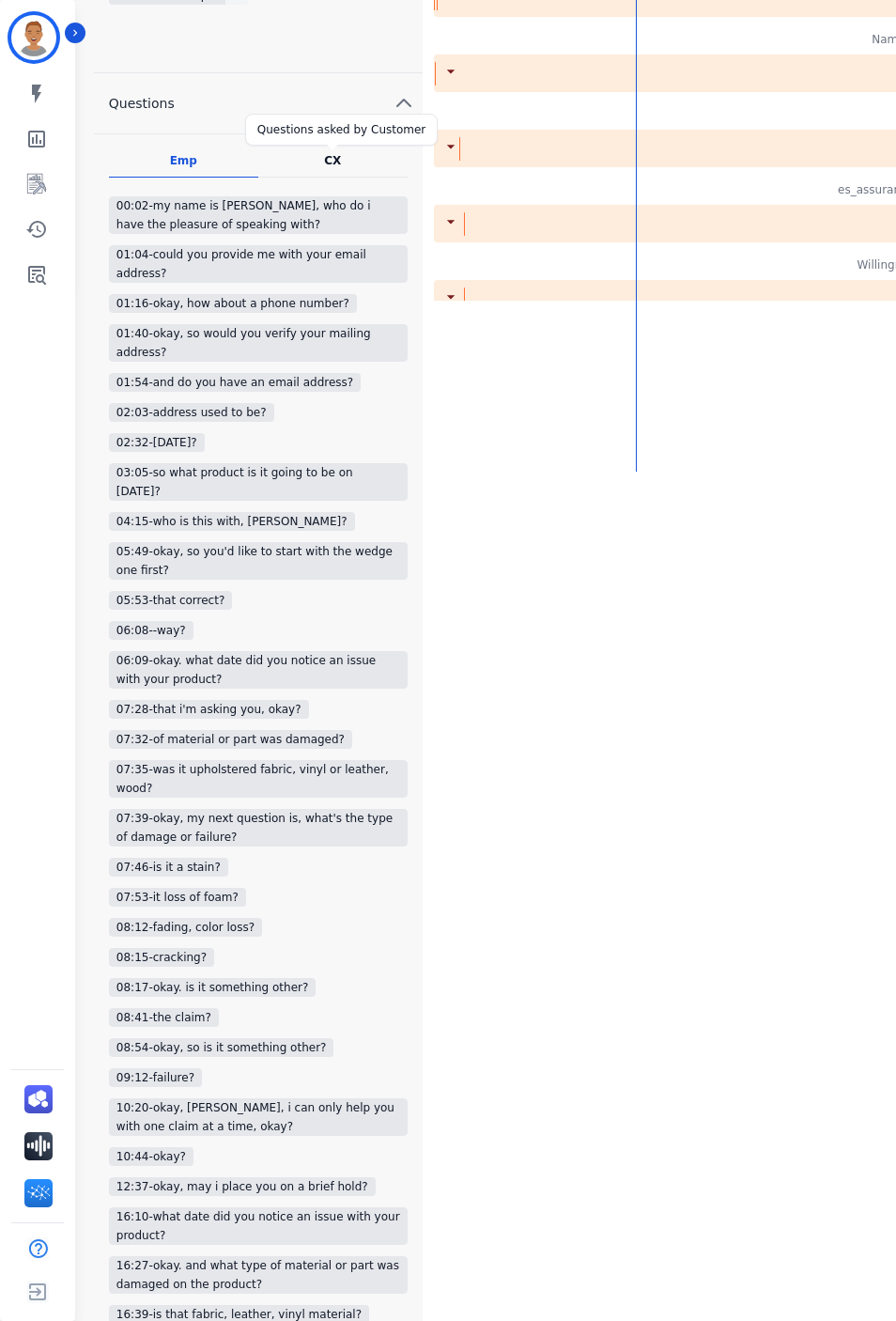
click at [337, 160] on div "CX" at bounding box center [332, 160] width 17 height 15
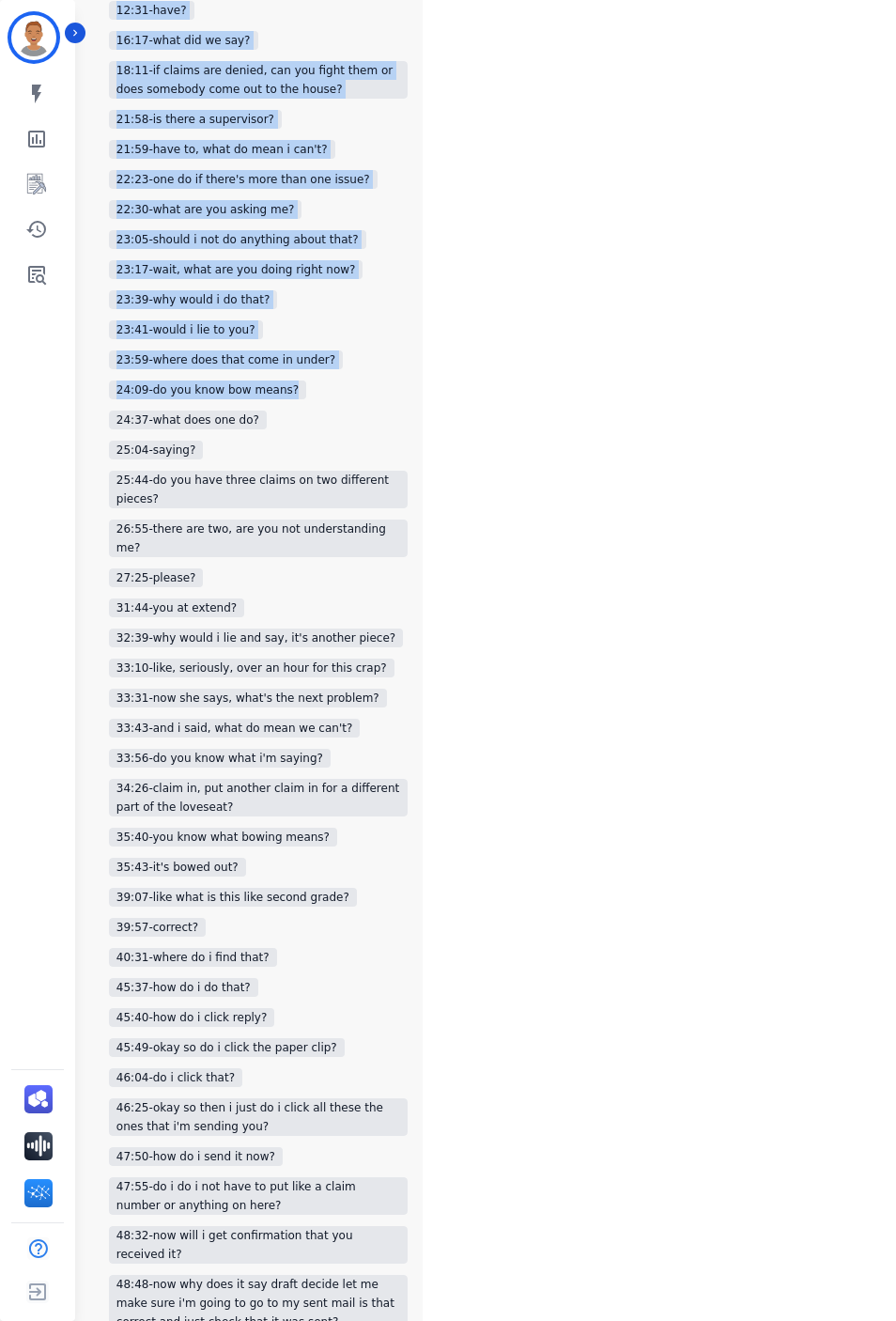
scroll to position [2097, 0]
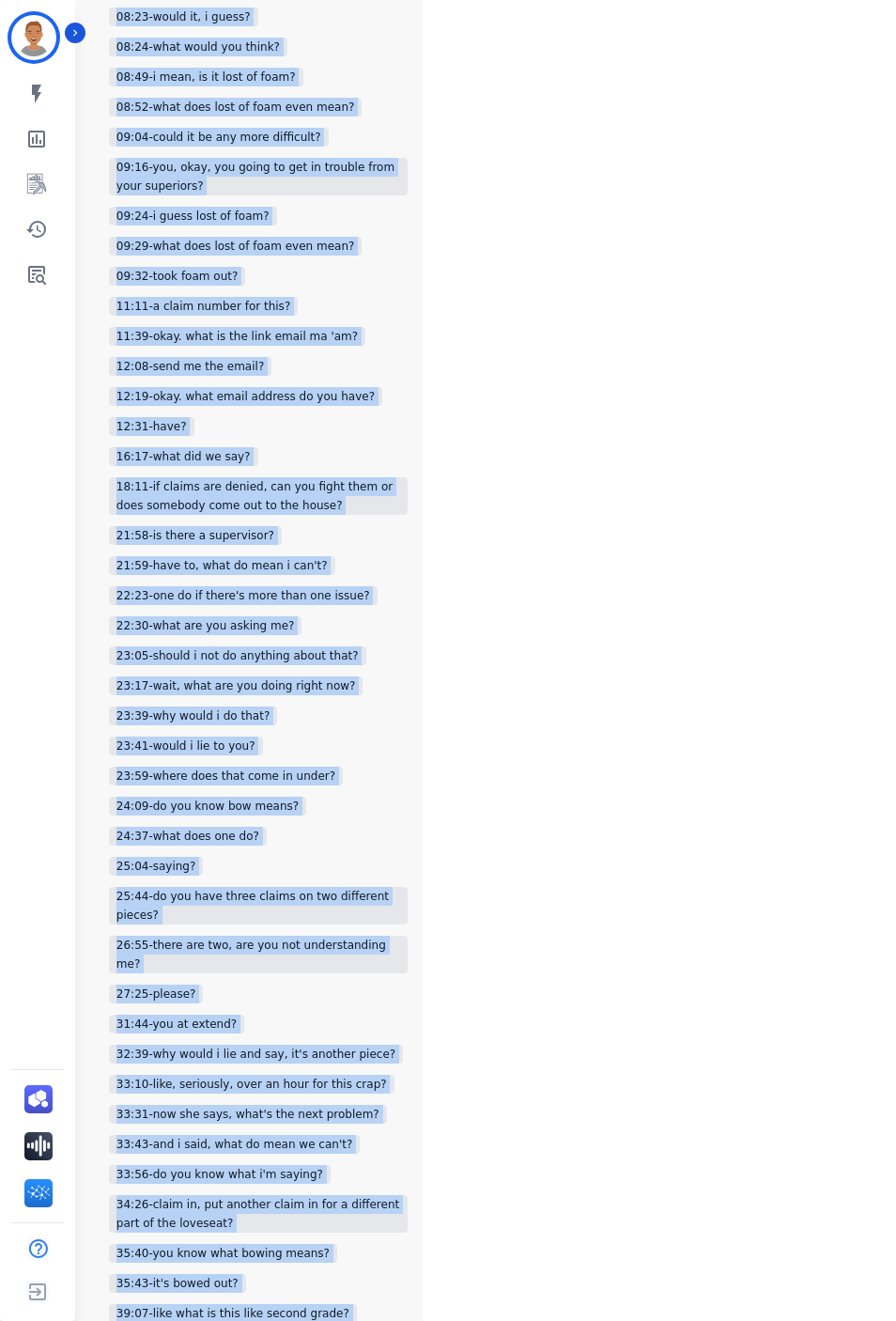
drag, startPoint x: 115, startPoint y: 196, endPoint x: 819, endPoint y: -109, distance: 768.1
click at [819, 0] on html "Veronica Smith ID: Veronica_Smith My skills My Metrics Interaction Mining Coach…" at bounding box center [448, 90] width 896 height 3512
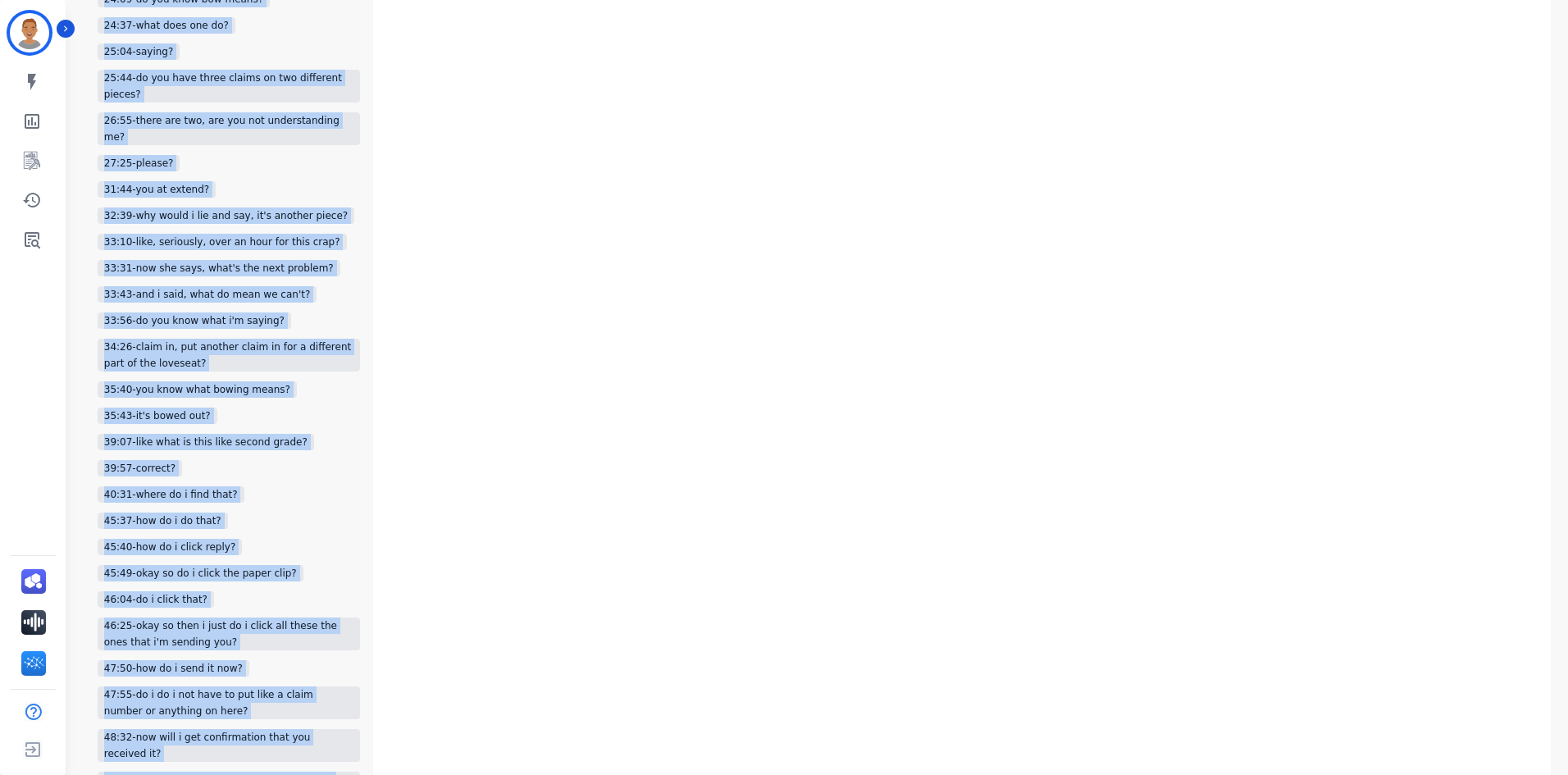
scroll to position [2208, 0]
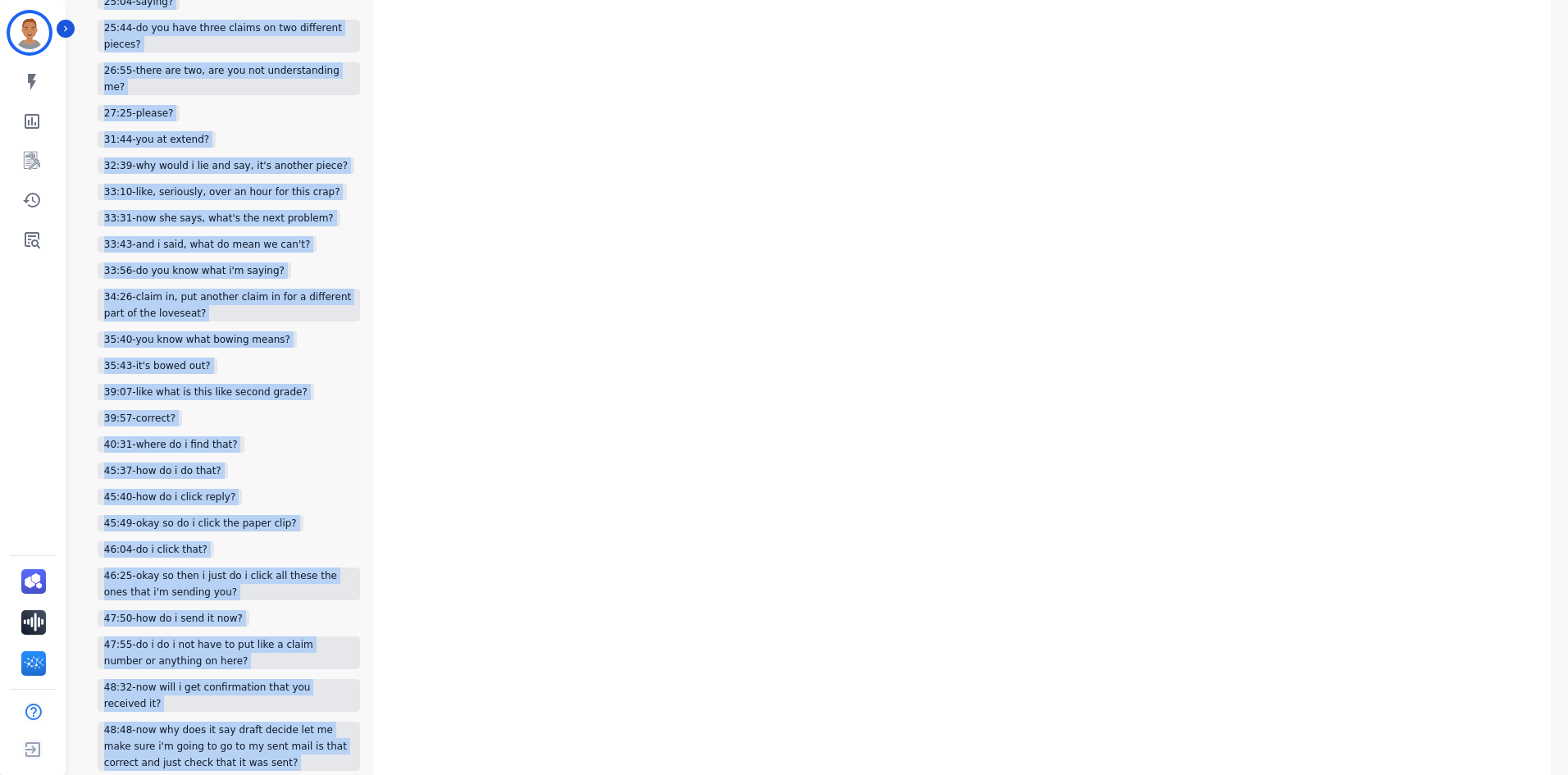
click at [181, 774] on div "49:57-been?" at bounding box center [229, 789] width 263 height 17
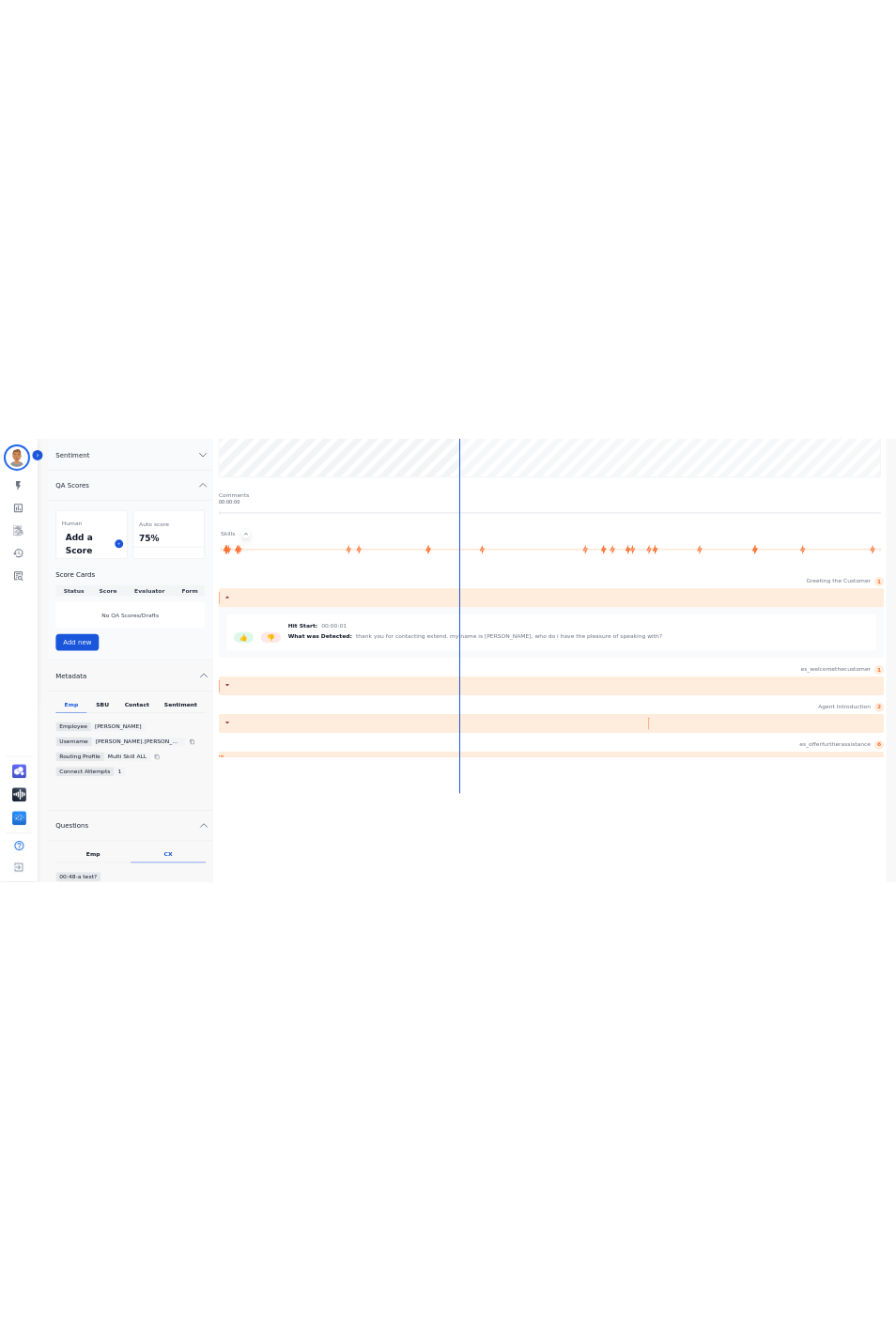
scroll to position [470, 0]
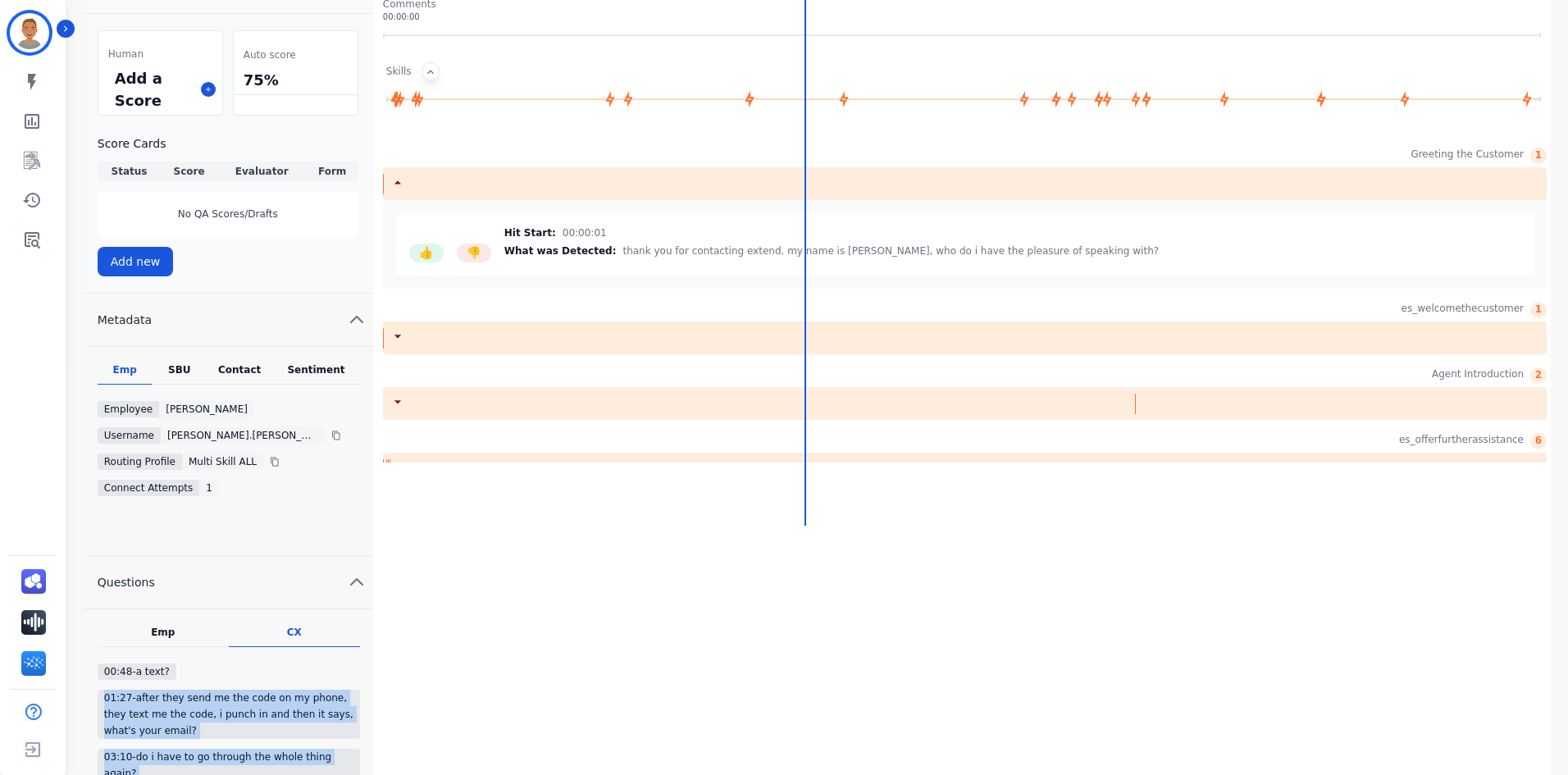
drag, startPoint x: 195, startPoint y: 705, endPoint x: 101, endPoint y: 704, distance: 94.0
copy div "01:27-after they send me the code on my phone, they text me the code, i punch i…"
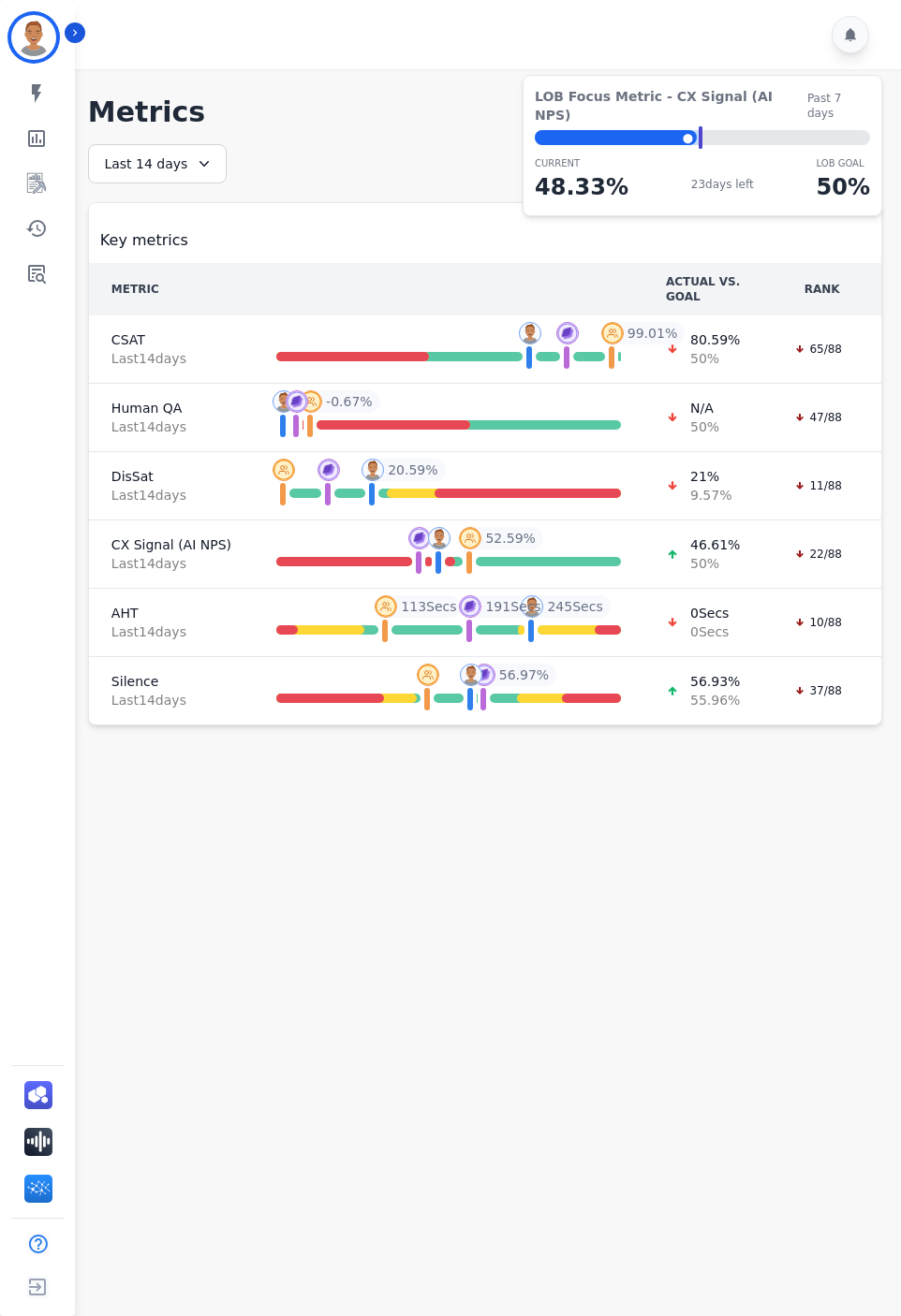
click at [145, 295] on th "METRIC" at bounding box center [170, 289] width 164 height 53
click at [184, 559] on span "Last 14 day s" at bounding box center [171, 563] width 120 height 19
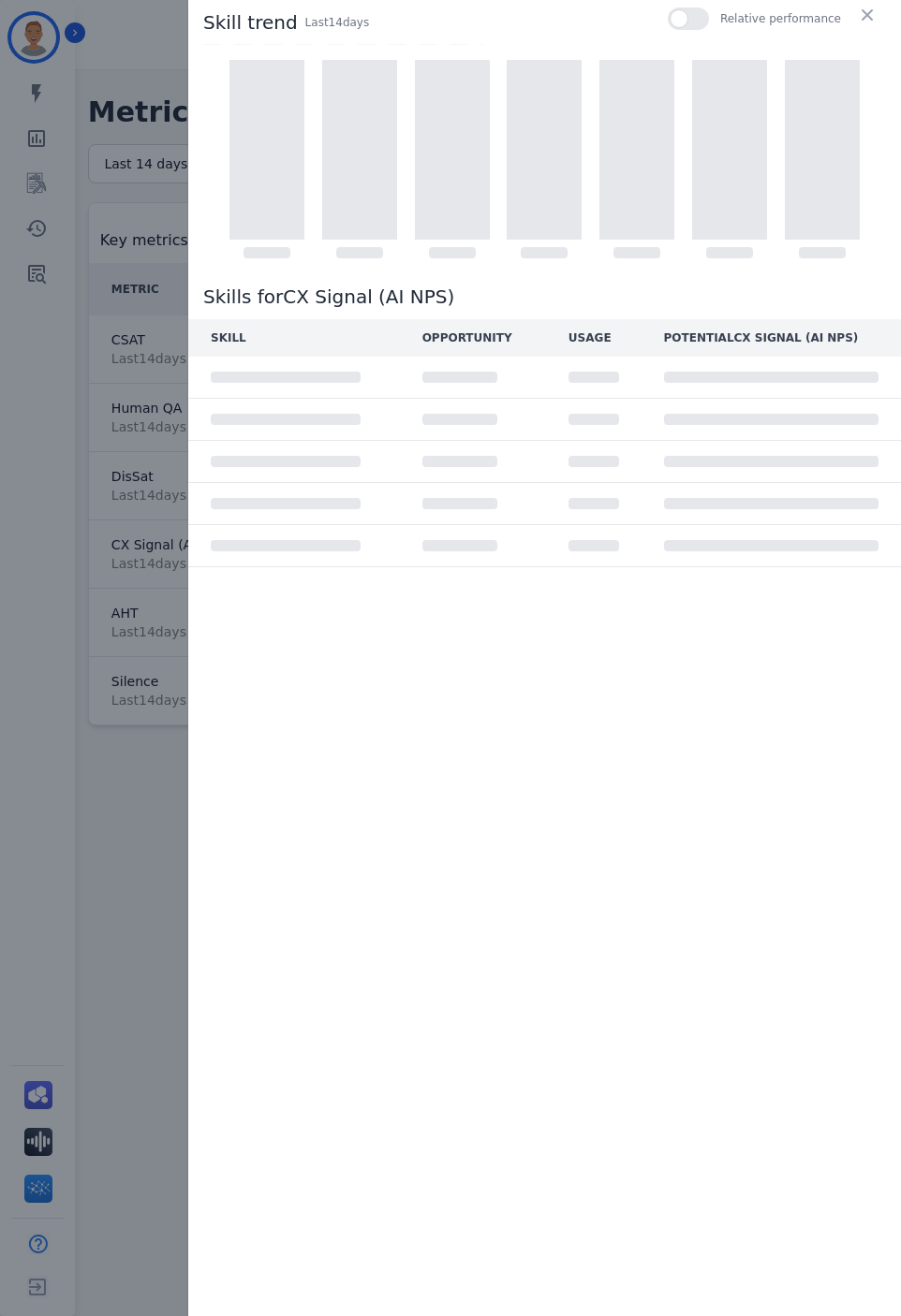
click at [347, 776] on div "Skill trend Last 14 day s Relative performance Skills for CX Signal (AI NPS) SK…" at bounding box center [544, 658] width 713 height 1316
click at [864, 13] on icon "button" at bounding box center [866, 14] width 11 height 11
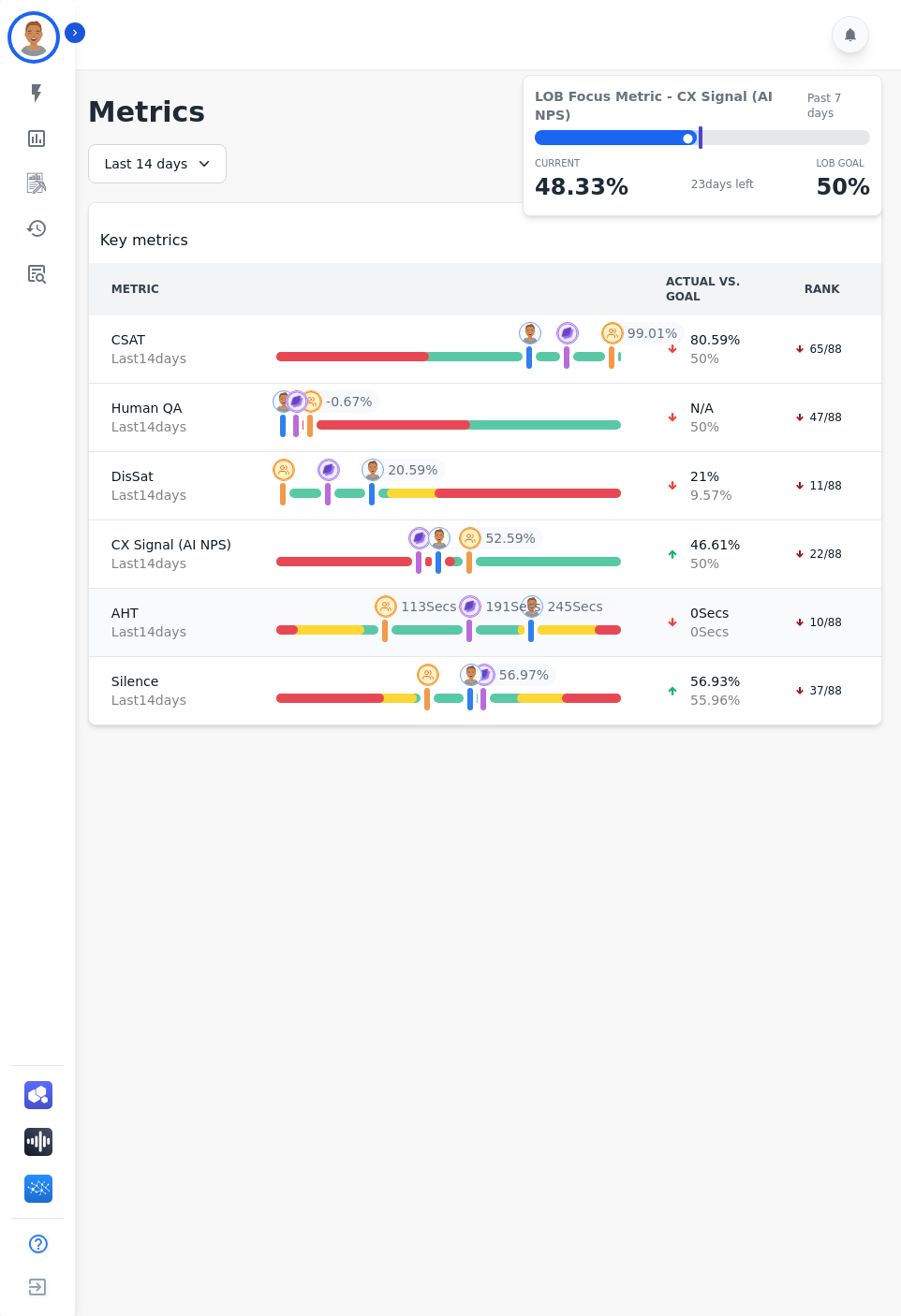
click at [569, 606] on span "245 Secs" at bounding box center [574, 606] width 55 height 19
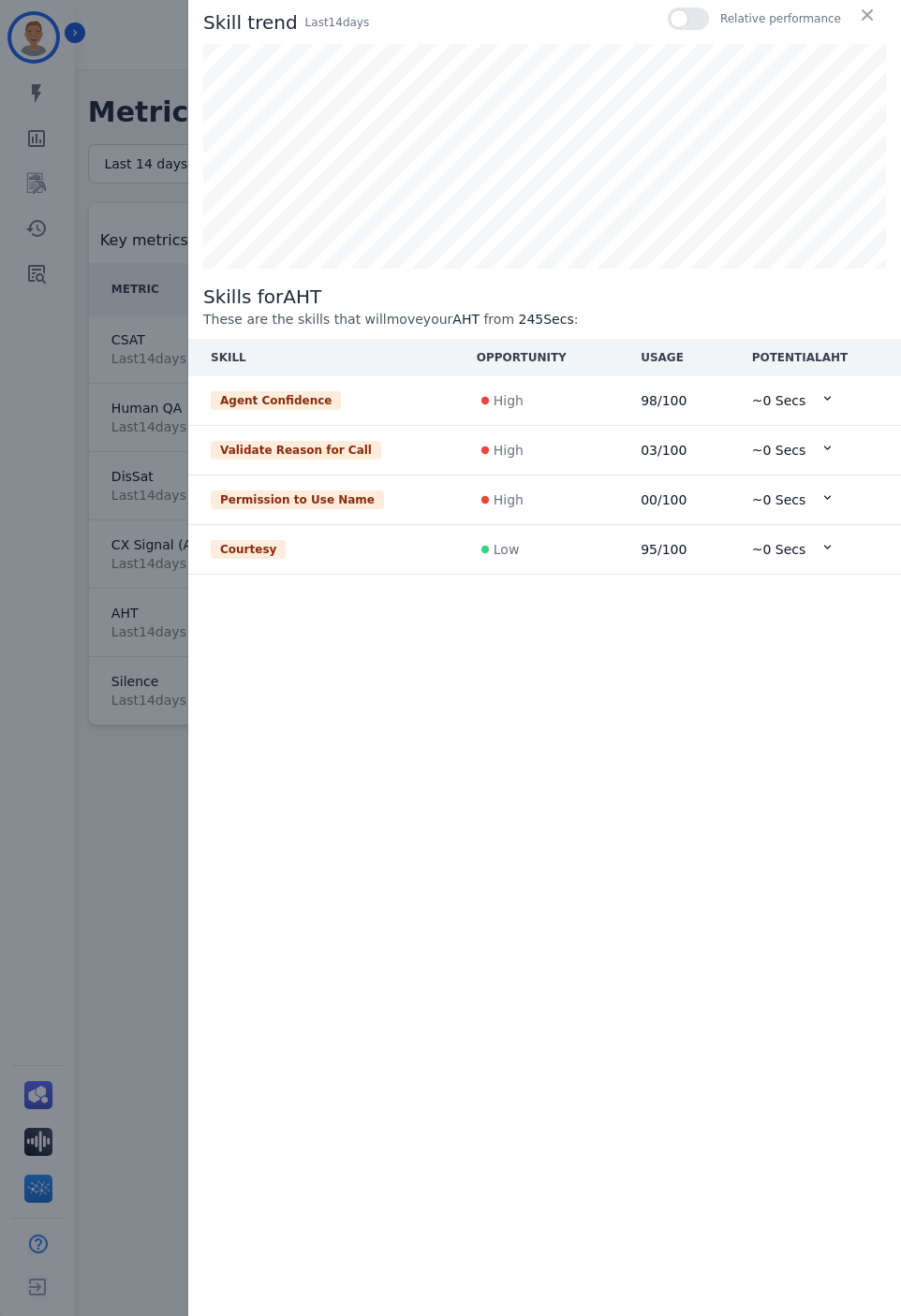
click at [820, 395] on icon at bounding box center [827, 398] width 14 height 14
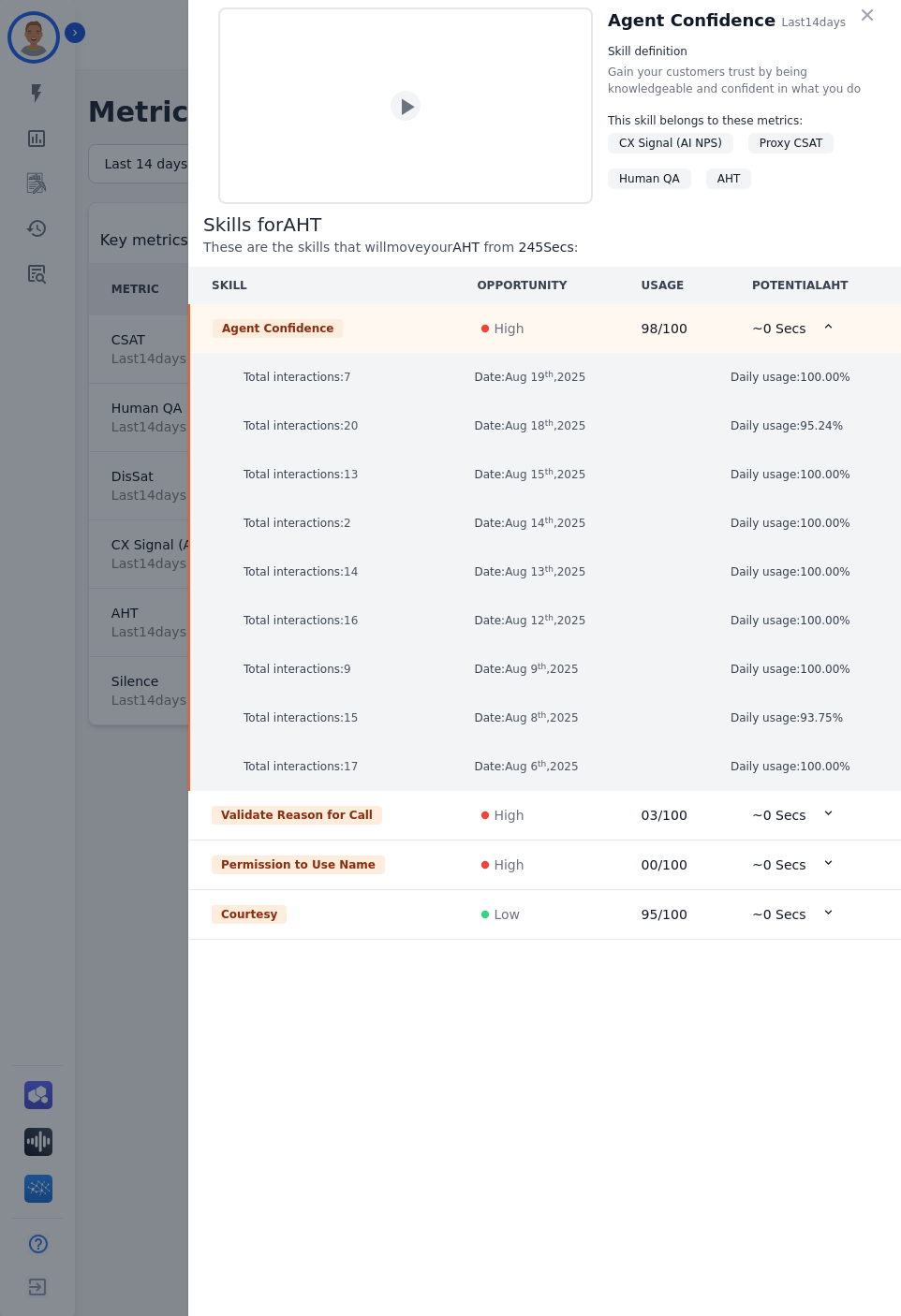
click at [466, 838] on td "High" at bounding box center [536, 816] width 163 height 50
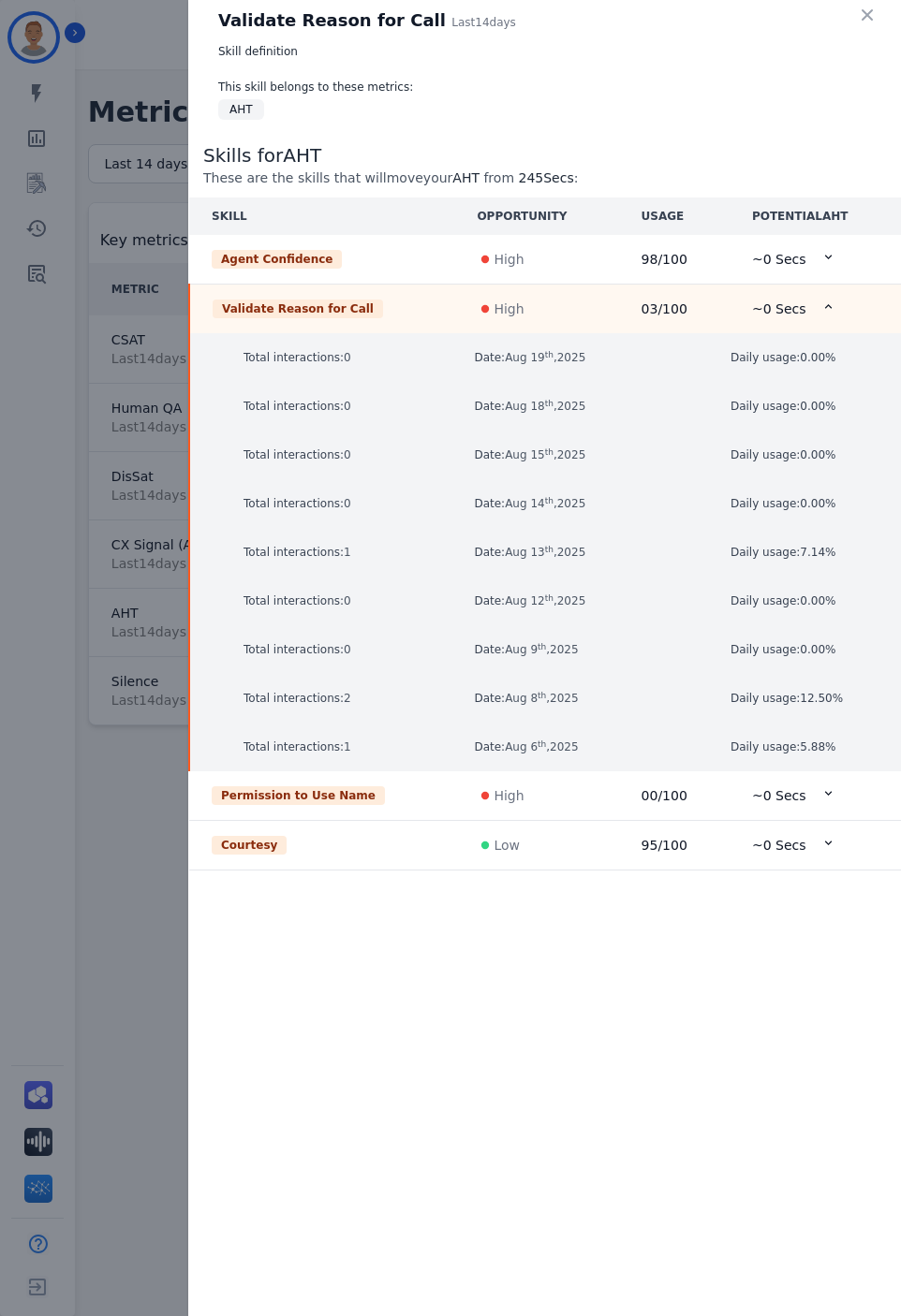
click at [377, 790] on div "Permission to Use Name" at bounding box center [321, 795] width 220 height 19
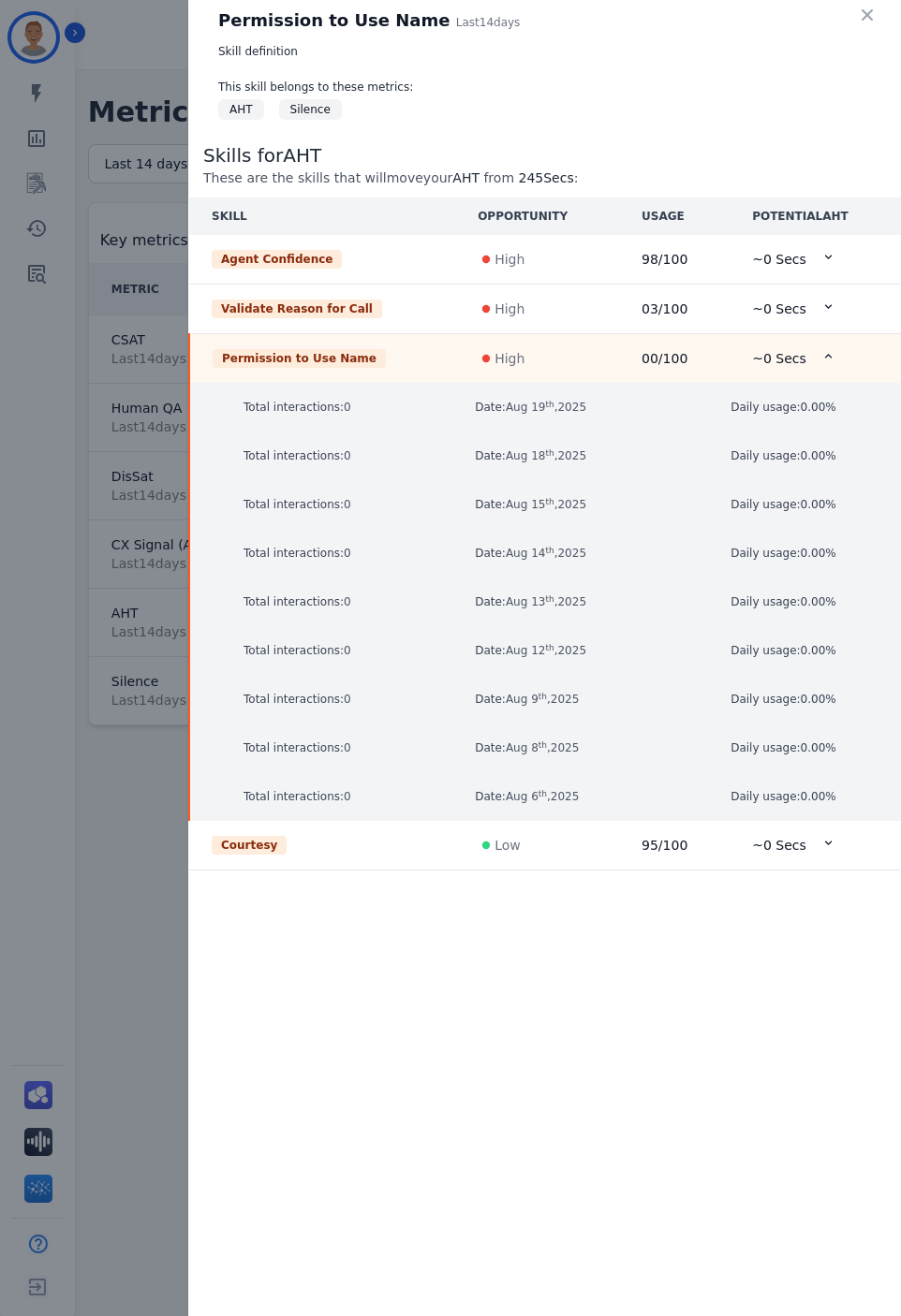
click at [349, 855] on td "Courtesy" at bounding box center [322, 846] width 266 height 50
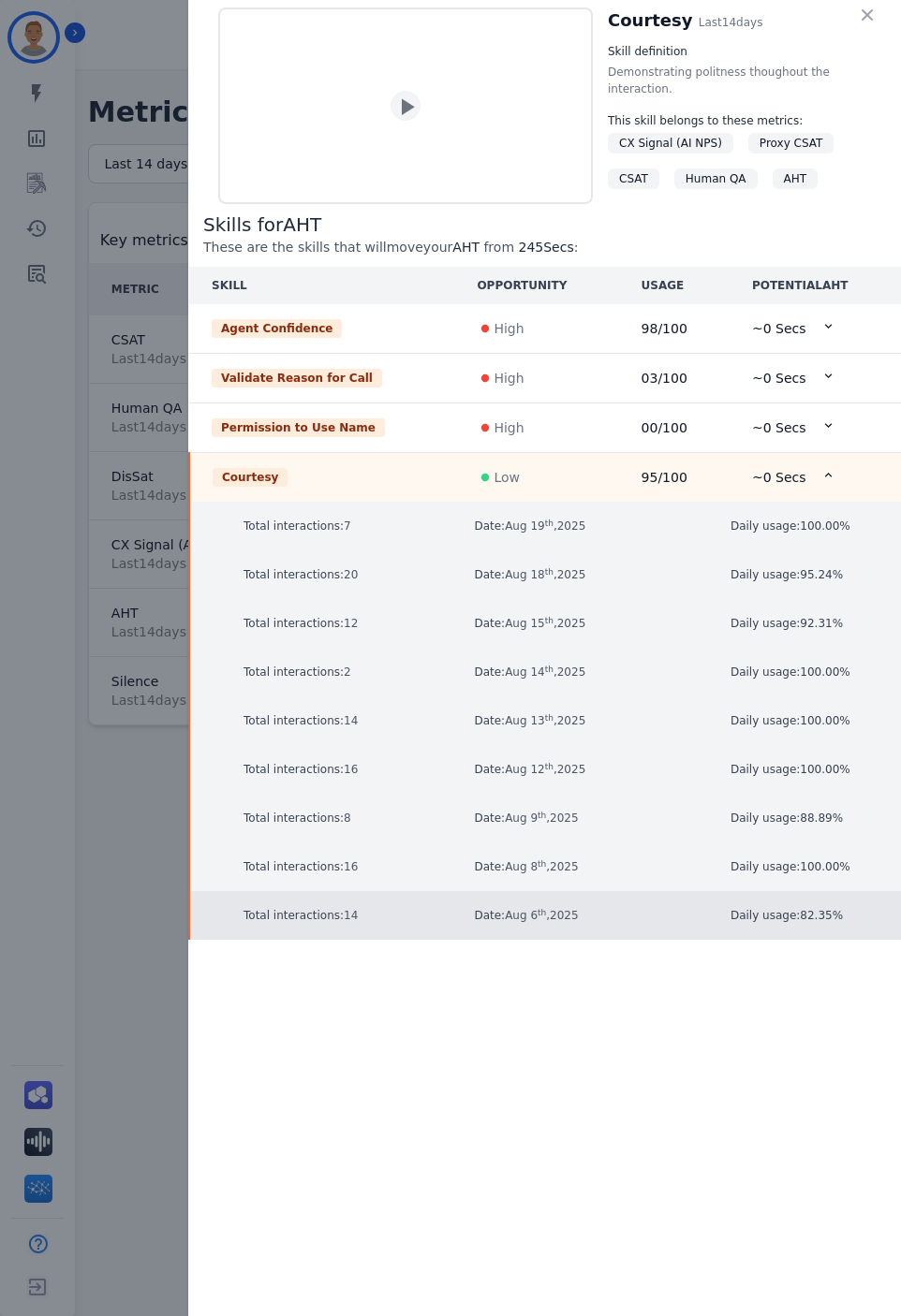
click at [305, 924] on p "Total interactions: 14" at bounding box center [348, 916] width 209 height 19
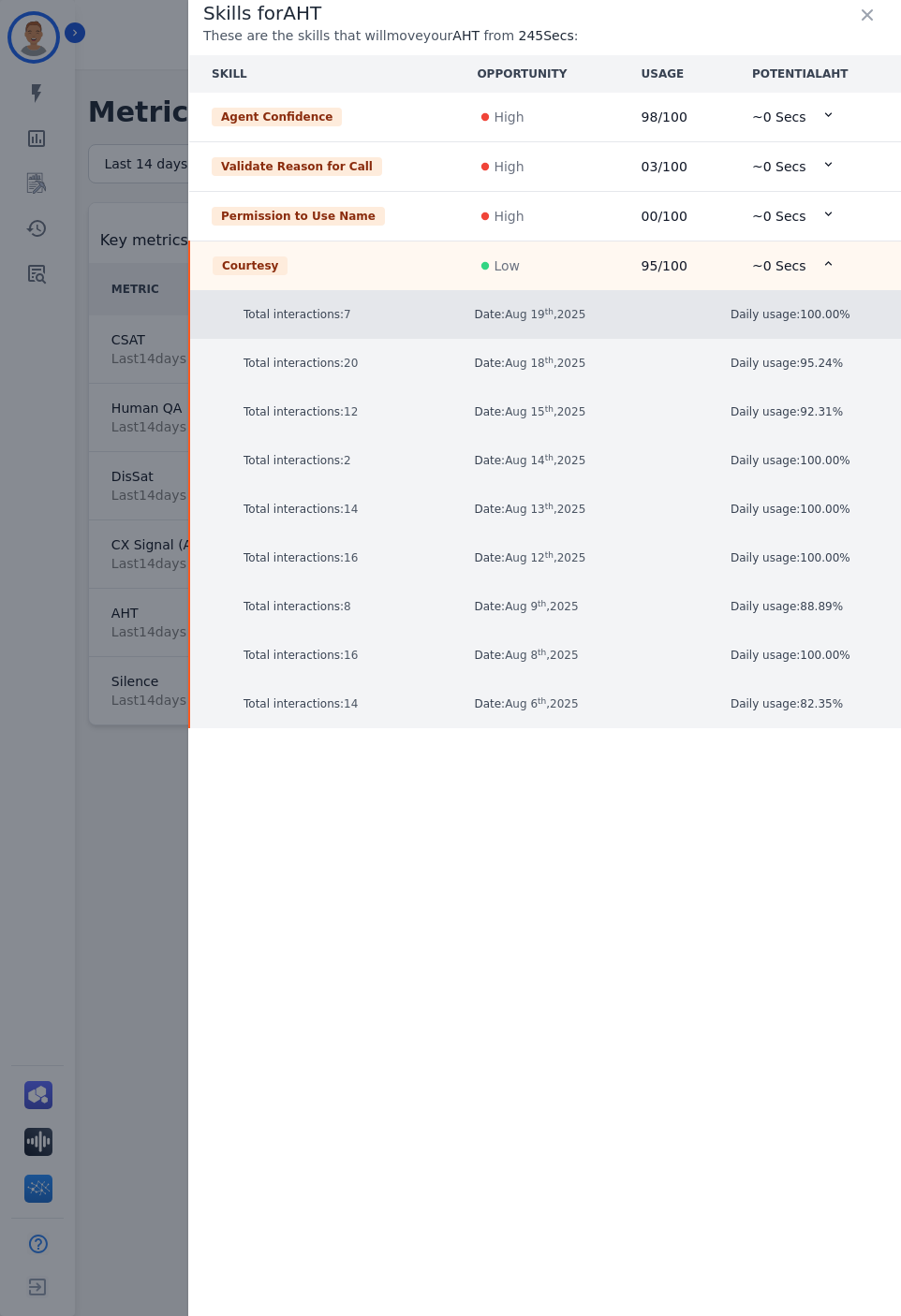
click at [306, 317] on p "Total interactions: 7" at bounding box center [348, 314] width 209 height 19
click at [308, 309] on p "Total interactions: 7" at bounding box center [348, 314] width 209 height 19
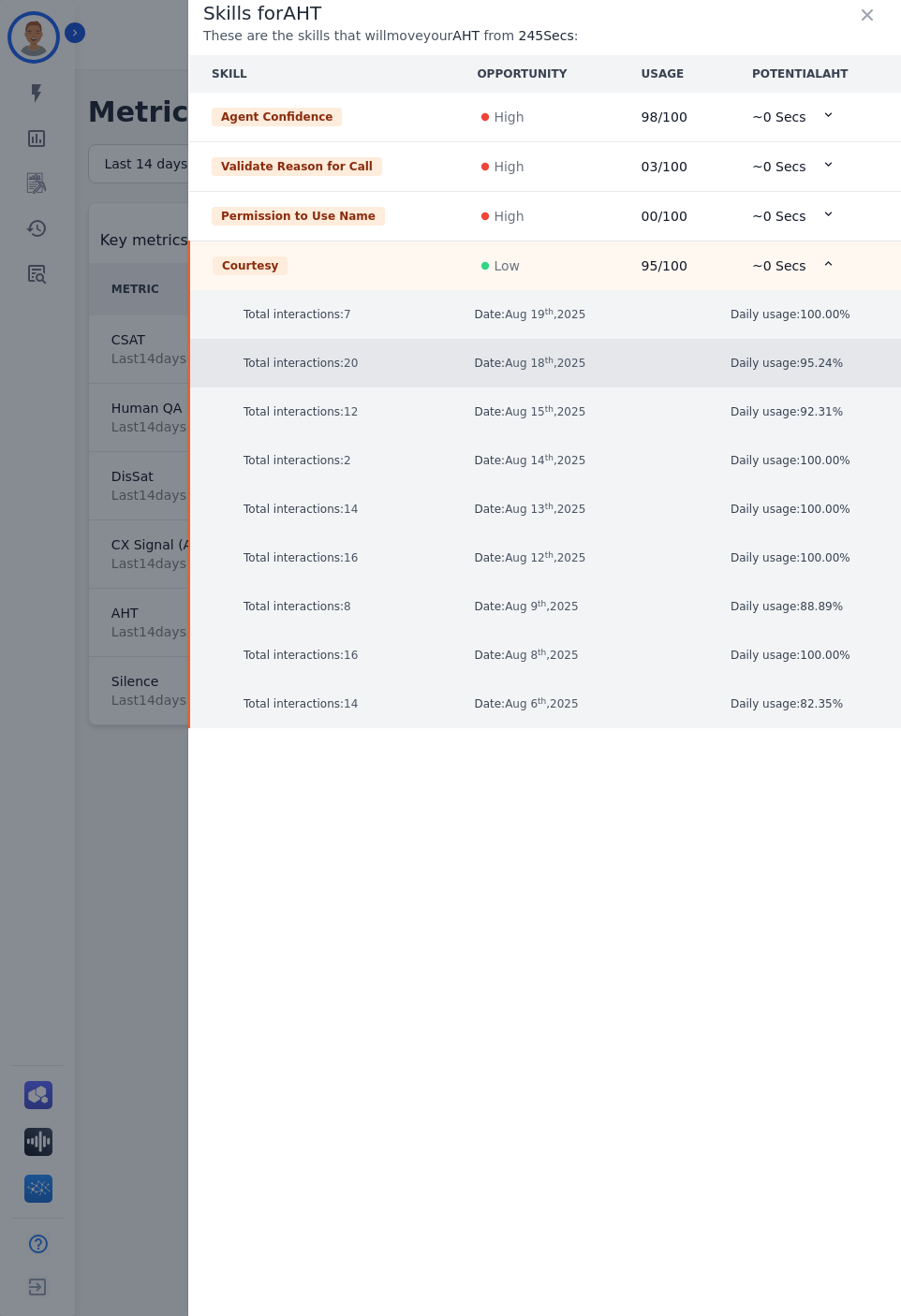
click at [299, 357] on p "Total interactions: 20" at bounding box center [348, 363] width 209 height 19
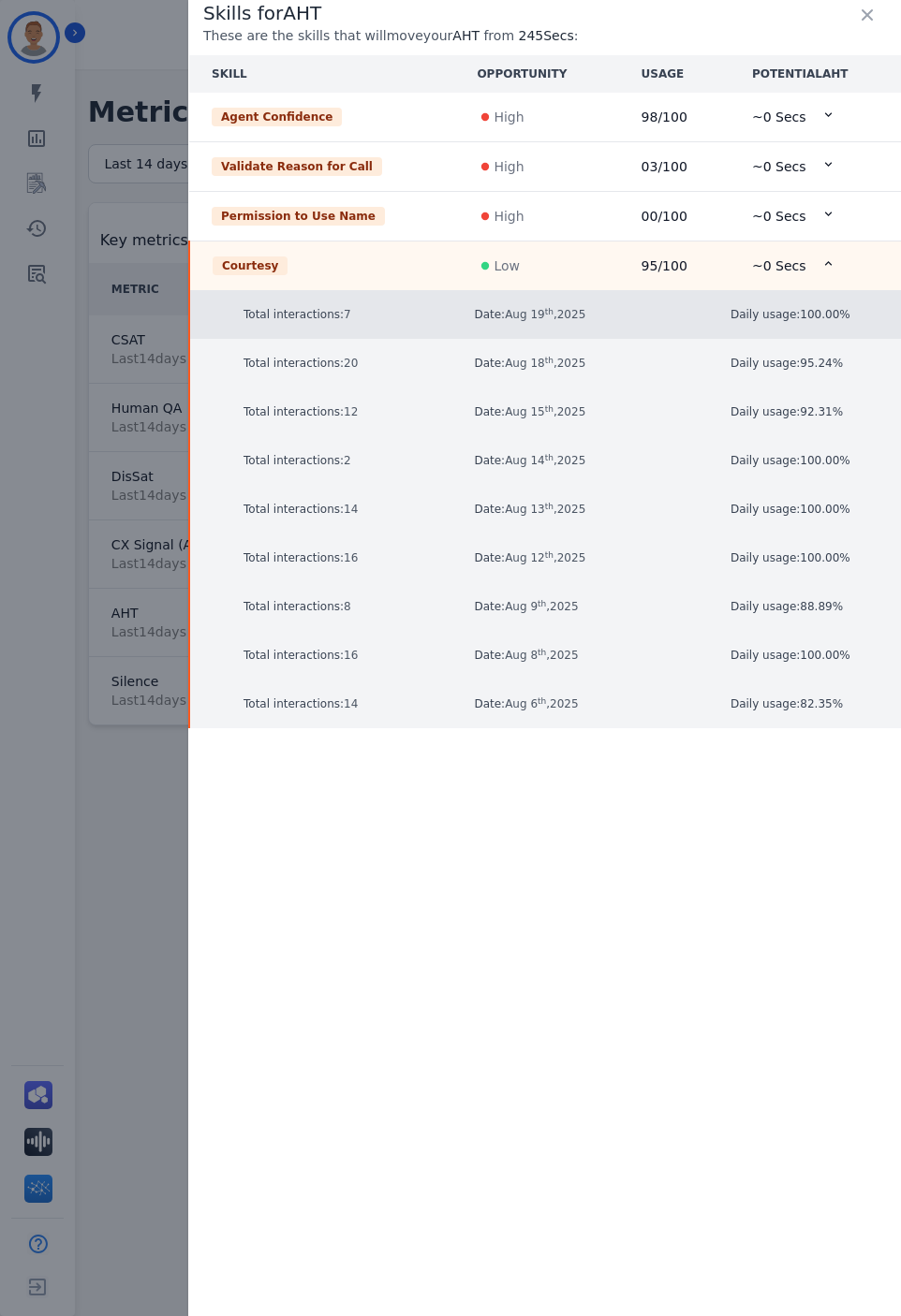
click at [505, 318] on span "Aug 19 th , 2025" at bounding box center [544, 314] width 81 height 13
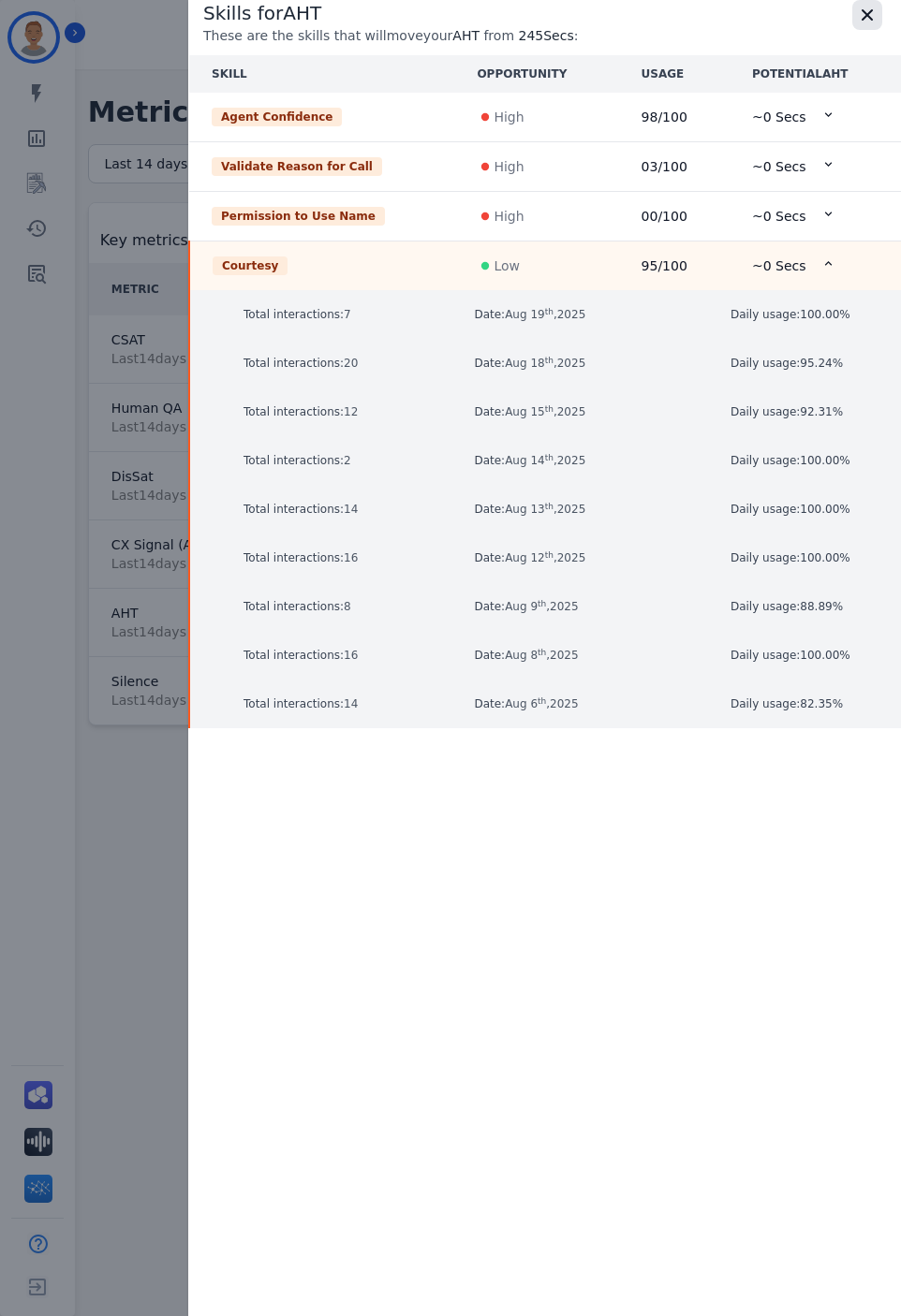
click at [866, 15] on icon "button" at bounding box center [866, 14] width 11 height 11
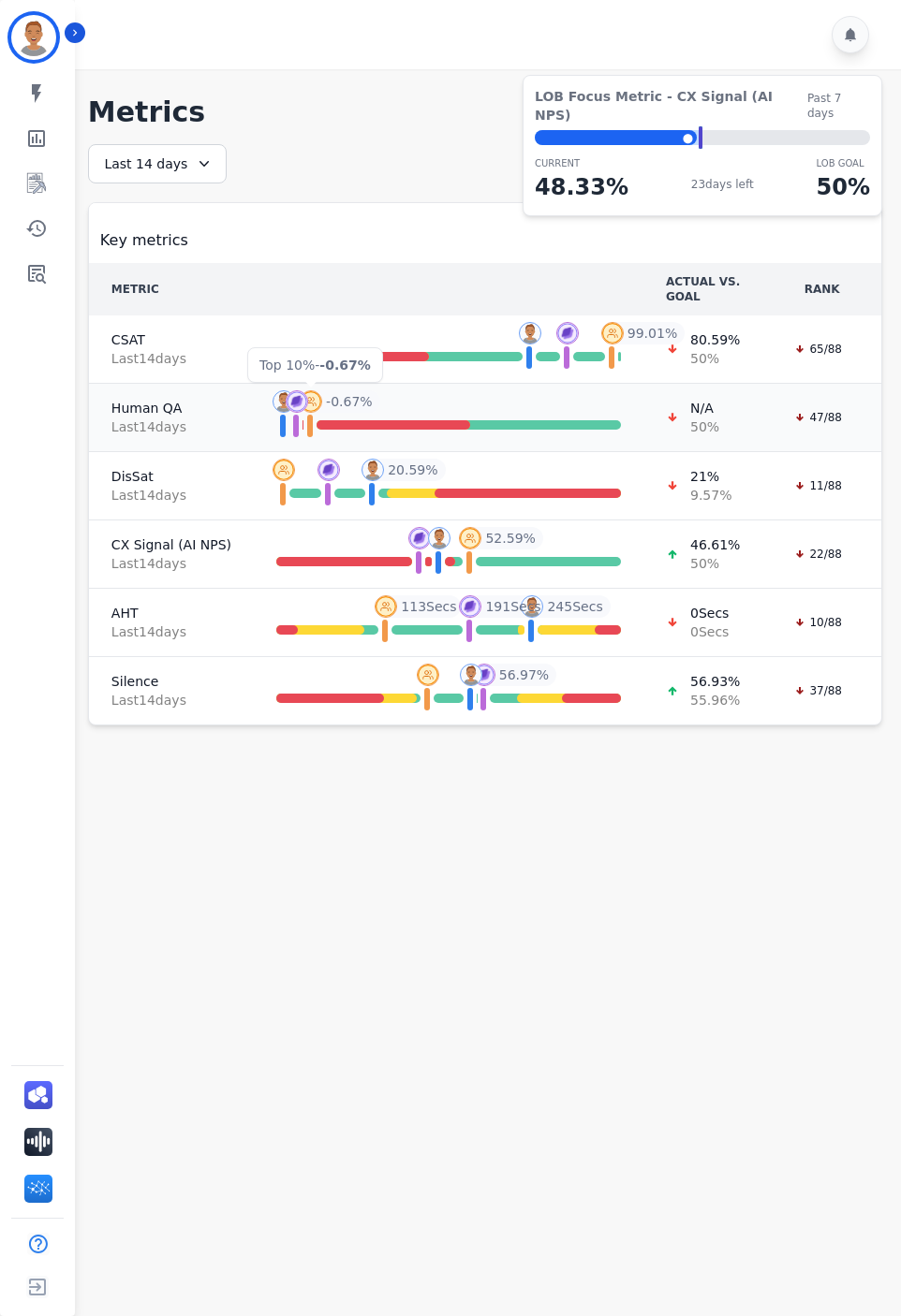
click at [301, 401] on img at bounding box center [311, 401] width 23 height 23
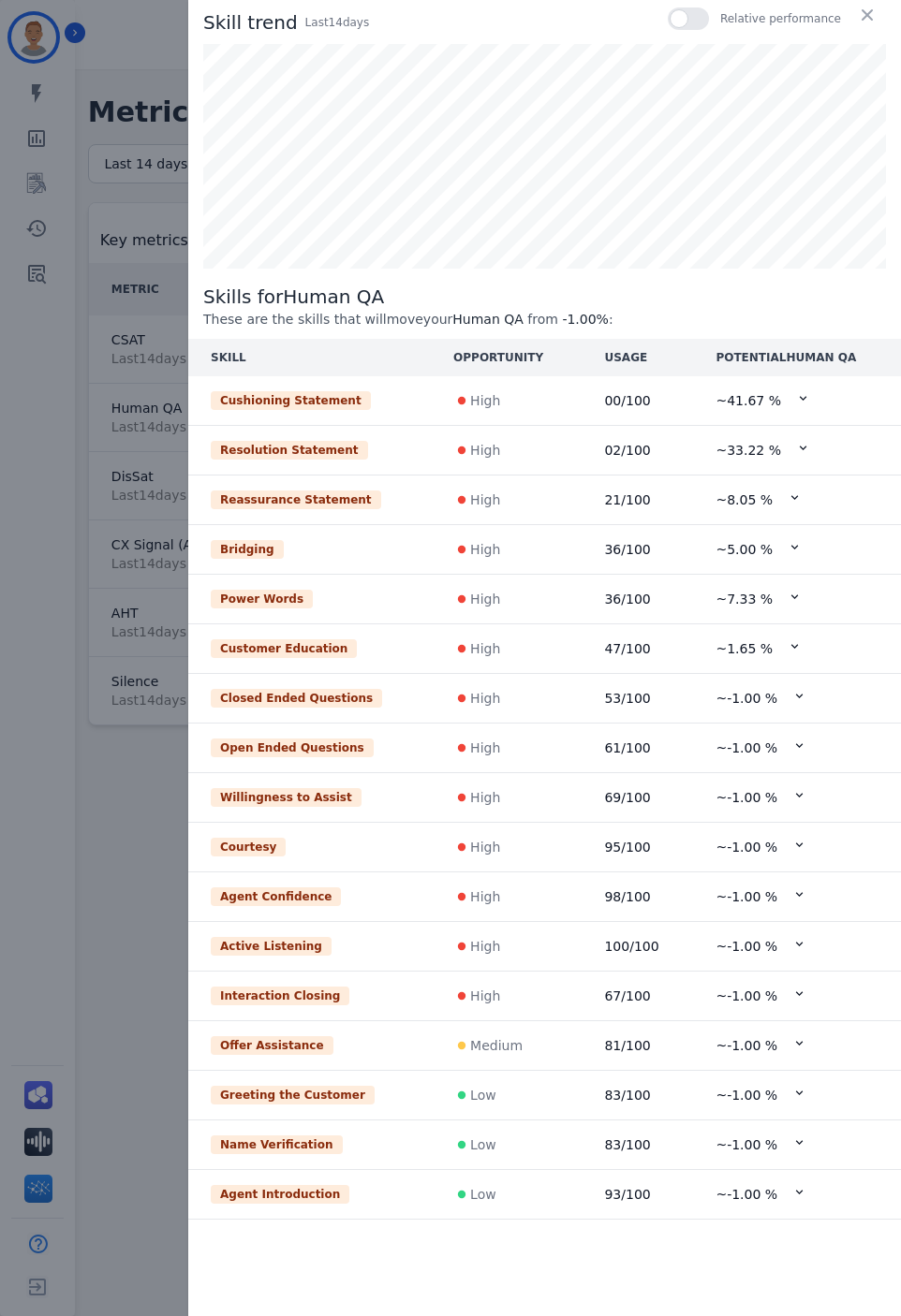
click at [76, 45] on div "Skill trend Last 14 day s Relative performance Skills for Human QA These are th…" at bounding box center [450, 658] width 901 height 1316
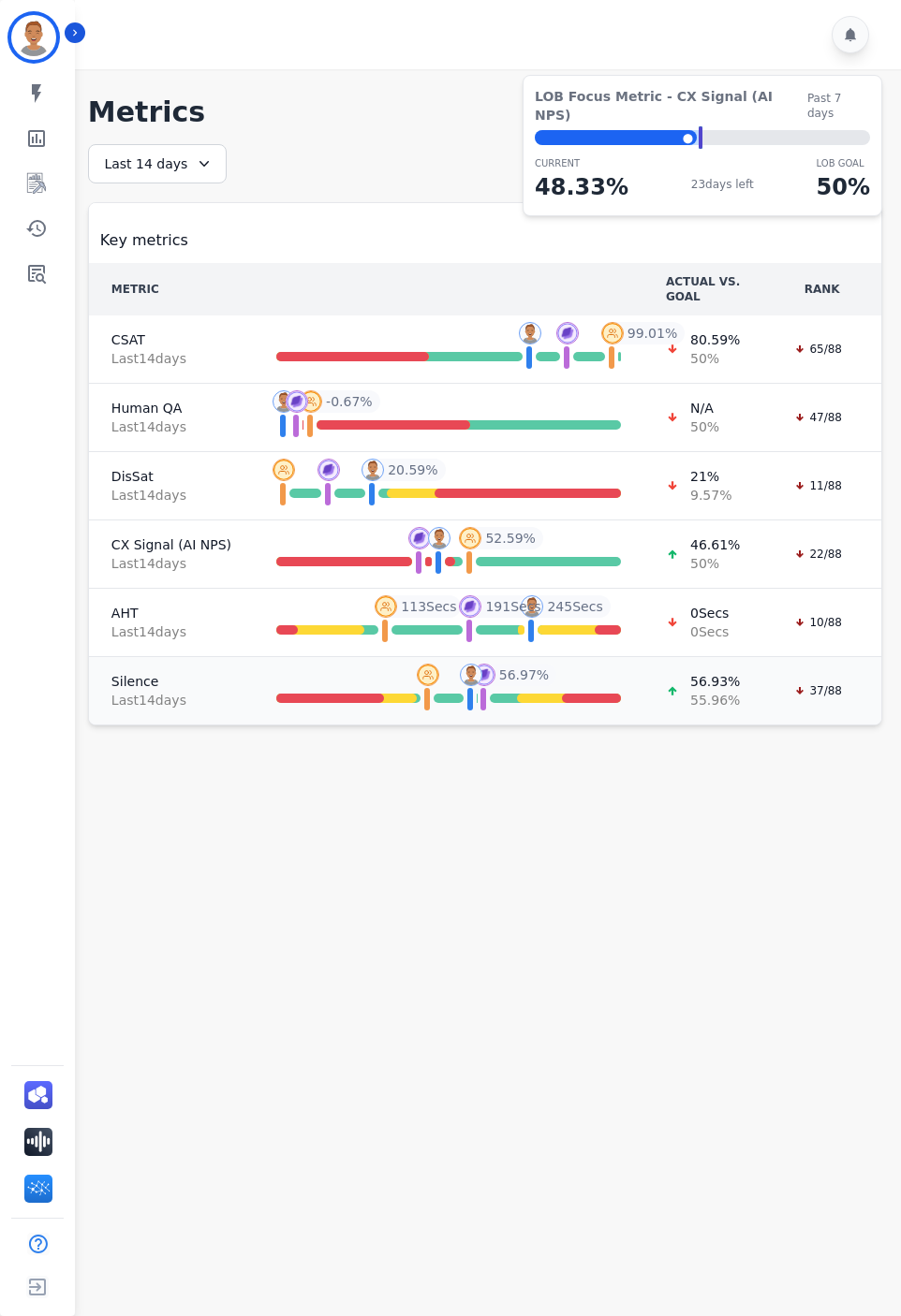
click at [193, 692] on span "Last 14 day s" at bounding box center [171, 699] width 120 height 19
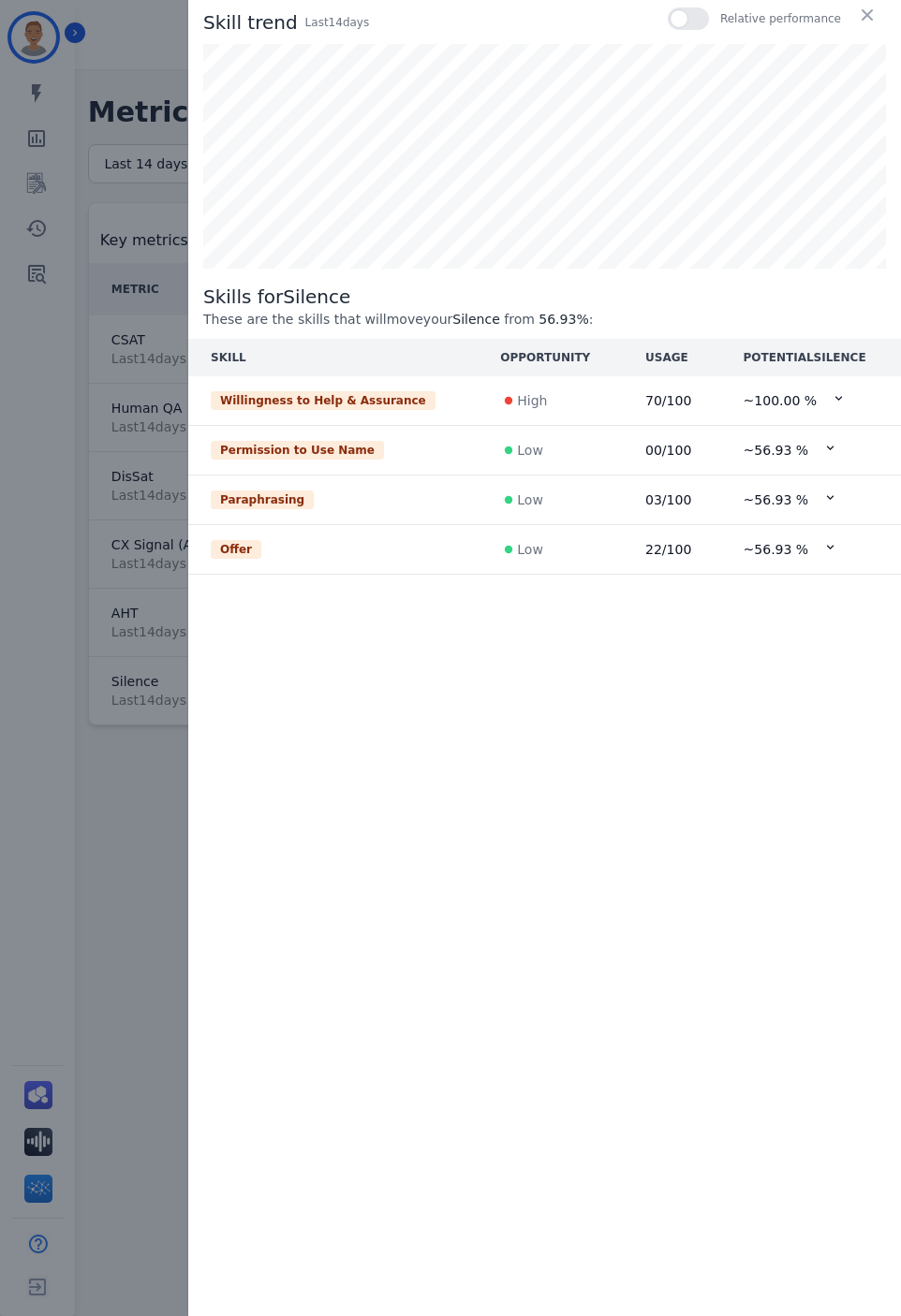
click at [347, 515] on td "Paraphrasing" at bounding box center [333, 500] width 289 height 50
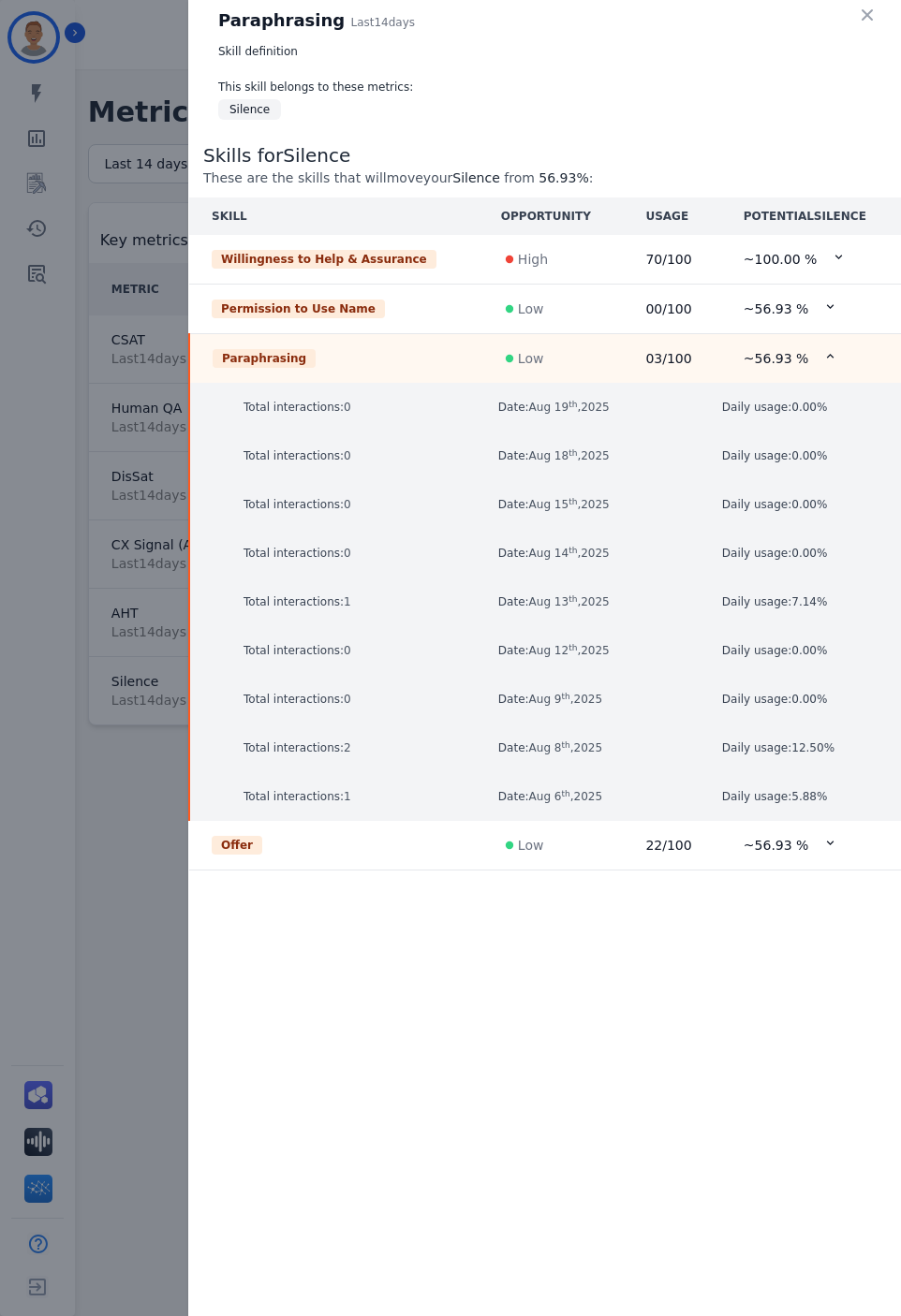
click at [264, 845] on div "Offer" at bounding box center [333, 845] width 244 height 19
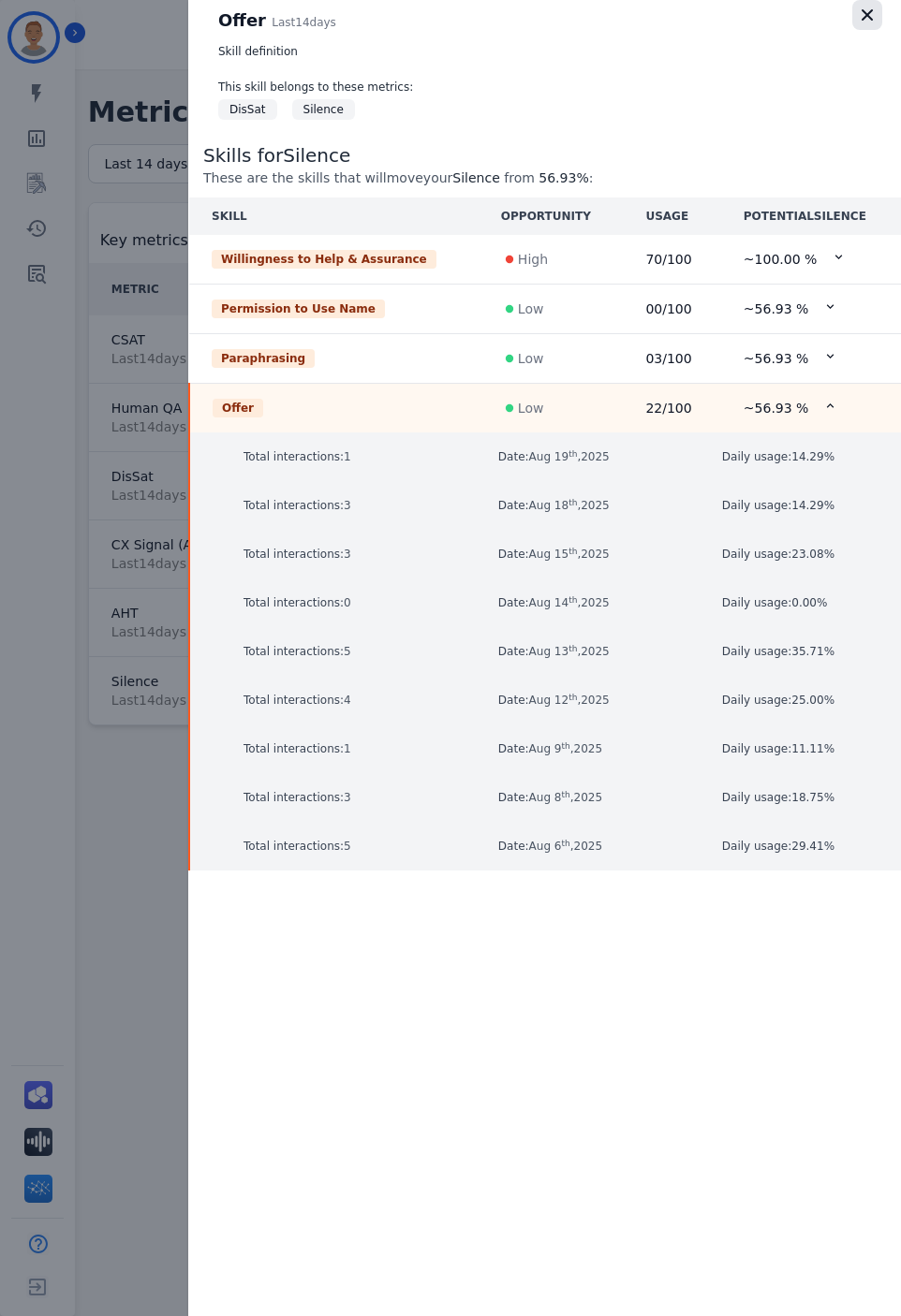
click at [867, 15] on icon "button" at bounding box center [866, 14] width 11 height 11
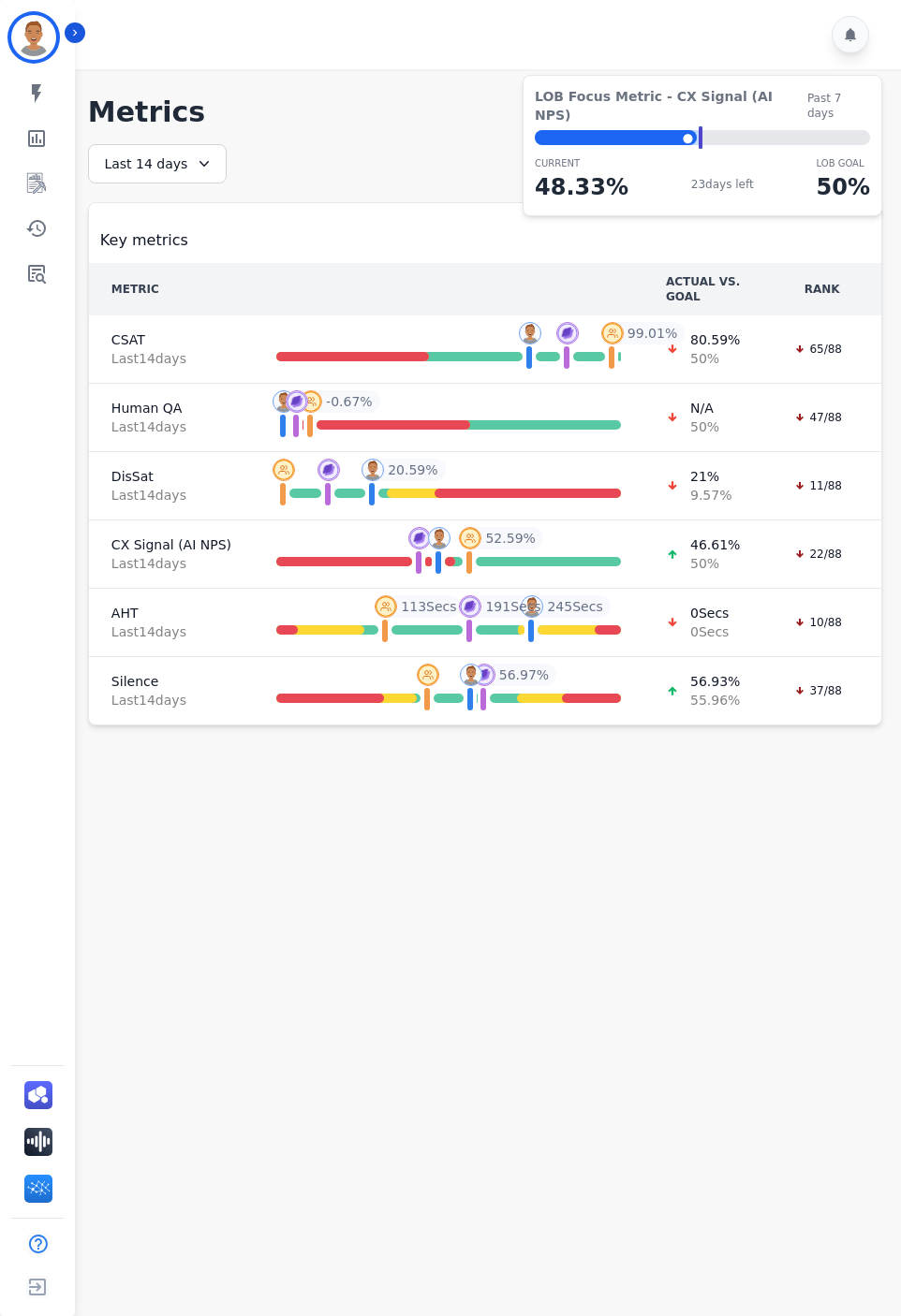
click at [199, 153] on div "Last 14 days" at bounding box center [156, 163] width 139 height 39
click at [155, 208] on li "Custom" at bounding box center [169, 210] width 94 height 19
click at [138, 306] on button "Apply" at bounding box center [155, 301] width 69 height 32
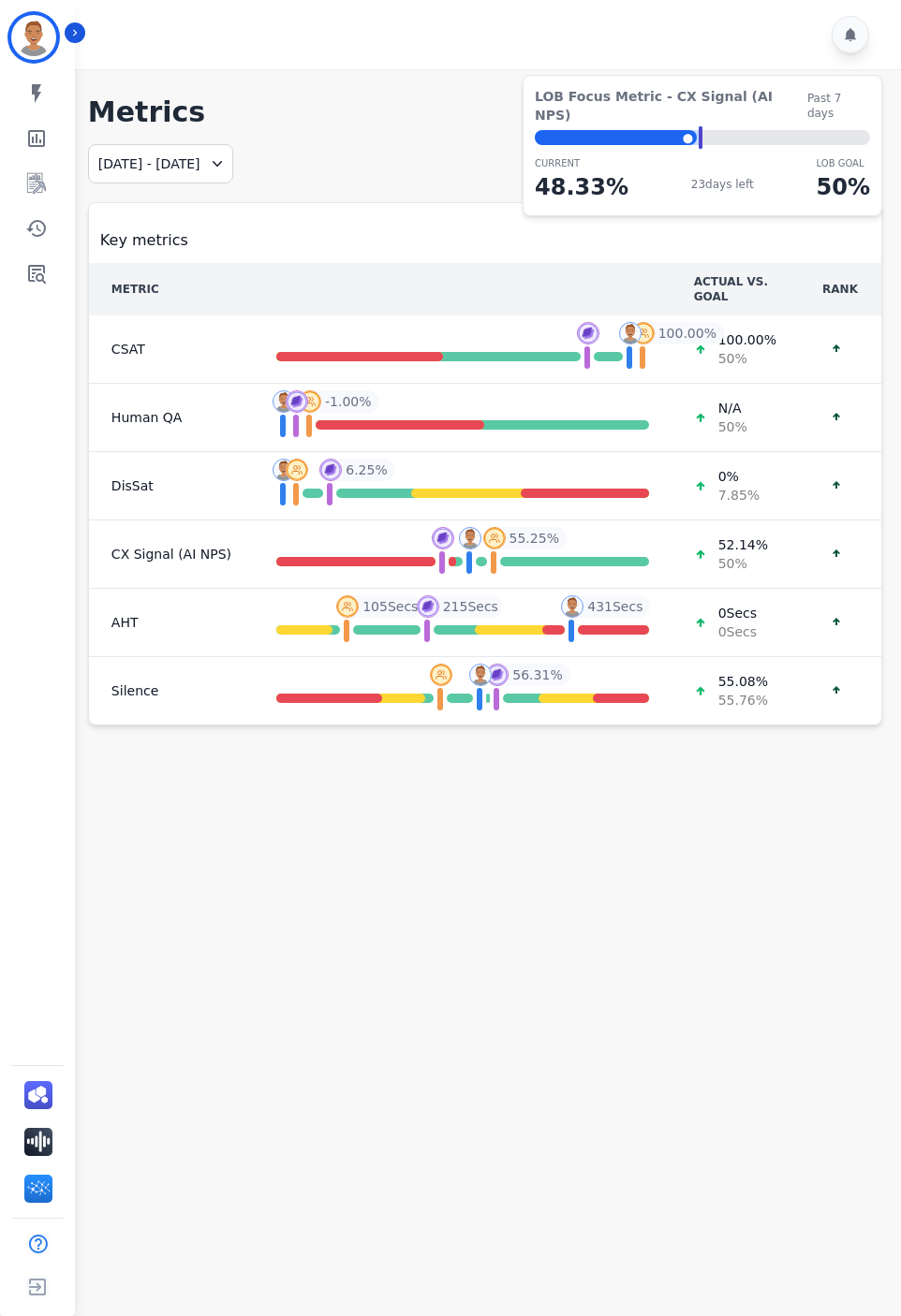
click at [275, 236] on div "Key metrics" at bounding box center [485, 233] width 769 height 38
click at [688, 131] on div "⬤" at bounding box center [616, 137] width 162 height 15
drag, startPoint x: 688, startPoint y: 121, endPoint x: 742, endPoint y: 117, distance: 54.1
click at [742, 131] on div "⬤ LOB Goal: 50.00% This weeks target: 49.92% Start: 8/15/25" at bounding box center [703, 137] width 335 height 15
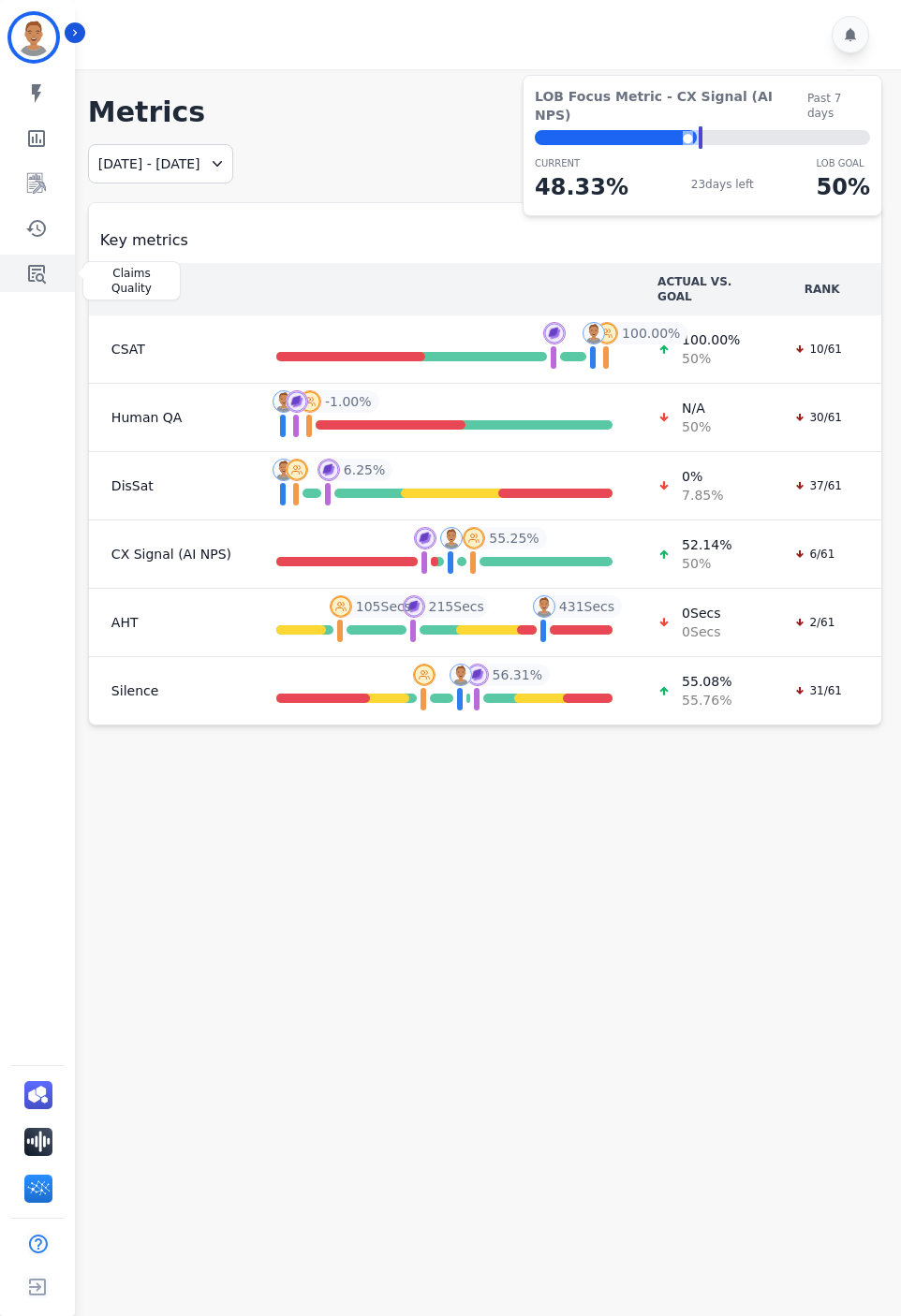
click at [35, 271] on icon "Sidebar" at bounding box center [37, 274] width 18 height 19
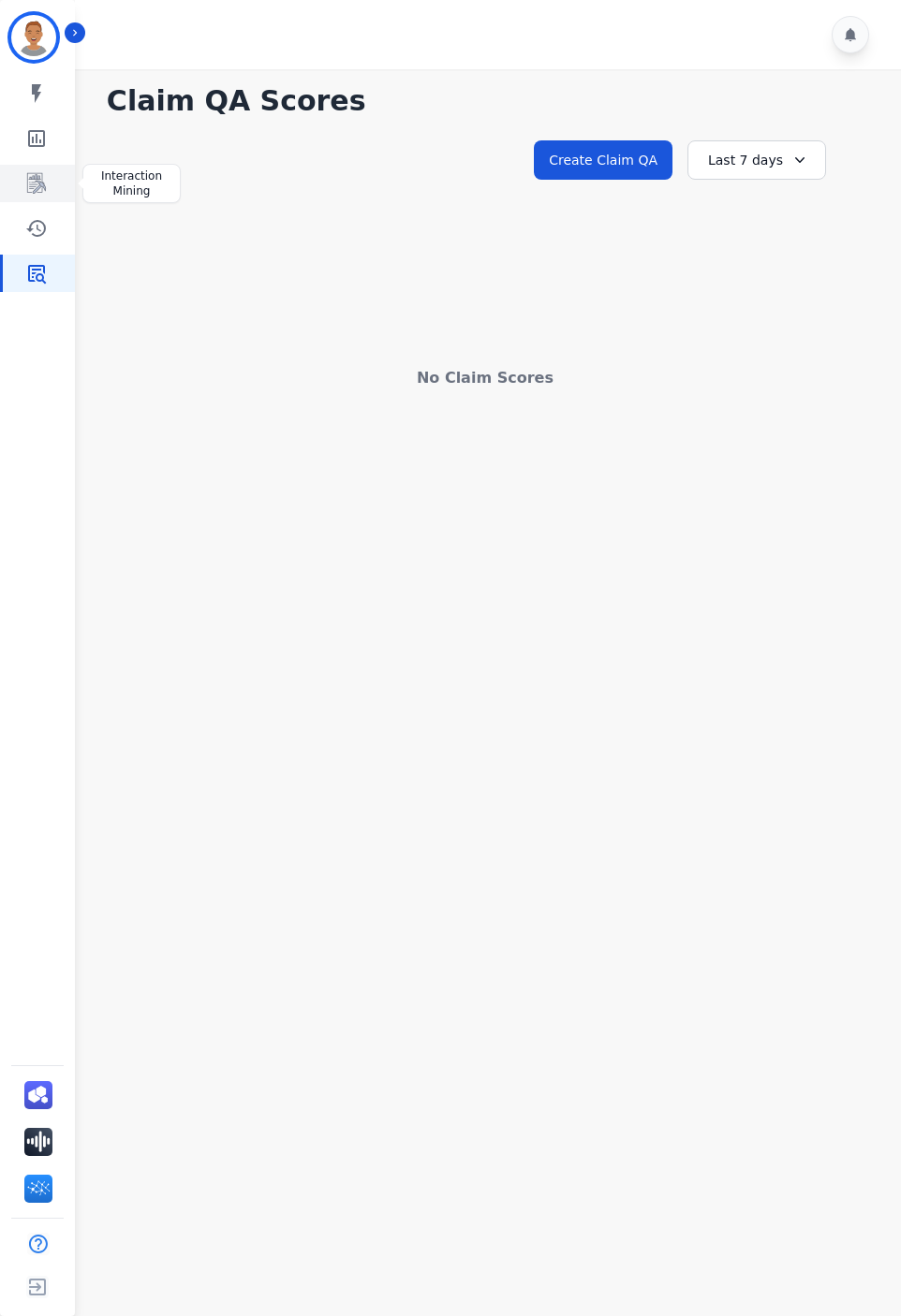
click at [39, 175] on icon "Sidebar" at bounding box center [36, 183] width 23 height 23
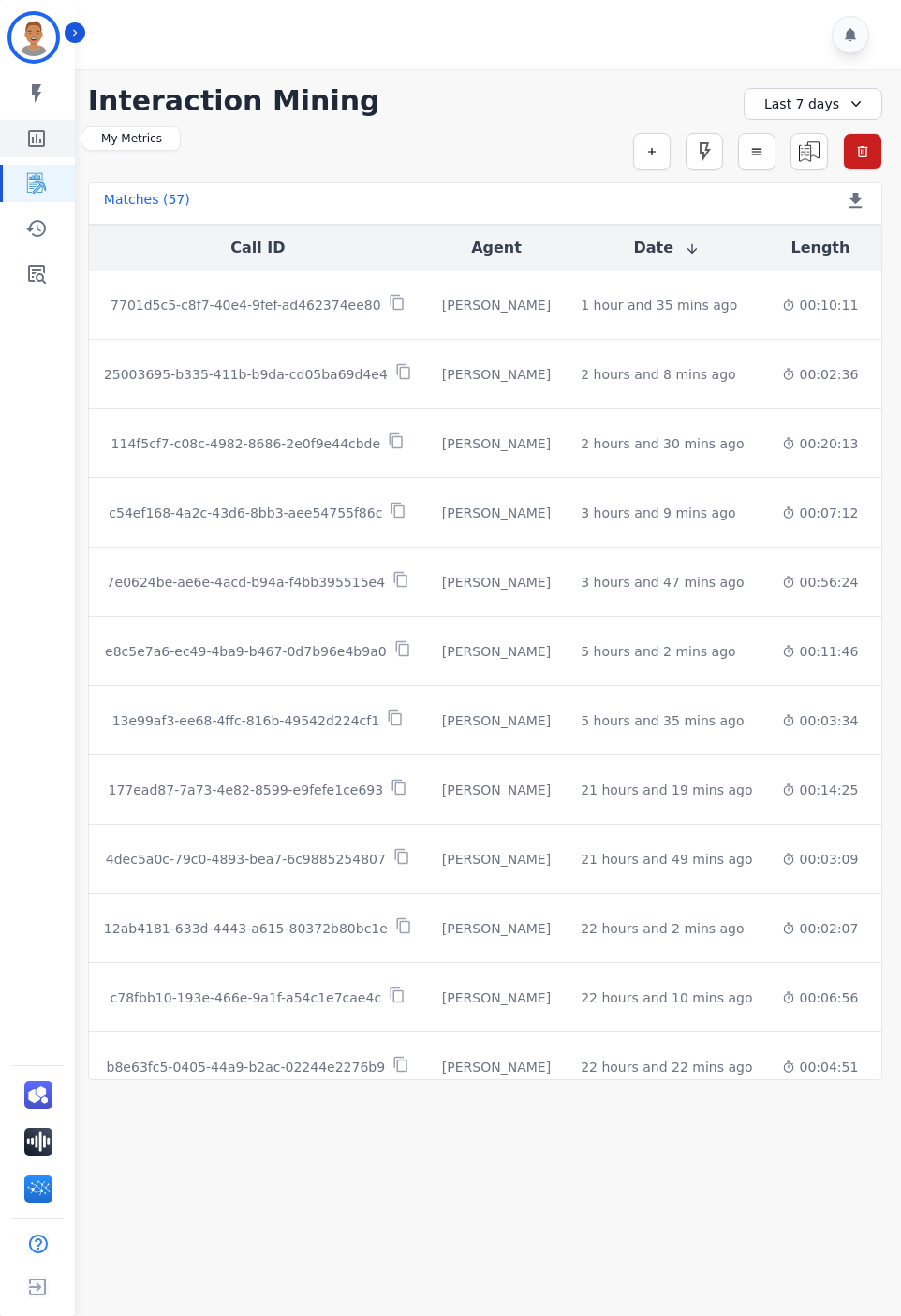
click at [35, 132] on icon "Sidebar" at bounding box center [36, 138] width 23 height 23
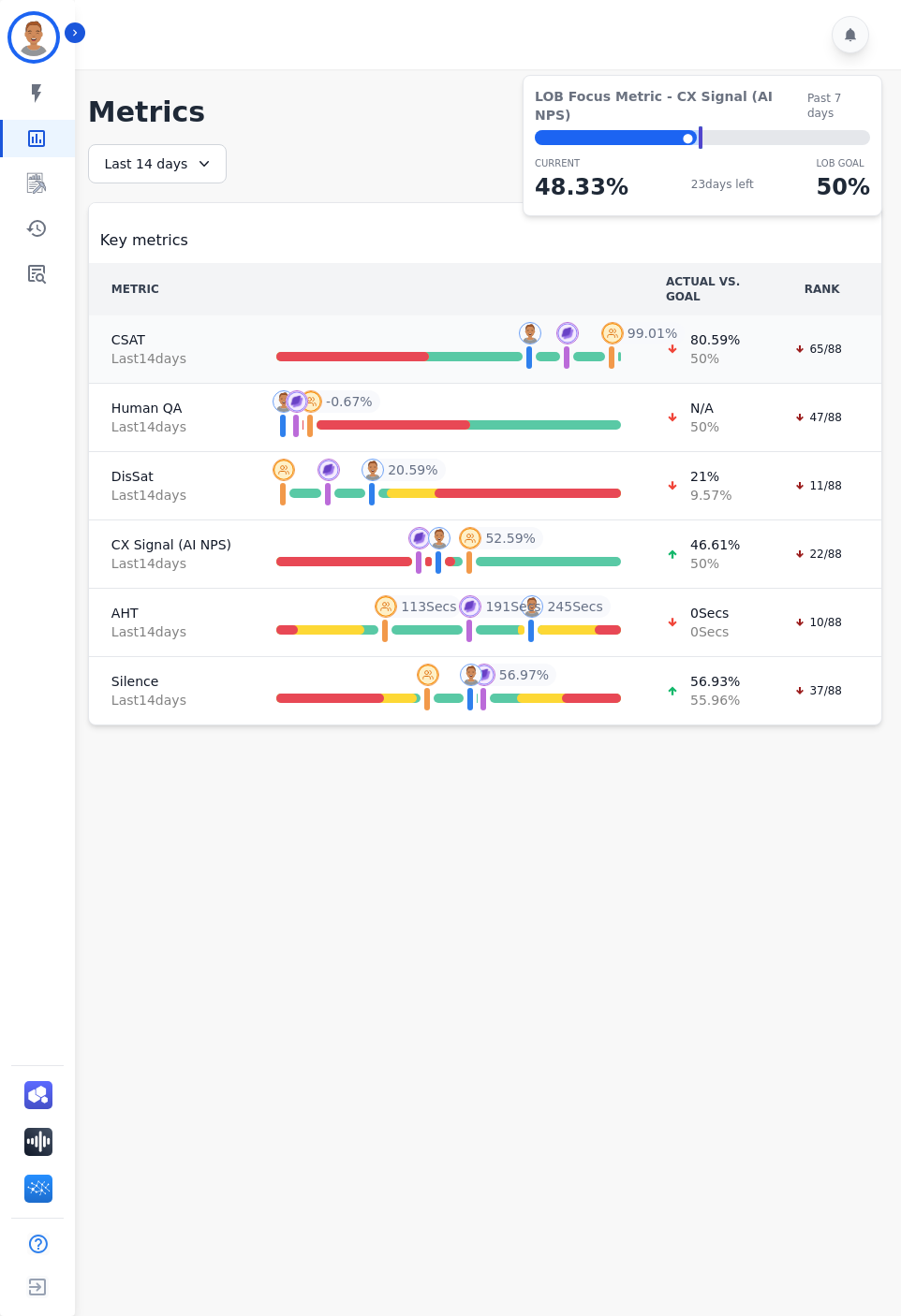
click at [162, 347] on span "CSAT" at bounding box center [171, 340] width 120 height 19
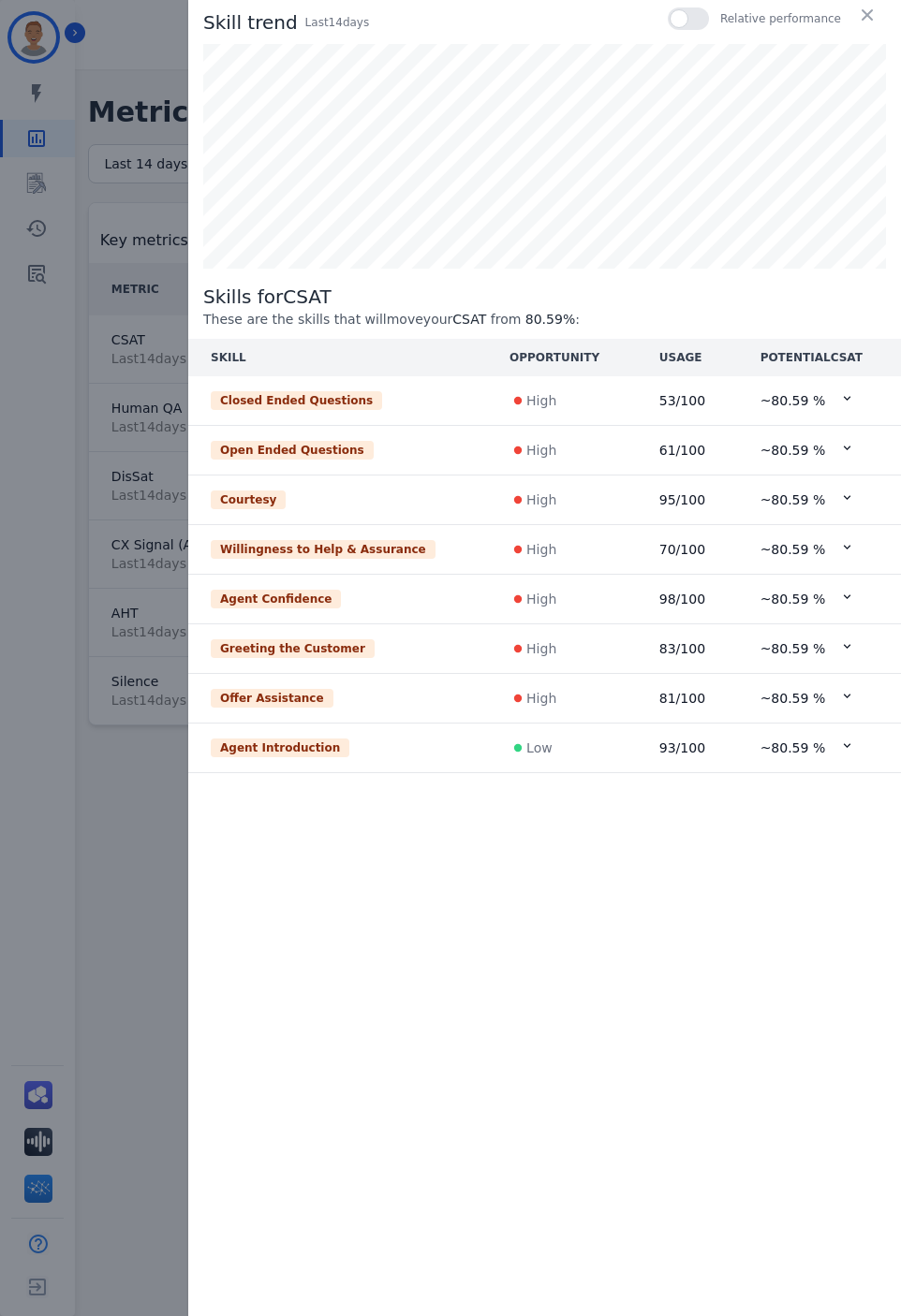
click at [321, 750] on div "Agent Introduction" at bounding box center [279, 747] width 139 height 19
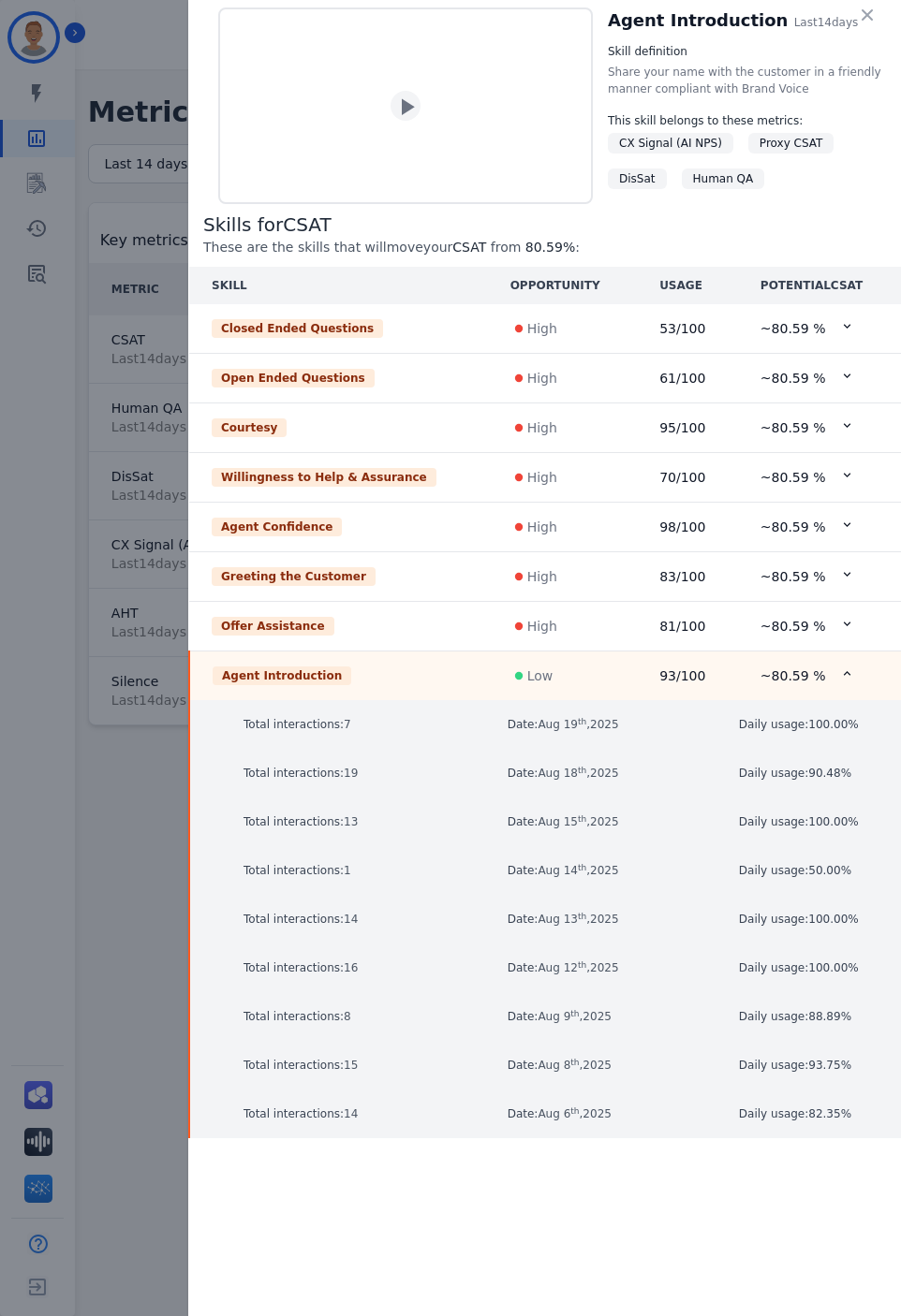
click at [348, 1193] on div "Agent Introduction Last 14 days Skill definition Share your name with the custo…" at bounding box center [544, 658] width 713 height 1316
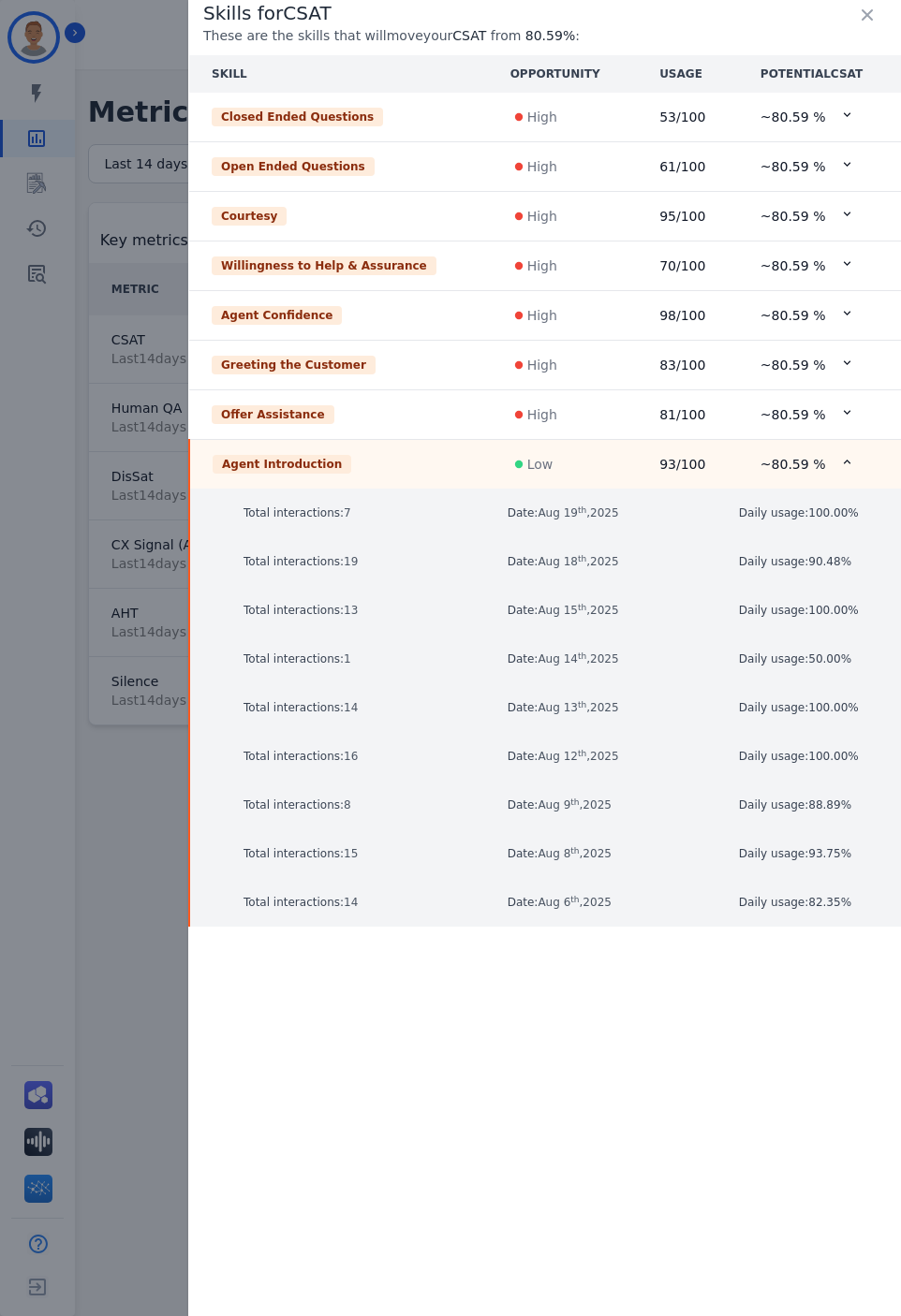
click at [622, 23] on p "Skills for CSAT" at bounding box center [552, 13] width 698 height 26
click at [348, 125] on div "Closed Ended Questions" at bounding box center [297, 117] width 171 height 19
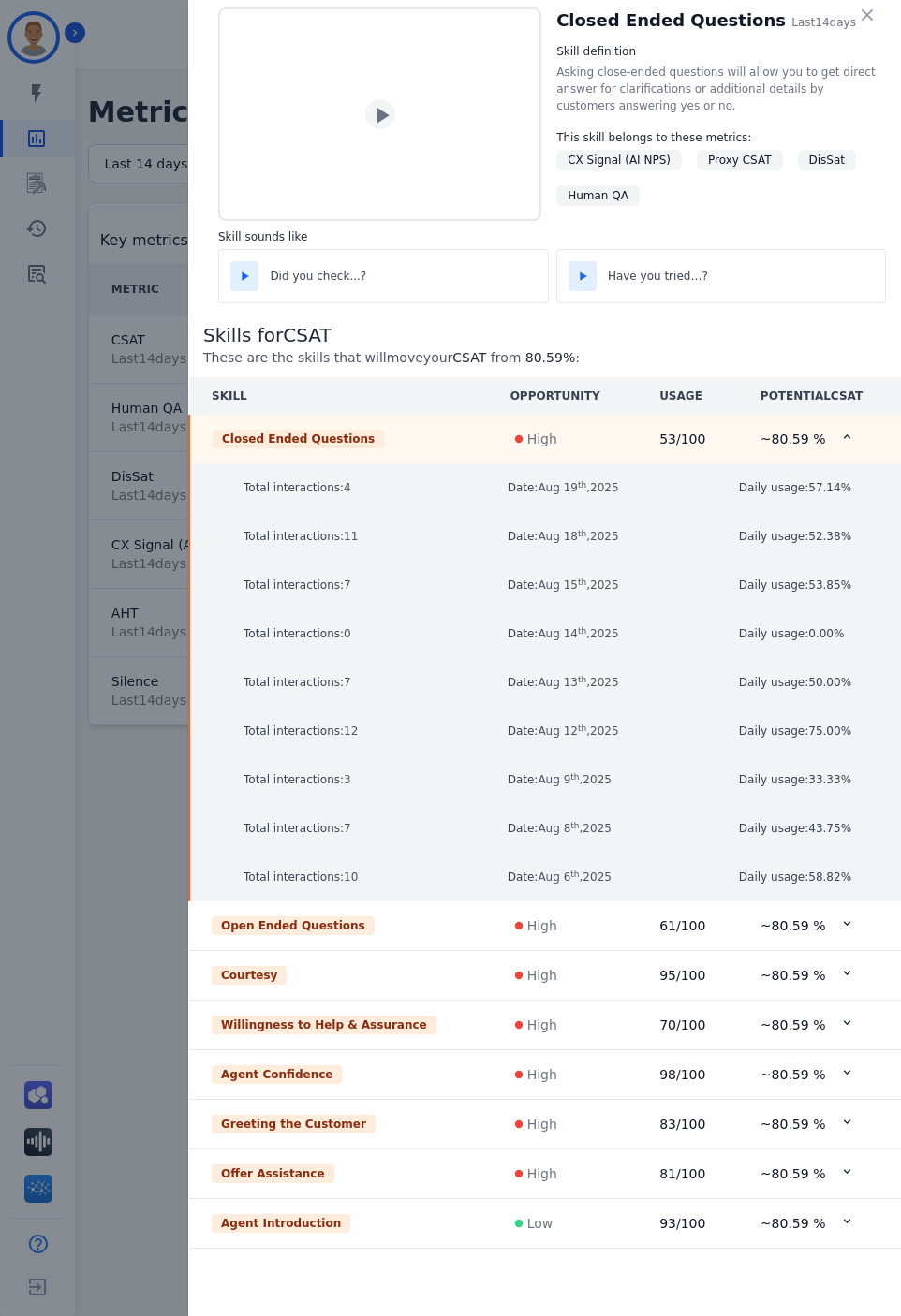
click at [335, 922] on div "Open Ended Questions" at bounding box center [292, 925] width 162 height 19
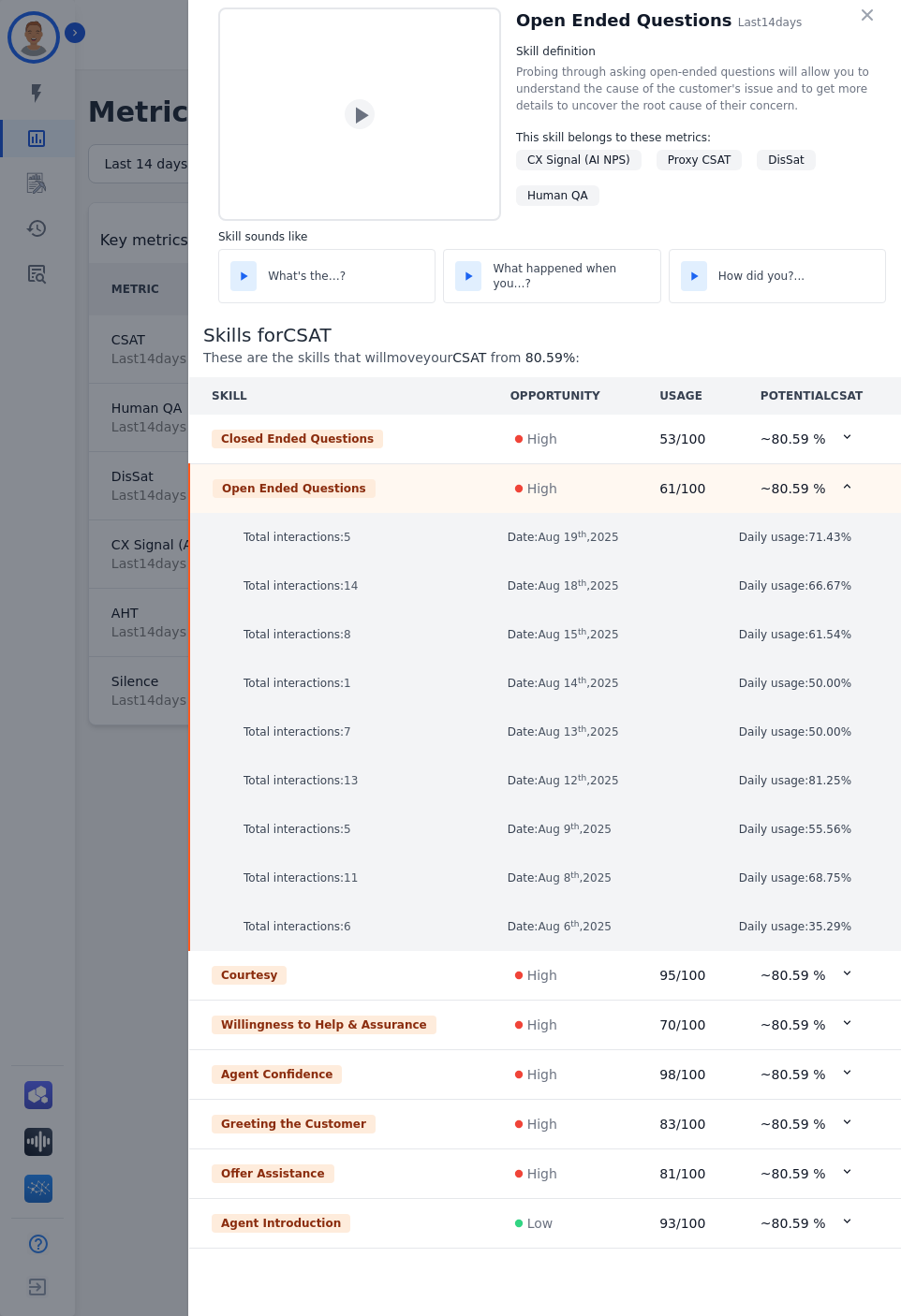
click at [282, 978] on div "Courtesy" at bounding box center [338, 975] width 254 height 19
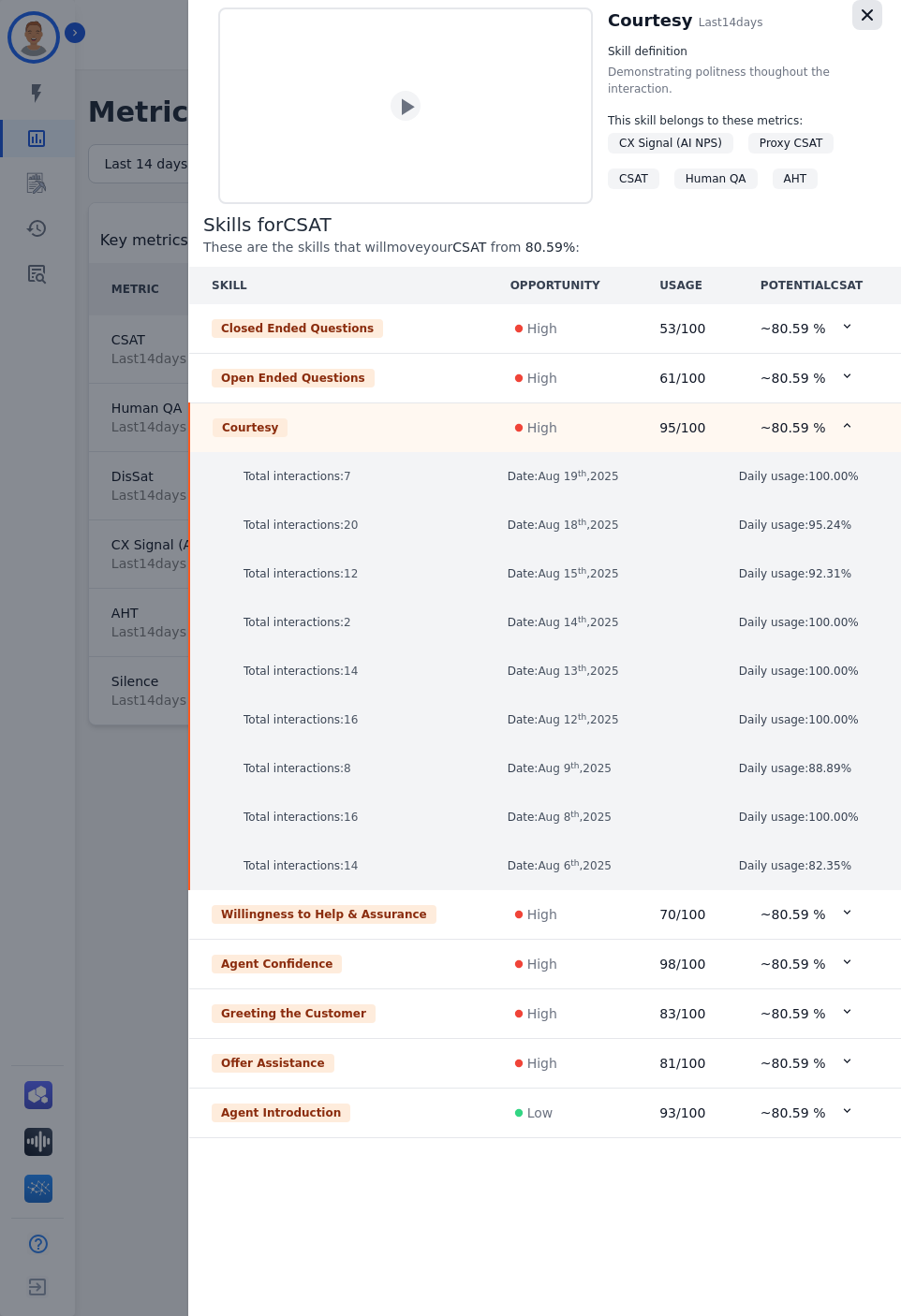
click at [871, 14] on icon "button" at bounding box center [867, 15] width 19 height 19
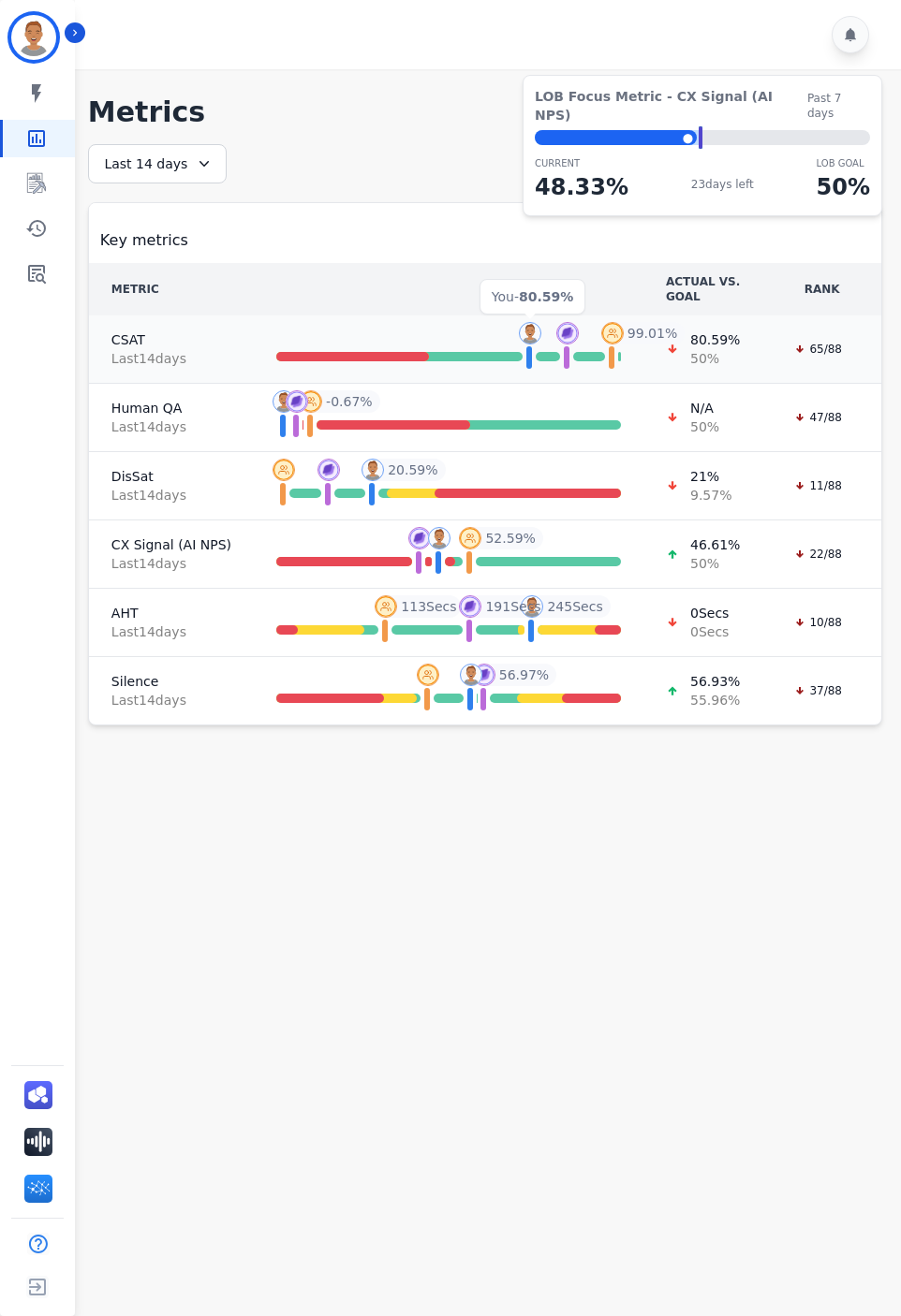
click at [533, 334] on img at bounding box center [530, 333] width 23 height 23
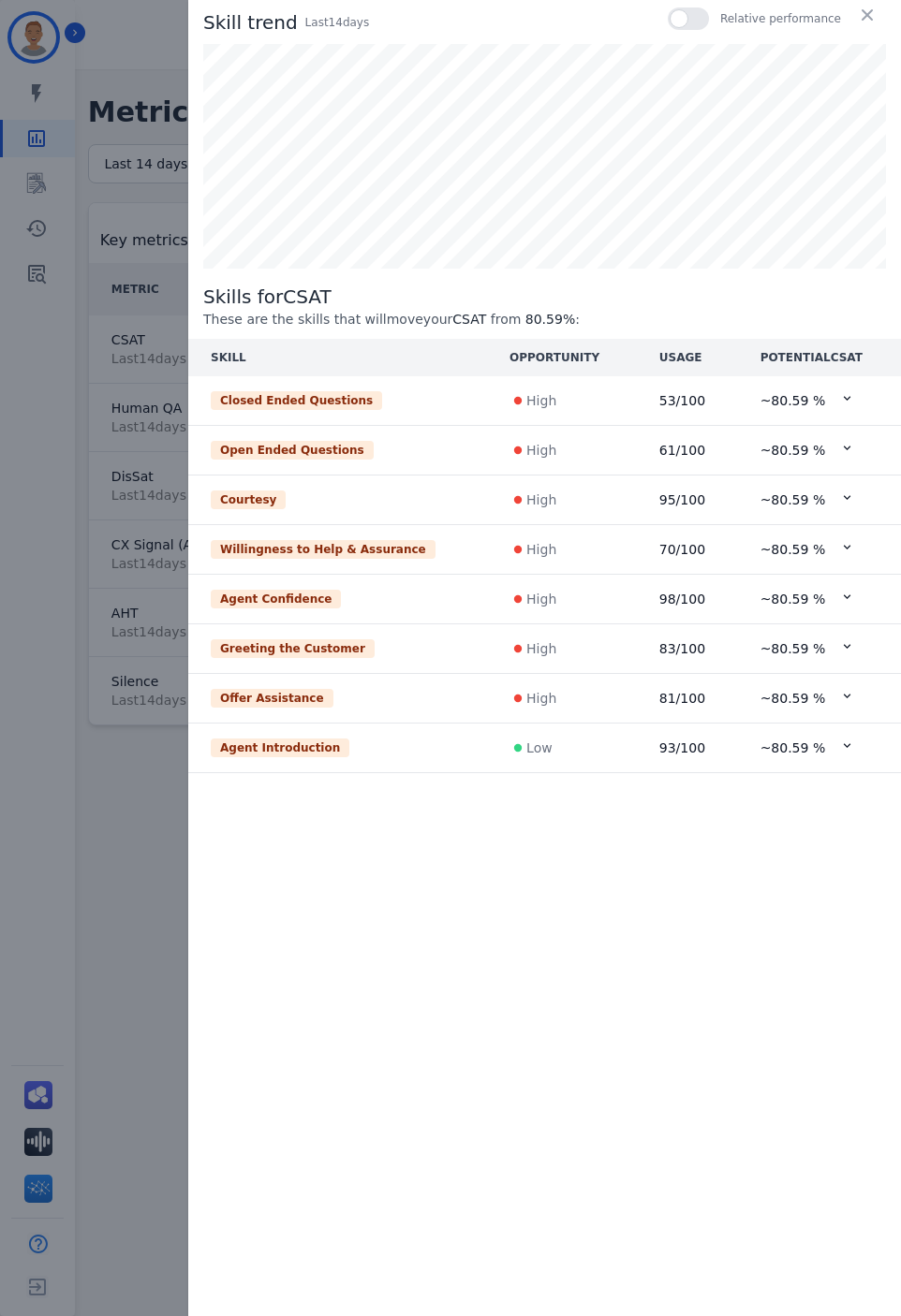
click at [697, 20] on div at bounding box center [688, 19] width 41 height 23
click at [149, 964] on div "Skill trend Last 14 day s Relative performance Skills for CSAT These are the sk…" at bounding box center [450, 658] width 901 height 1316
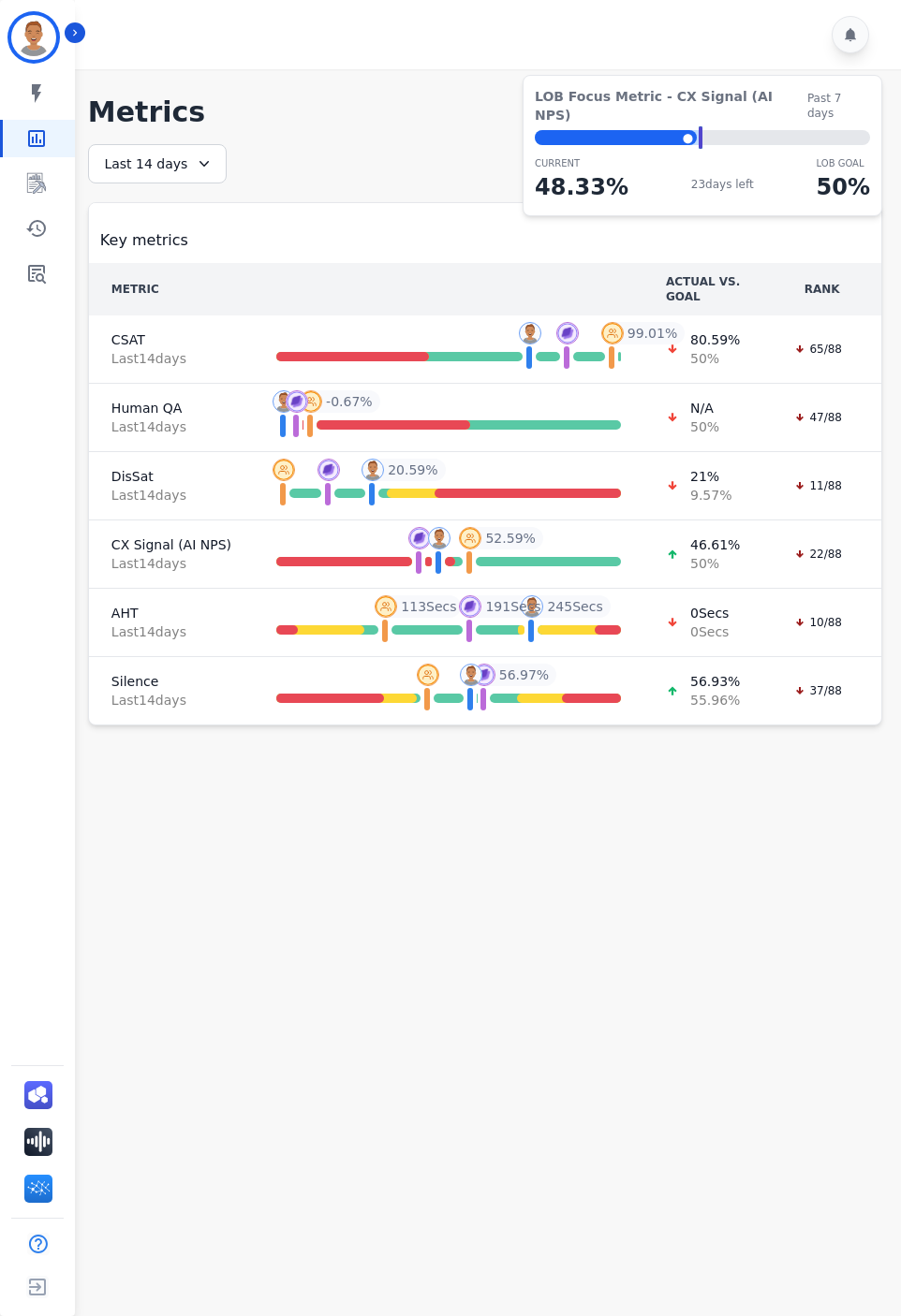
click at [199, 162] on icon at bounding box center [203, 164] width 9 height 6
click at [173, 312] on ul "Custom Today Yesterday Last 7 days Last 14 days Last 30 days Last 90 days Last …" at bounding box center [169, 299] width 113 height 213
click at [161, 325] on li "Last 30 days" at bounding box center [169, 323] width 94 height 19
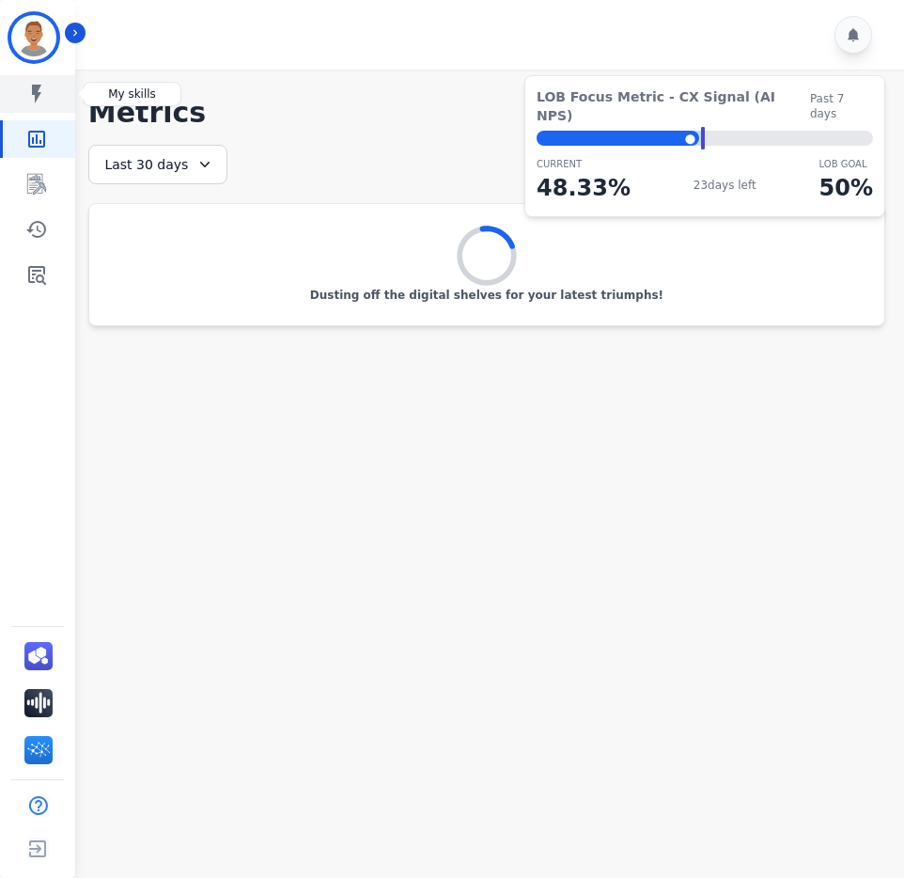
click at [31, 80] on link "Sidebar" at bounding box center [39, 94] width 72 height 38
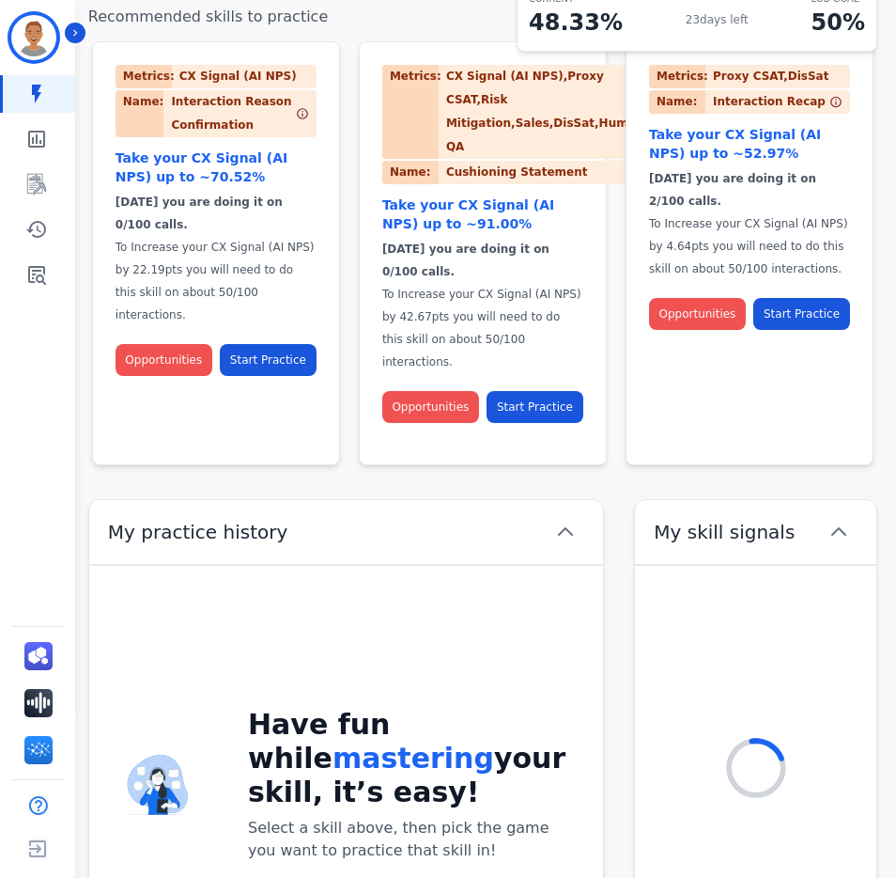
scroll to position [270, 0]
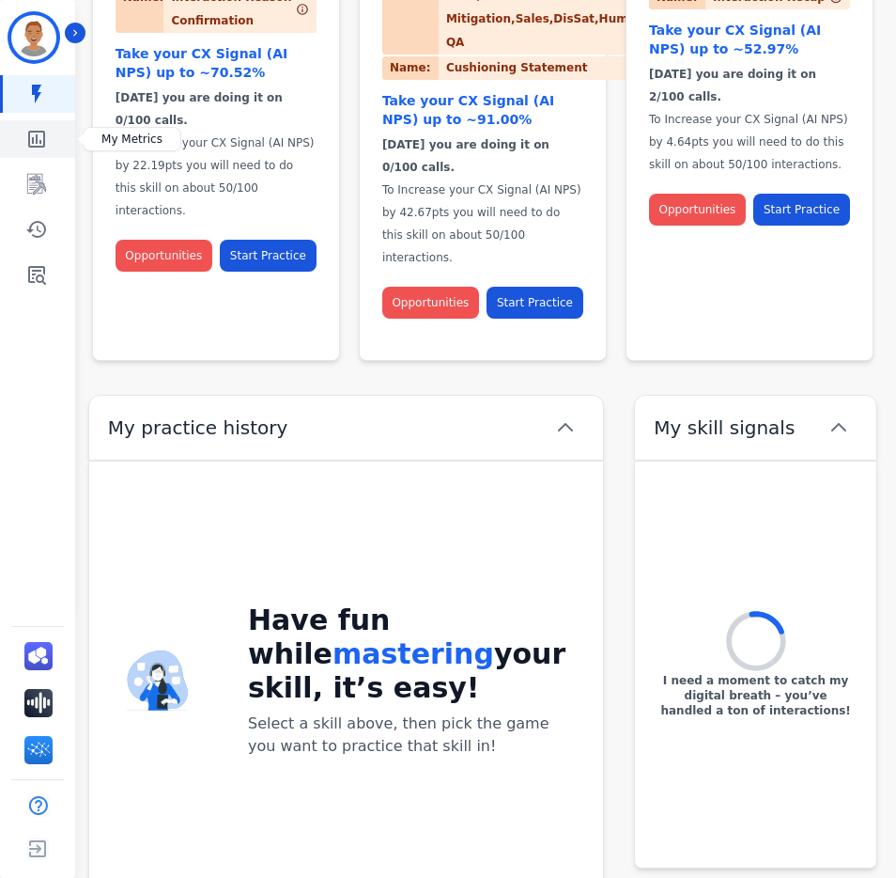
click at [30, 144] on icon "Sidebar" at bounding box center [36, 139] width 17 height 17
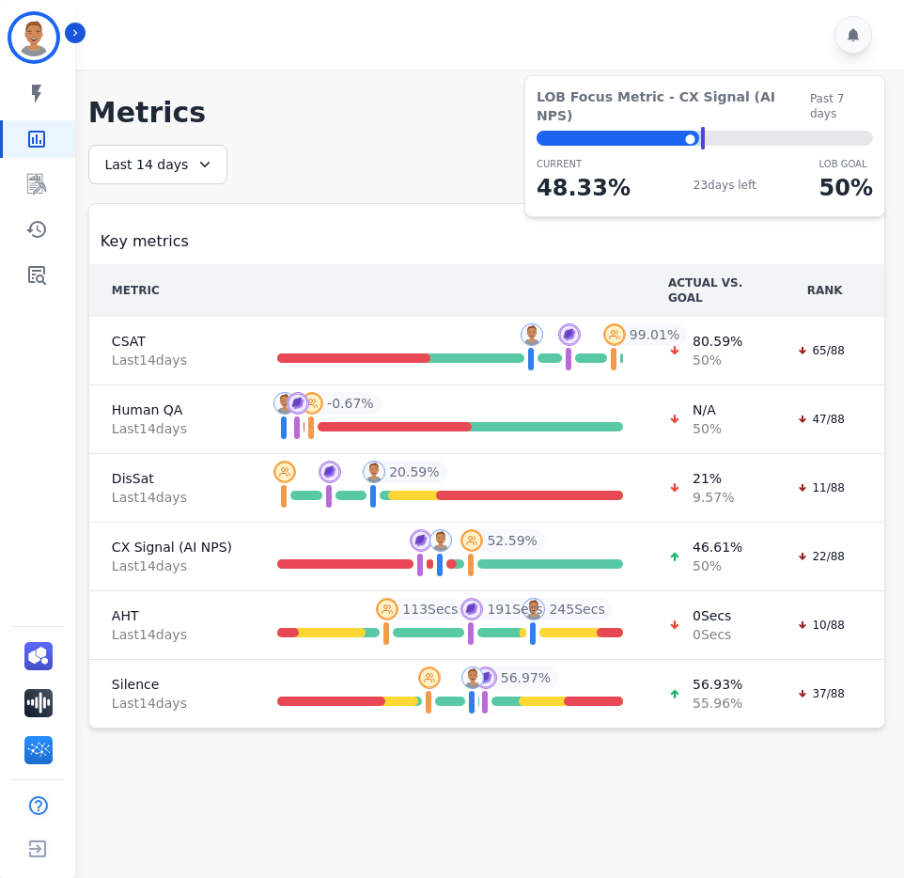
click at [201, 157] on icon at bounding box center [204, 164] width 19 height 19
click at [158, 256] on li "Yesterday" at bounding box center [170, 256] width 94 height 19
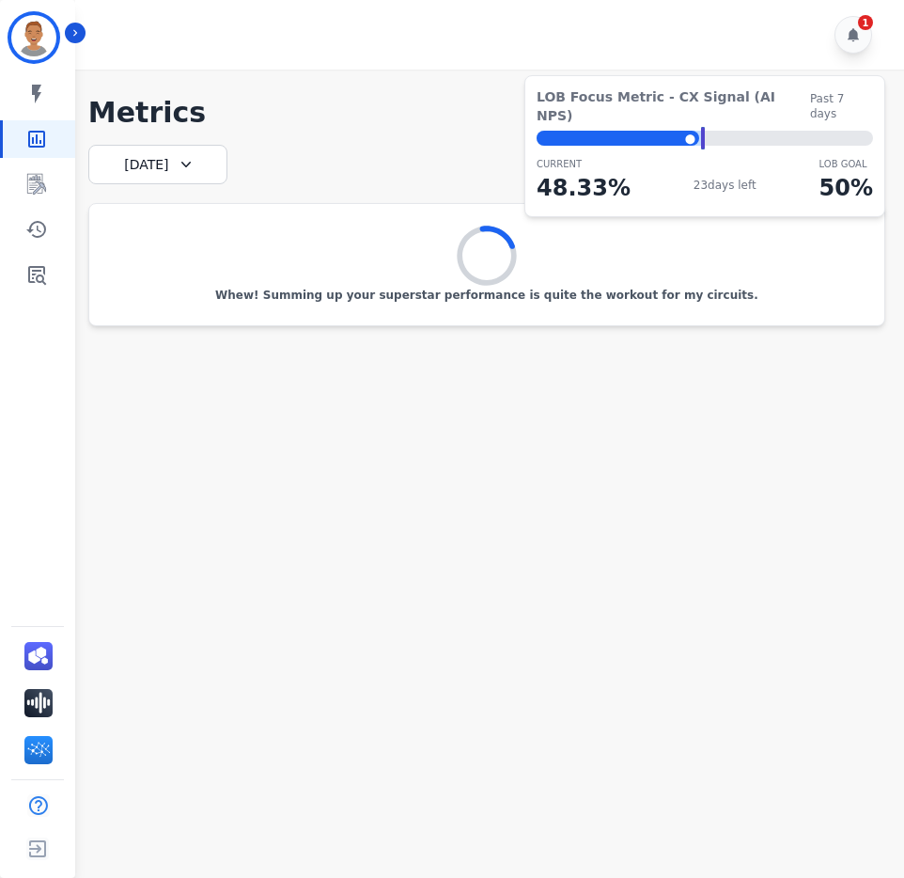
click at [195, 159] on icon at bounding box center [186, 164] width 19 height 19
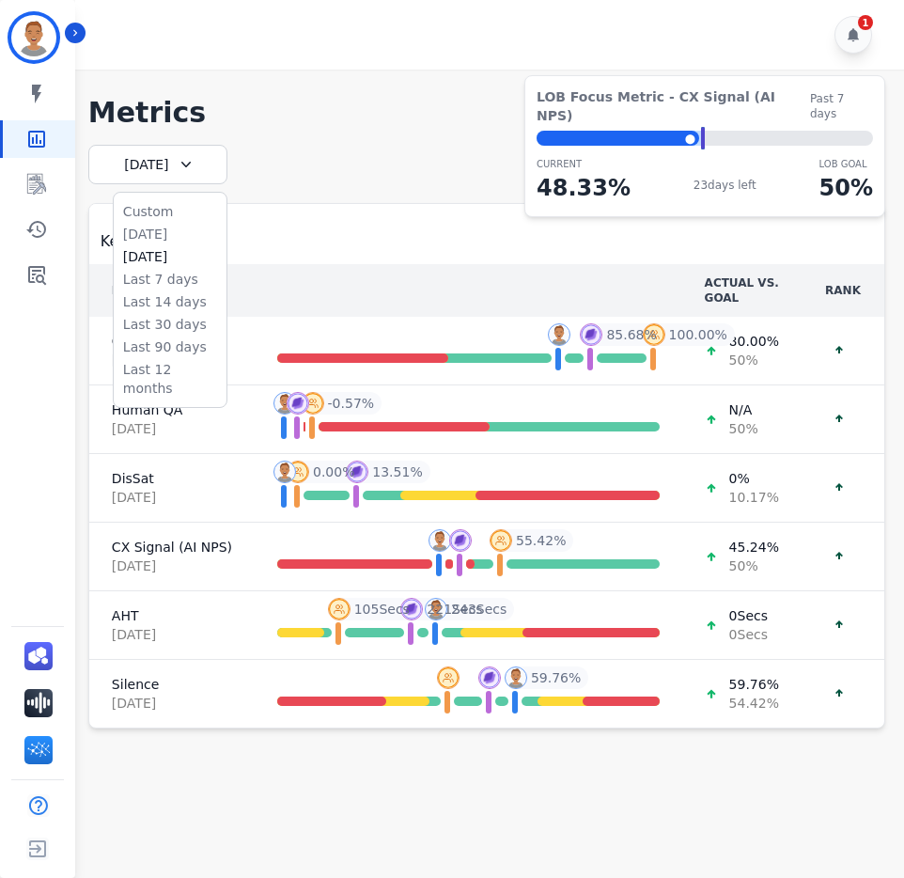
click at [329, 148] on div "**********" at bounding box center [486, 437] width 797 height 584
click at [205, 161] on div "Yesterday" at bounding box center [157, 164] width 139 height 39
click at [146, 328] on li "Last 30 days" at bounding box center [170, 324] width 94 height 19
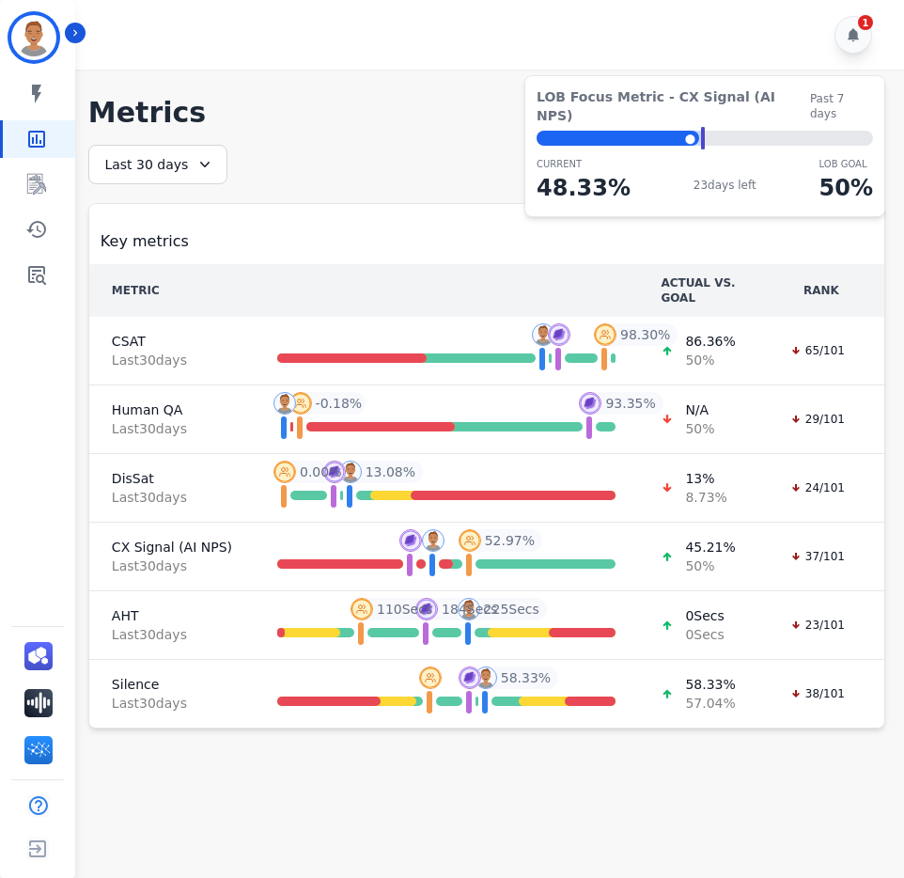
click at [185, 167] on div "Last 30 days" at bounding box center [157, 164] width 139 height 39
click at [169, 304] on li "Last 14 days" at bounding box center [170, 301] width 94 height 19
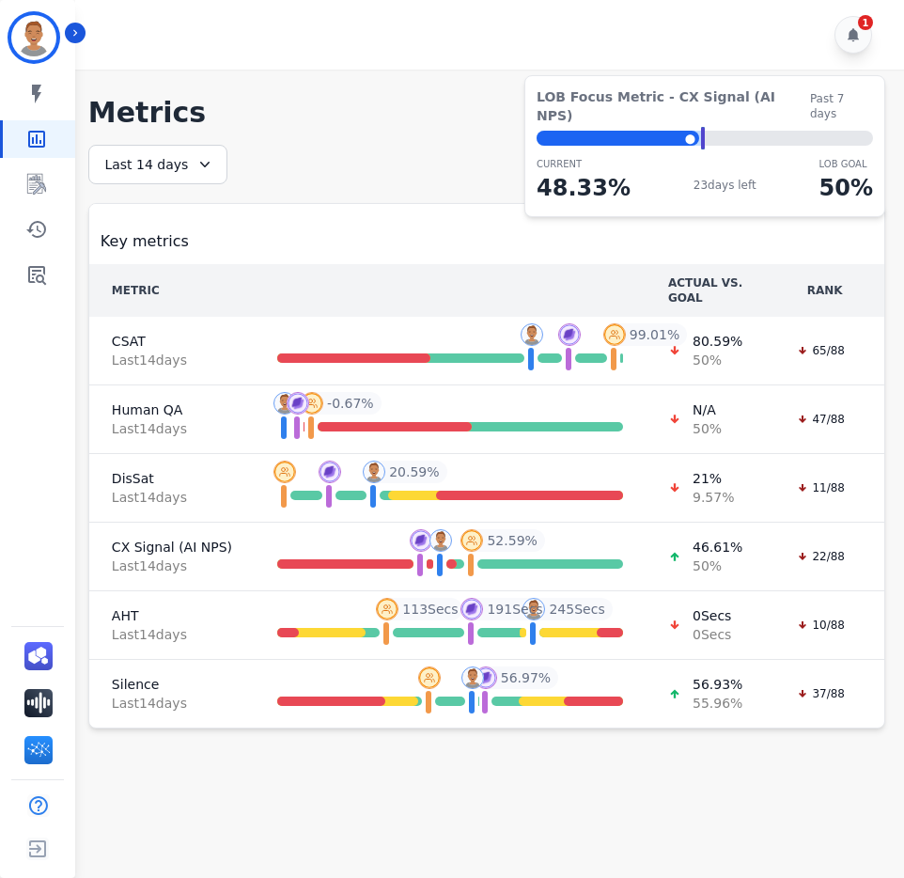
click at [195, 159] on icon at bounding box center [204, 164] width 19 height 19
click at [146, 273] on li "Last 7 days" at bounding box center [170, 279] width 94 height 19
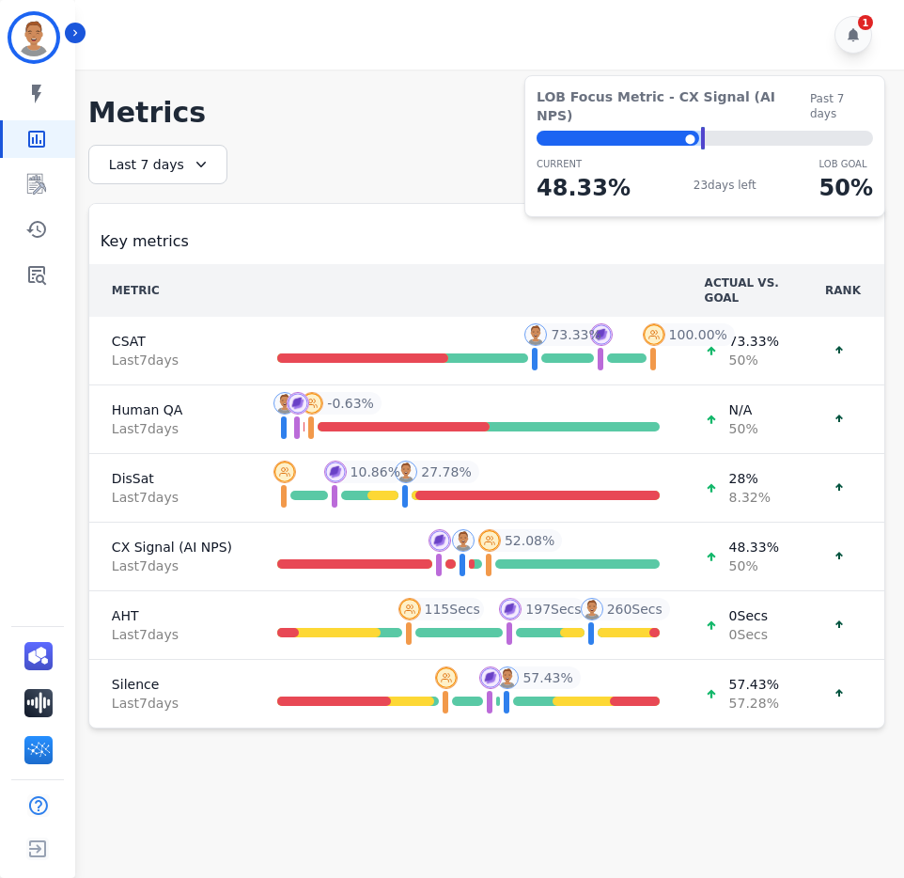
click at [200, 160] on icon at bounding box center [201, 164] width 19 height 19
click at [161, 258] on li "Yesterday" at bounding box center [170, 256] width 94 height 19
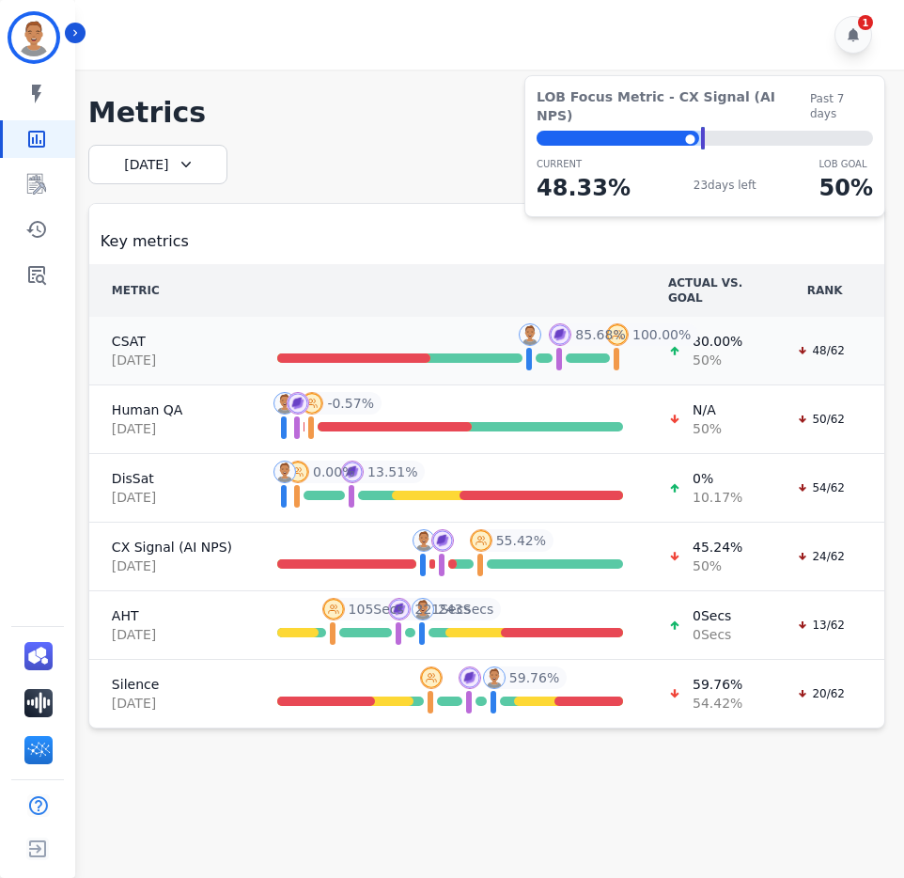
click at [395, 345] on td "You You - 80.00 % Your Team Your Team - 85.68 % 85.68 % Top 10% Top 10% - 100.0…" at bounding box center [450, 351] width 391 height 69
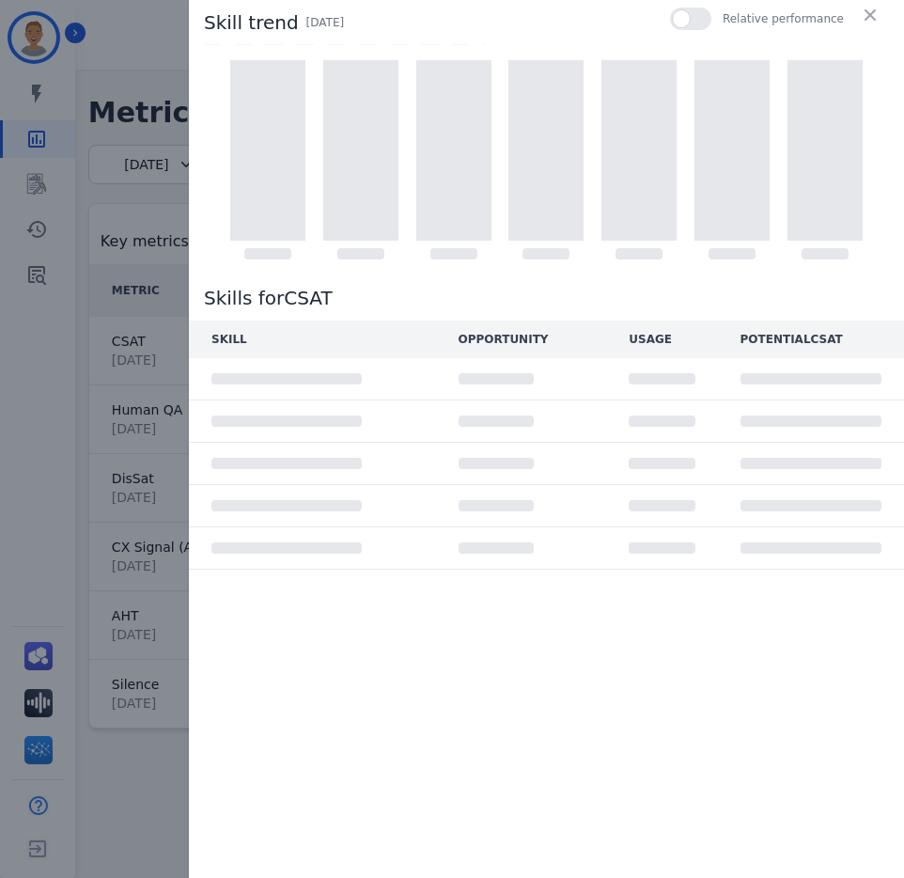
click at [434, 718] on div "Skill trend Yesterday Relative performance Skills for CSAT SKILL OPPORTUNITY US…" at bounding box center [546, 439] width 715 height 878
click at [126, 41] on div "Skill trend Yesterday Relative performance Skills for CSAT SKILL OPPORTUNITY US…" at bounding box center [452, 439] width 904 height 878
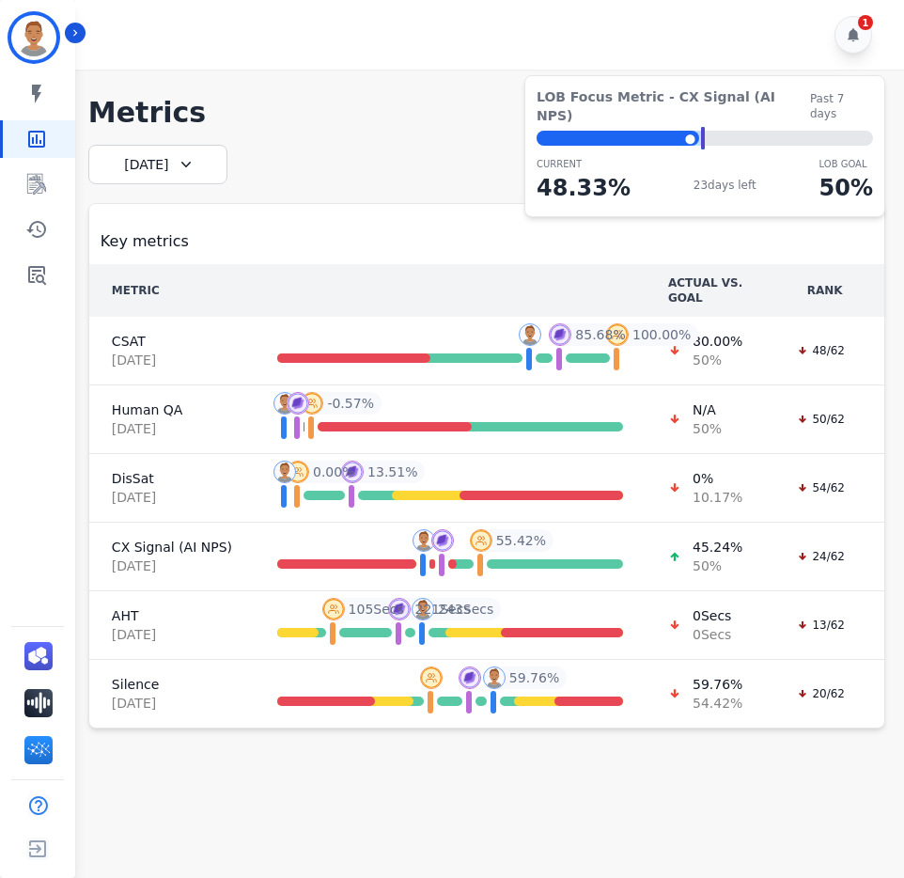
drag, startPoint x: 275, startPoint y: 152, endPoint x: 185, endPoint y: 73, distance: 119.9
click at [277, 146] on div "**********" at bounding box center [486, 437] width 797 height 584
drag, startPoint x: 178, startPoint y: 154, endPoint x: 195, endPoint y: 163, distance: 19.3
click at [185, 163] on div "Yesterday" at bounding box center [157, 164] width 139 height 39
click at [147, 235] on li "Today" at bounding box center [170, 234] width 94 height 19
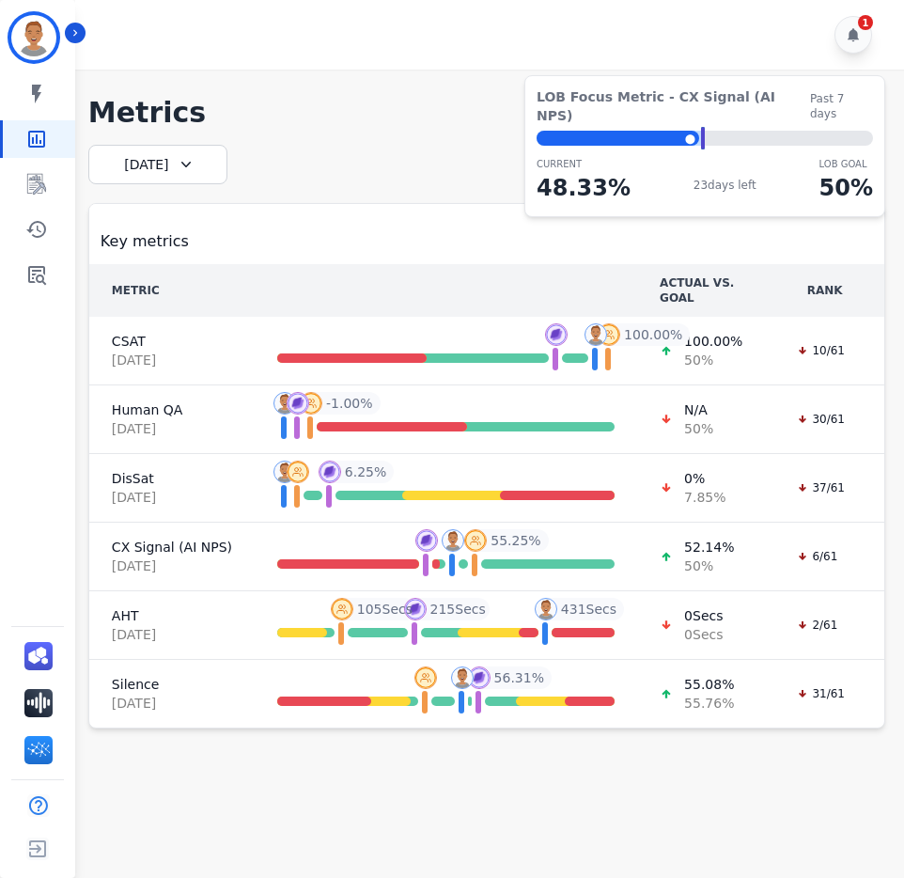
drag, startPoint x: 170, startPoint y: 163, endPoint x: 180, endPoint y: 168, distance: 11.4
click at [173, 165] on div "Today" at bounding box center [157, 164] width 139 height 39
click at [148, 257] on li "Yesterday" at bounding box center [170, 256] width 94 height 19
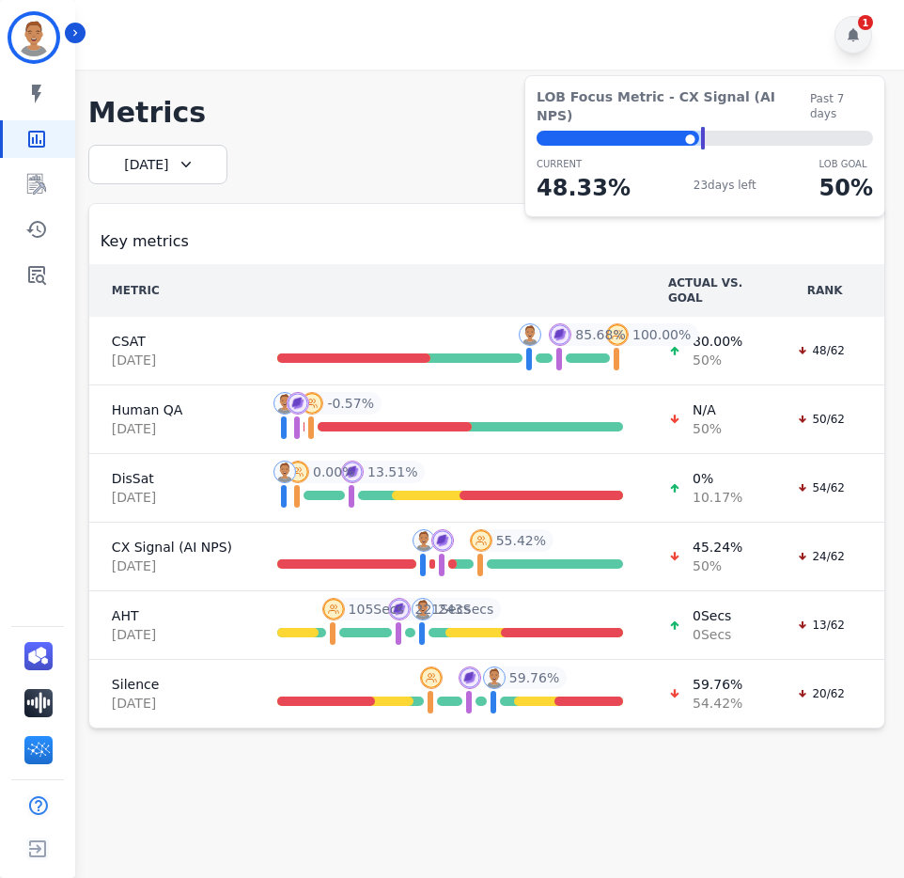
click at [857, 38] on icon at bounding box center [853, 34] width 11 height 13
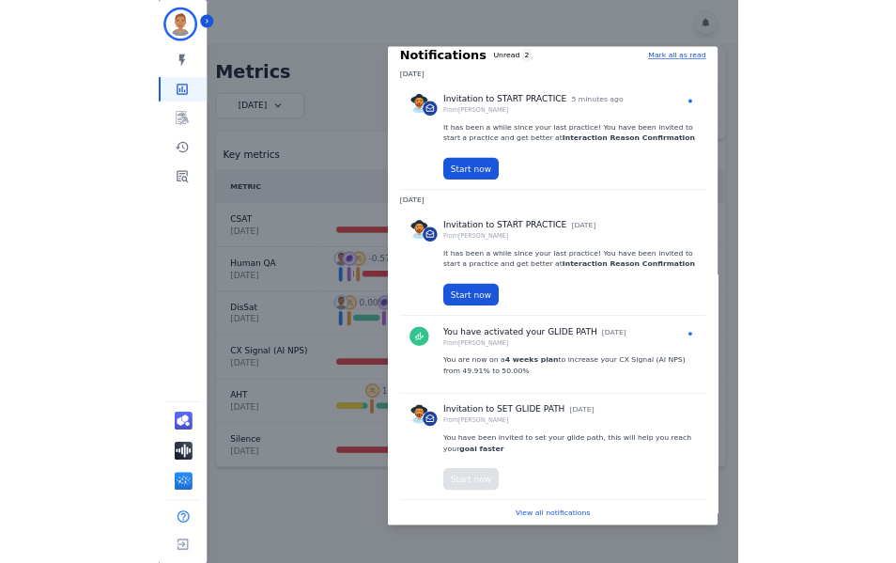
scroll to position [38, 0]
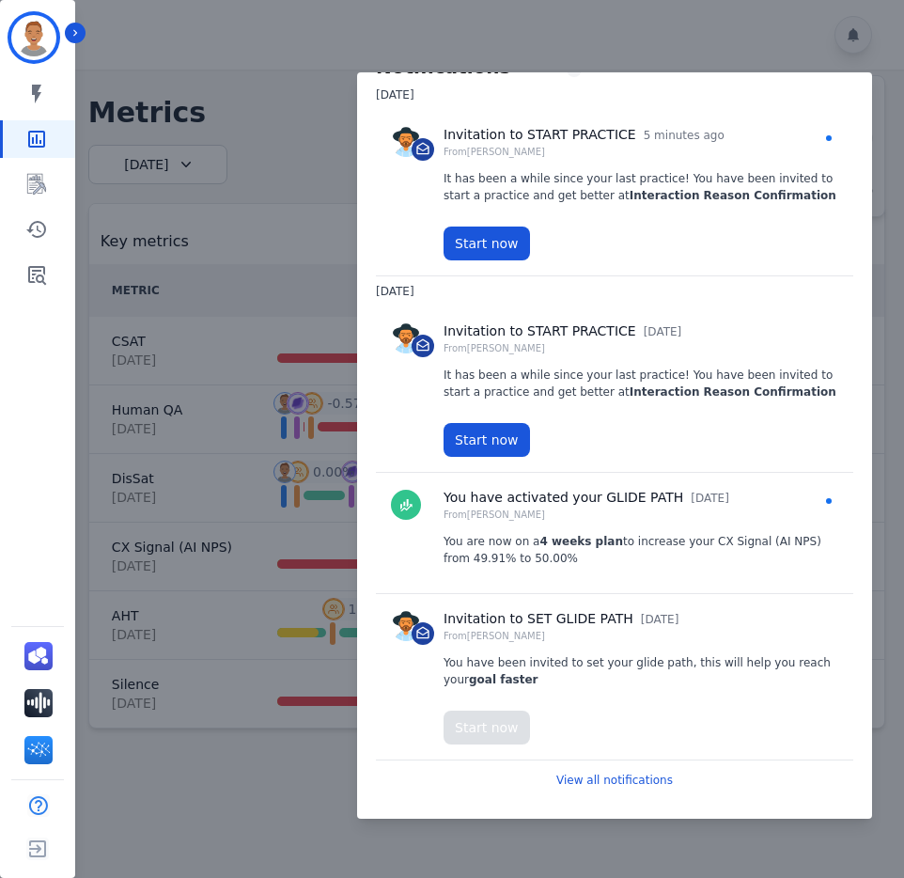
click at [704, 32] on div at bounding box center [452, 439] width 904 height 878
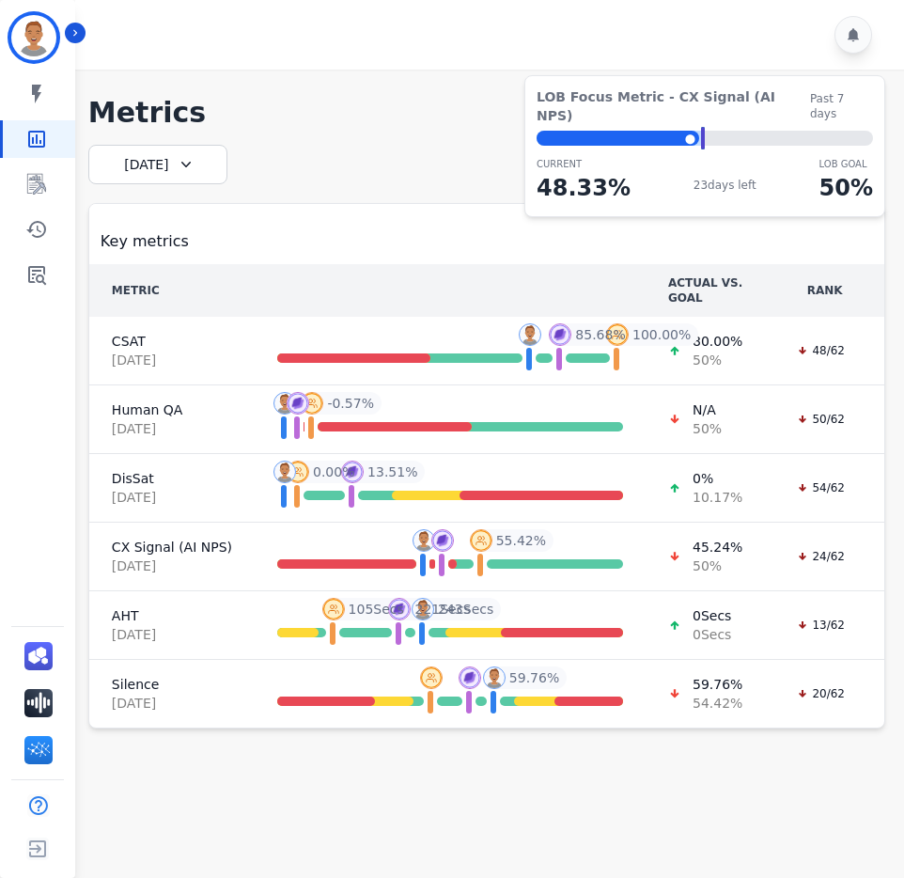
click at [436, 25] on div at bounding box center [492, 35] width 834 height 70
click at [300, 34] on div at bounding box center [492, 35] width 834 height 70
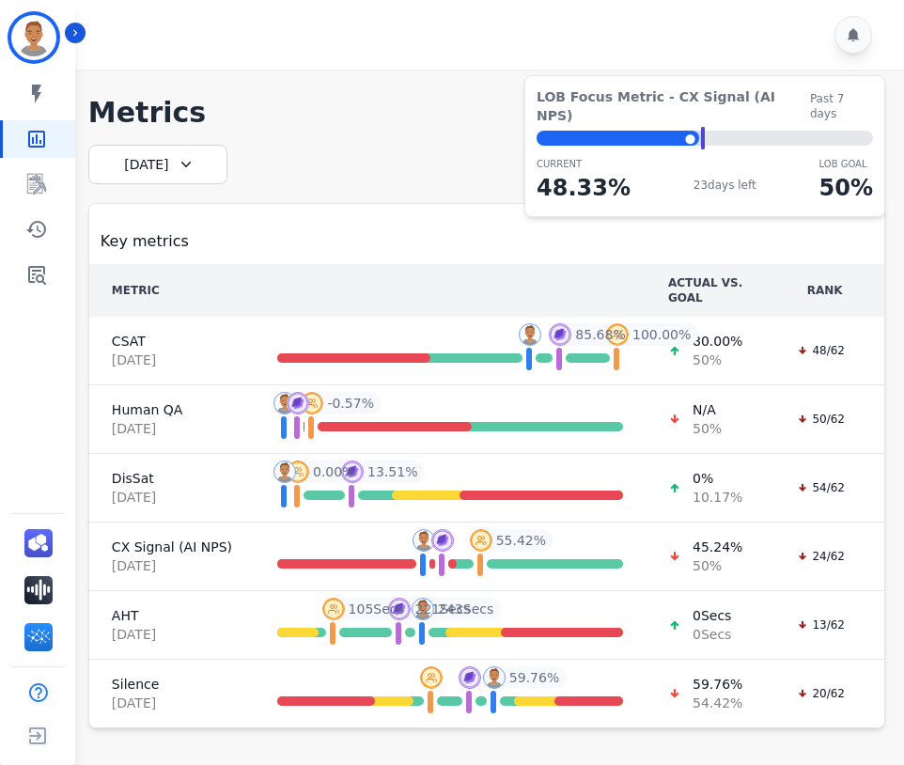
click at [279, 214] on caption "Key metrics" at bounding box center [486, 234] width 795 height 60
click at [376, 261] on caption "Key metrics" at bounding box center [486, 234] width 795 height 60
click at [309, 241] on div "Key metrics" at bounding box center [487, 234] width 772 height 38
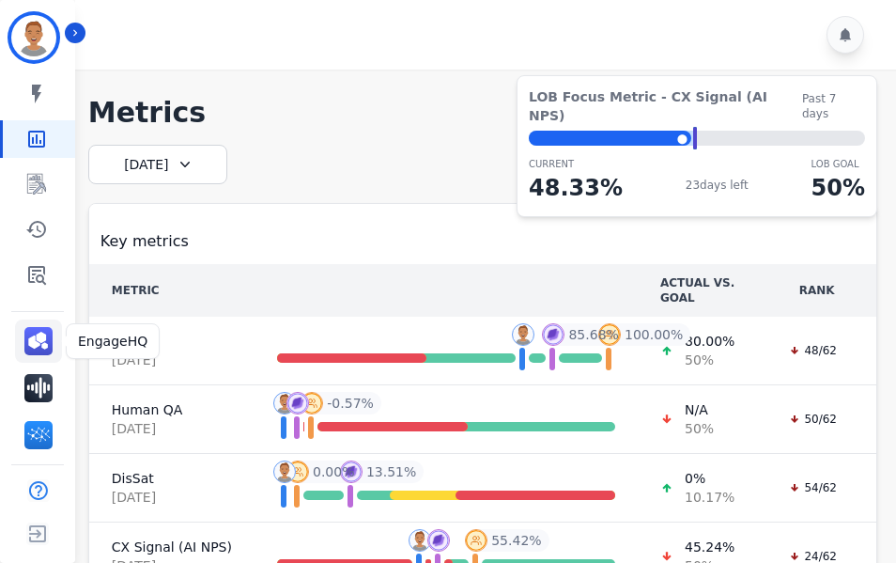
click at [33, 338] on img "Sidebar" at bounding box center [38, 341] width 28 height 28
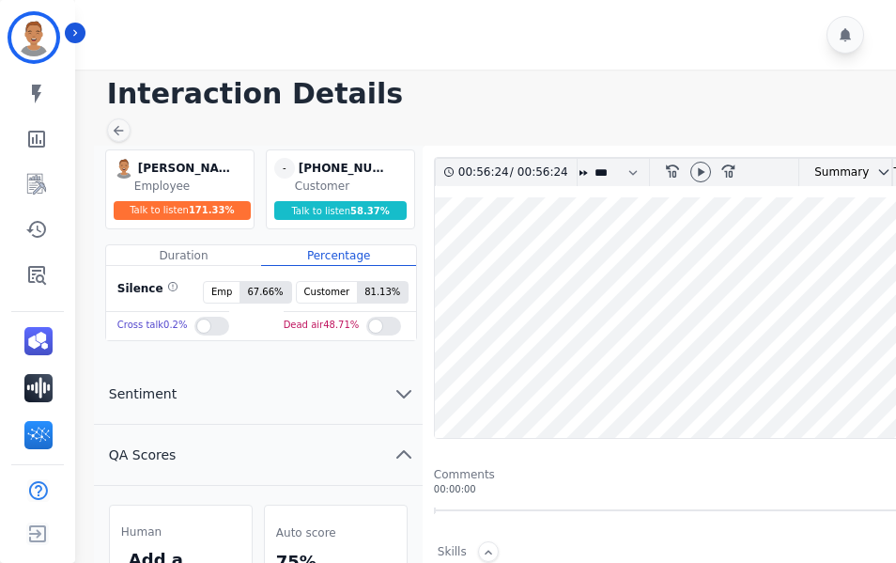
scroll to position [470, 0]
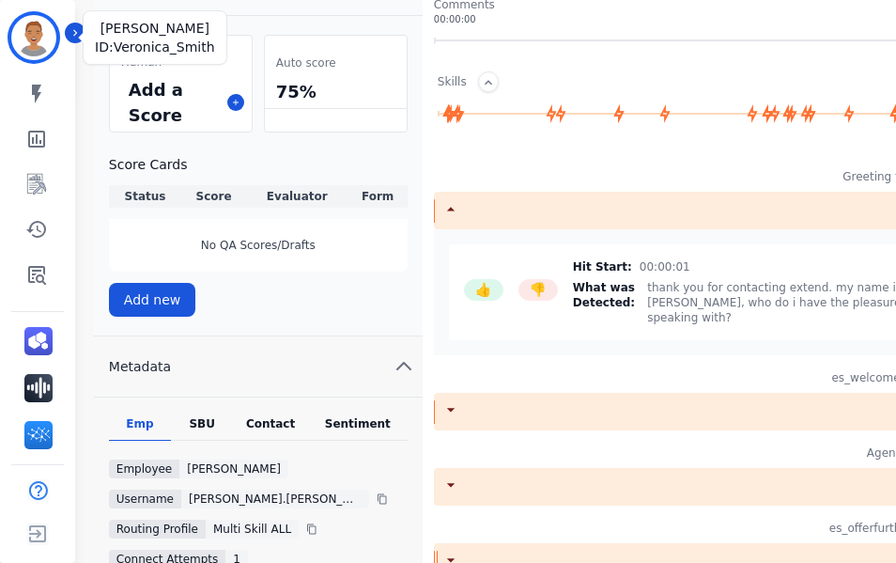
click at [17, 27] on img "Sidebar" at bounding box center [33, 37] width 45 height 45
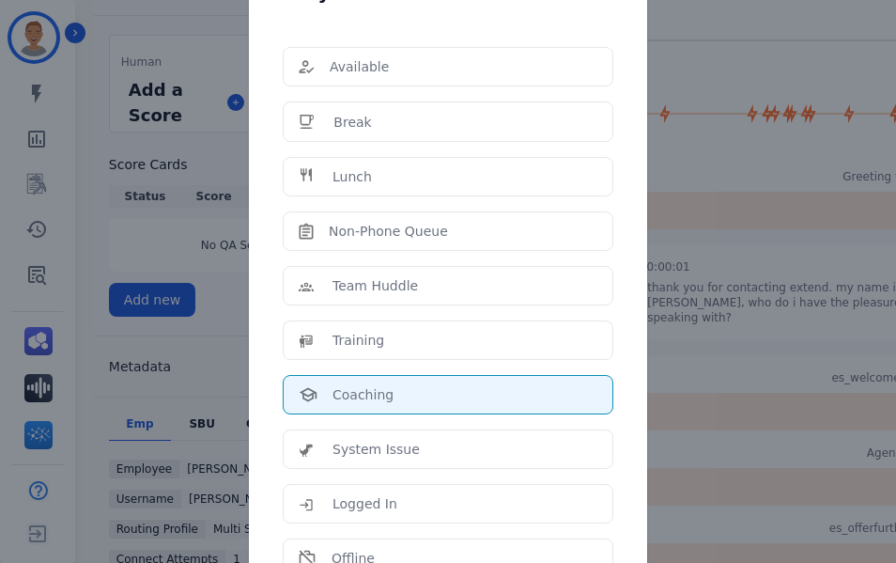
scroll to position [241, 0]
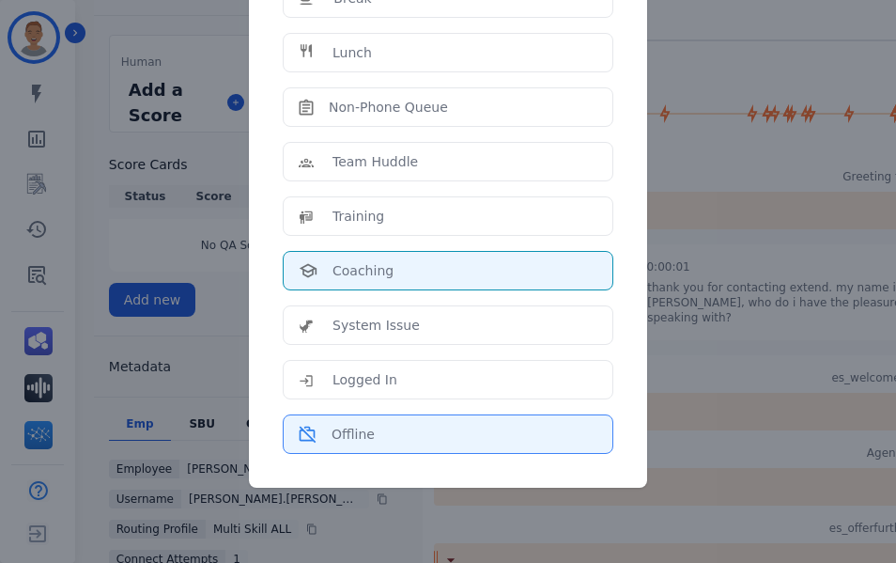
drag, startPoint x: 327, startPoint y: 439, endPoint x: 265, endPoint y: 400, distance: 73.0
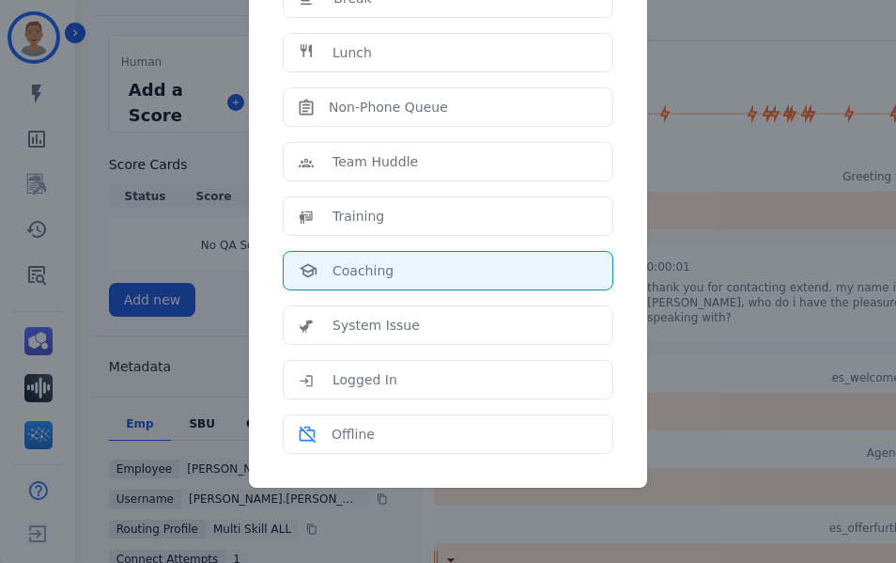
click at [285, 441] on li "Offline" at bounding box center [448, 433] width 331 height 39
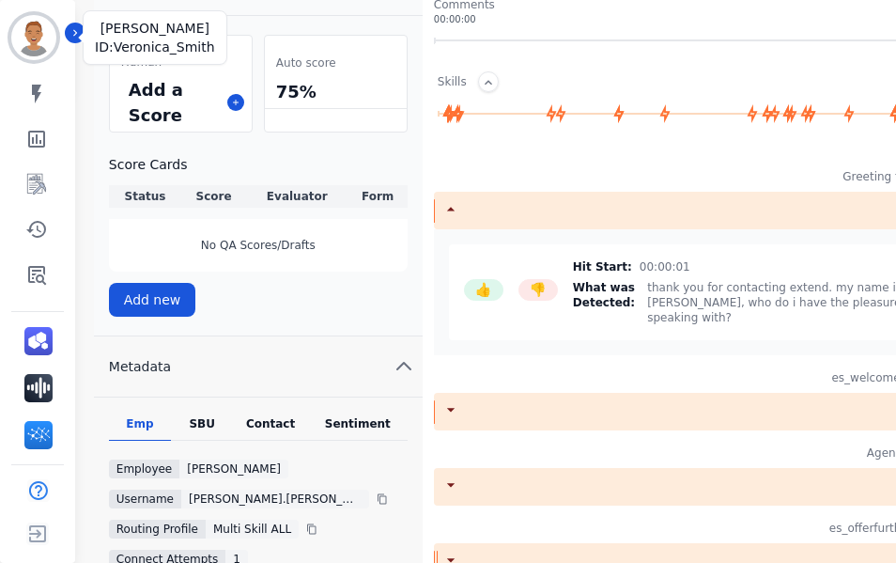
click at [43, 39] on img "Sidebar" at bounding box center [33, 37] width 45 height 45
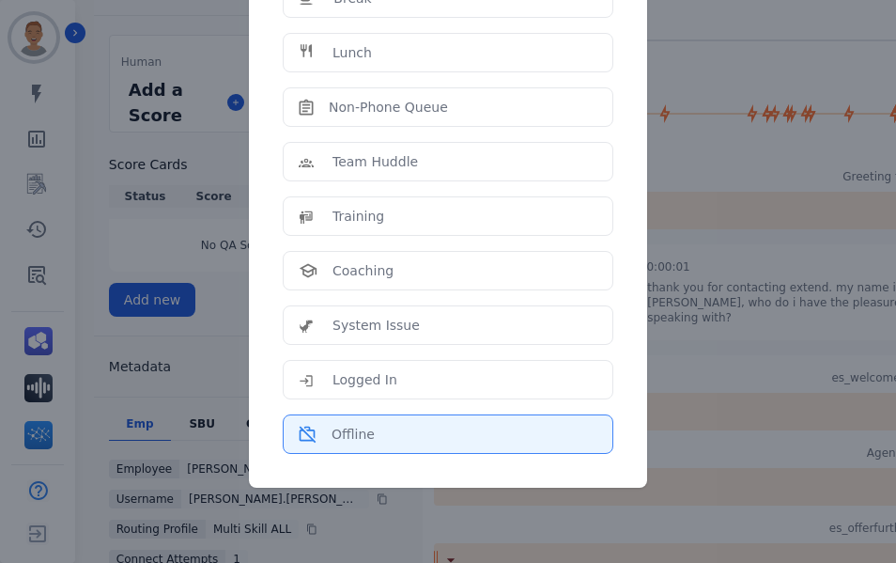
click at [388, 447] on li "Offline" at bounding box center [448, 433] width 331 height 39
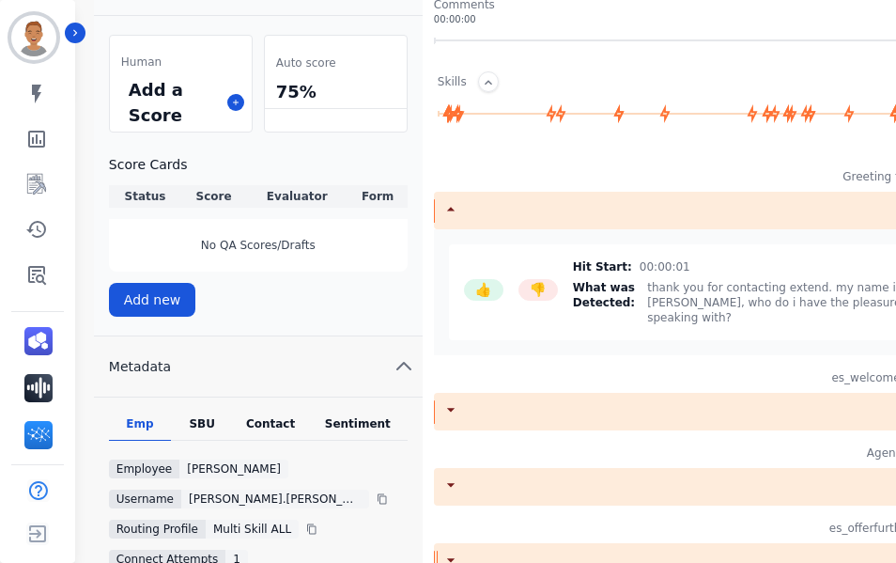
click at [387, 434] on div "Sentiment" at bounding box center [358, 428] width 100 height 24
